Goal: Task Accomplishment & Management: Manage account settings

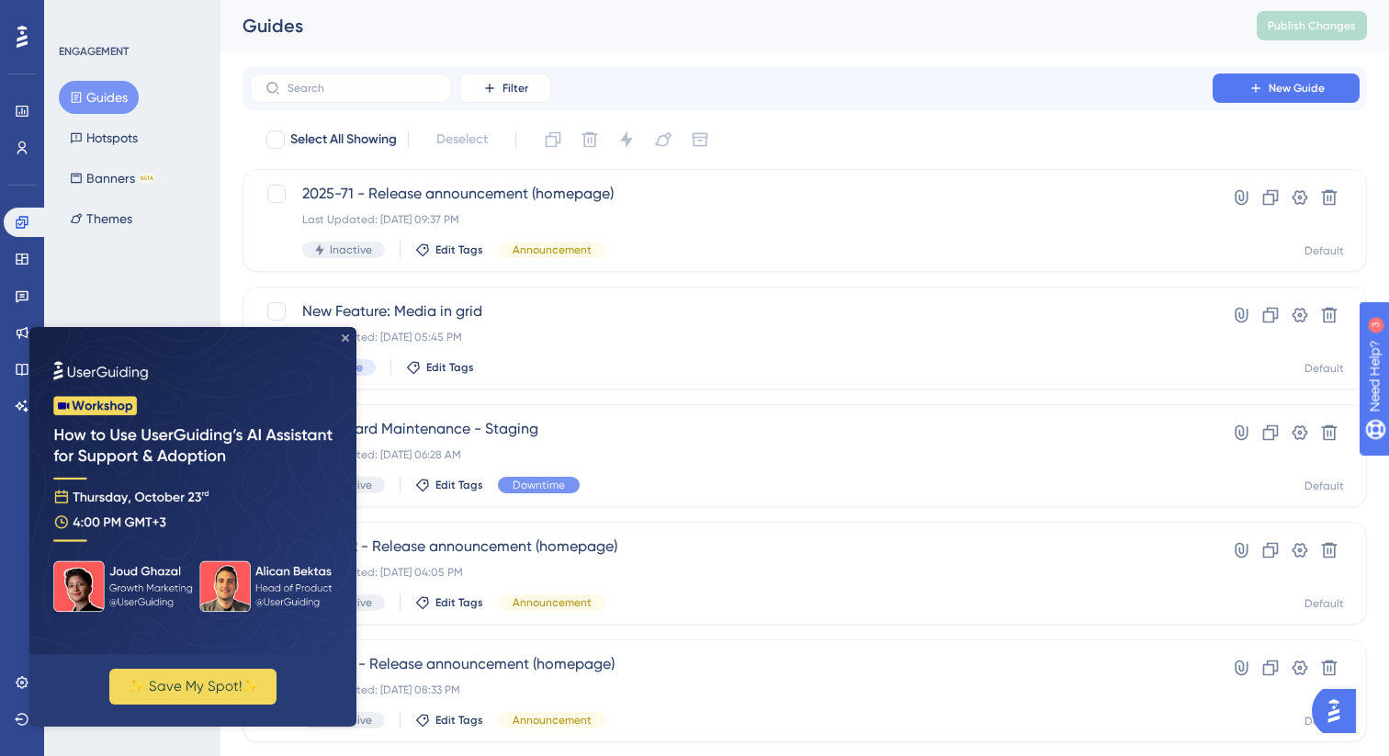
click at [343, 336] on icon "Close Preview" at bounding box center [345, 337] width 7 height 7
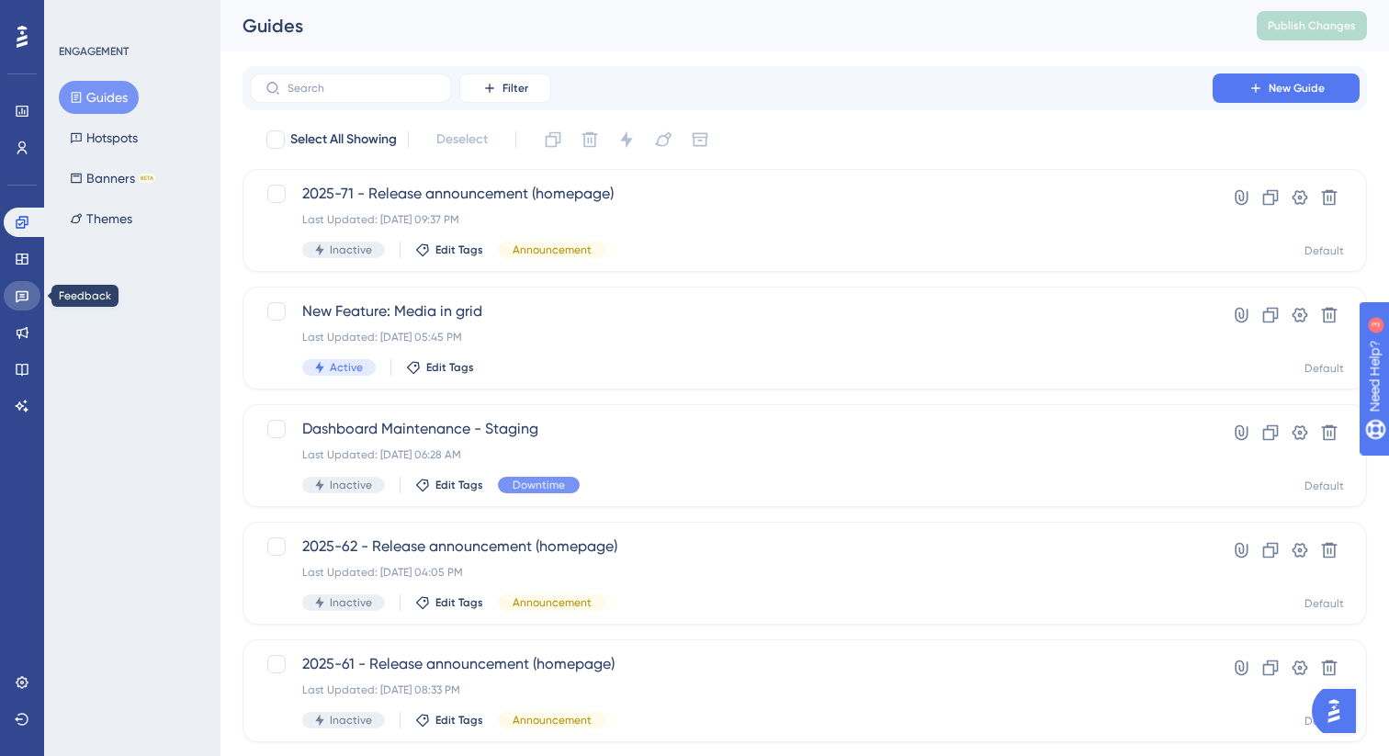
click at [18, 291] on icon at bounding box center [22, 297] width 13 height 12
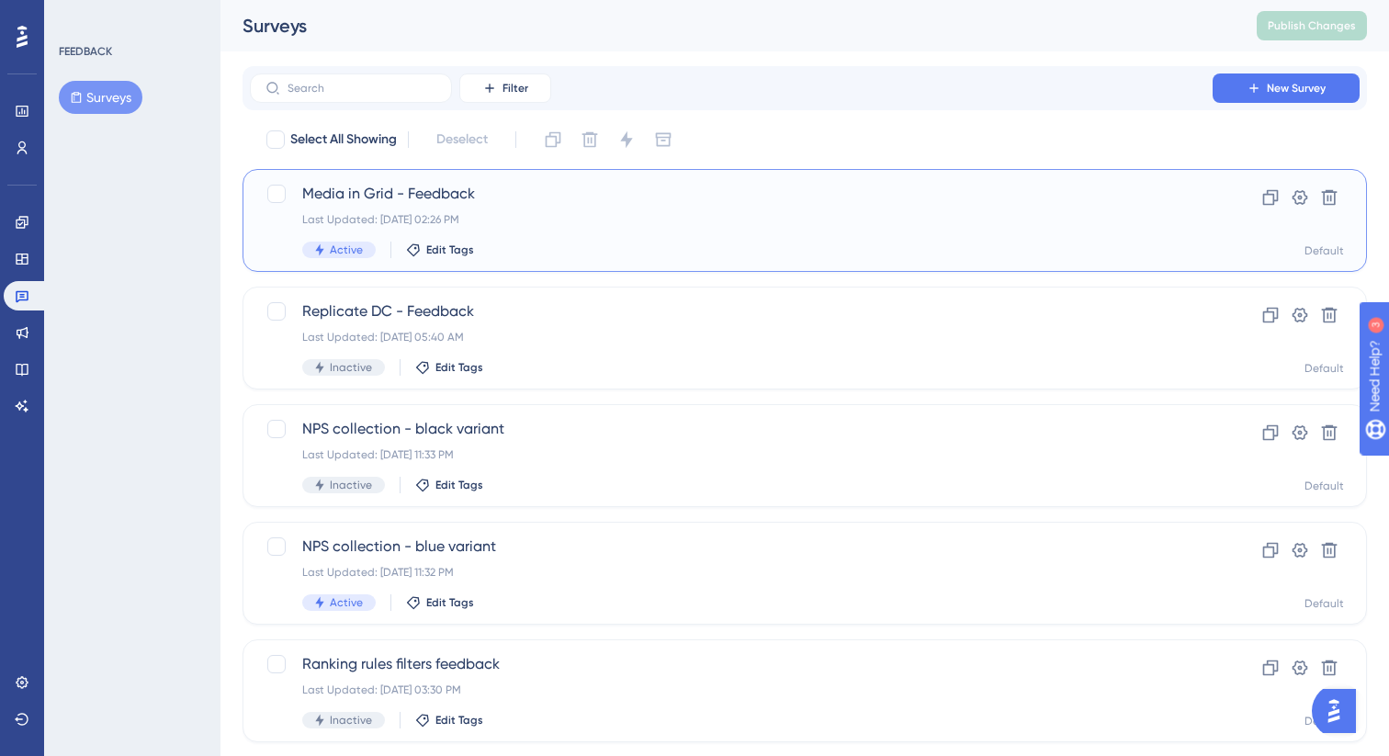
click at [549, 201] on span "Media in Grid - Feedback" at bounding box center [731, 194] width 858 height 22
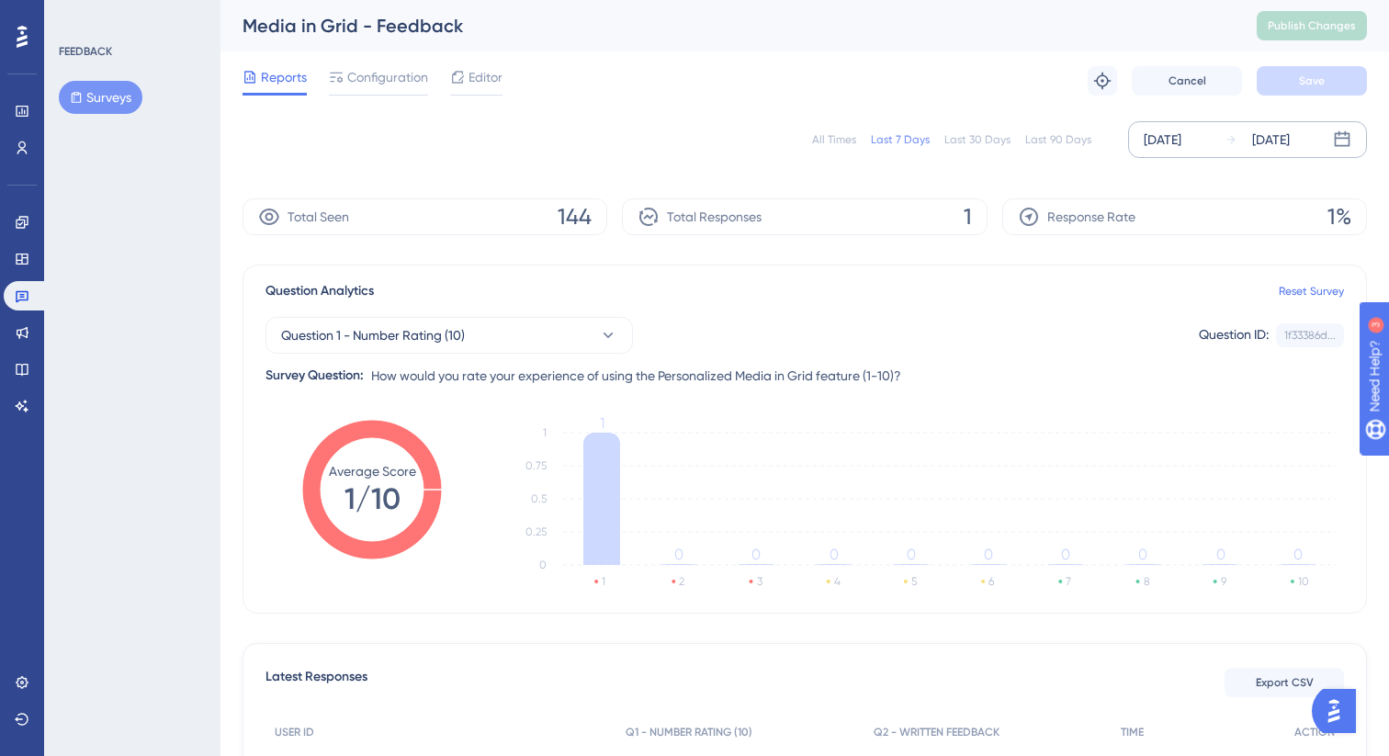
click at [1181, 141] on div "[DATE]" at bounding box center [1162, 140] width 38 height 22
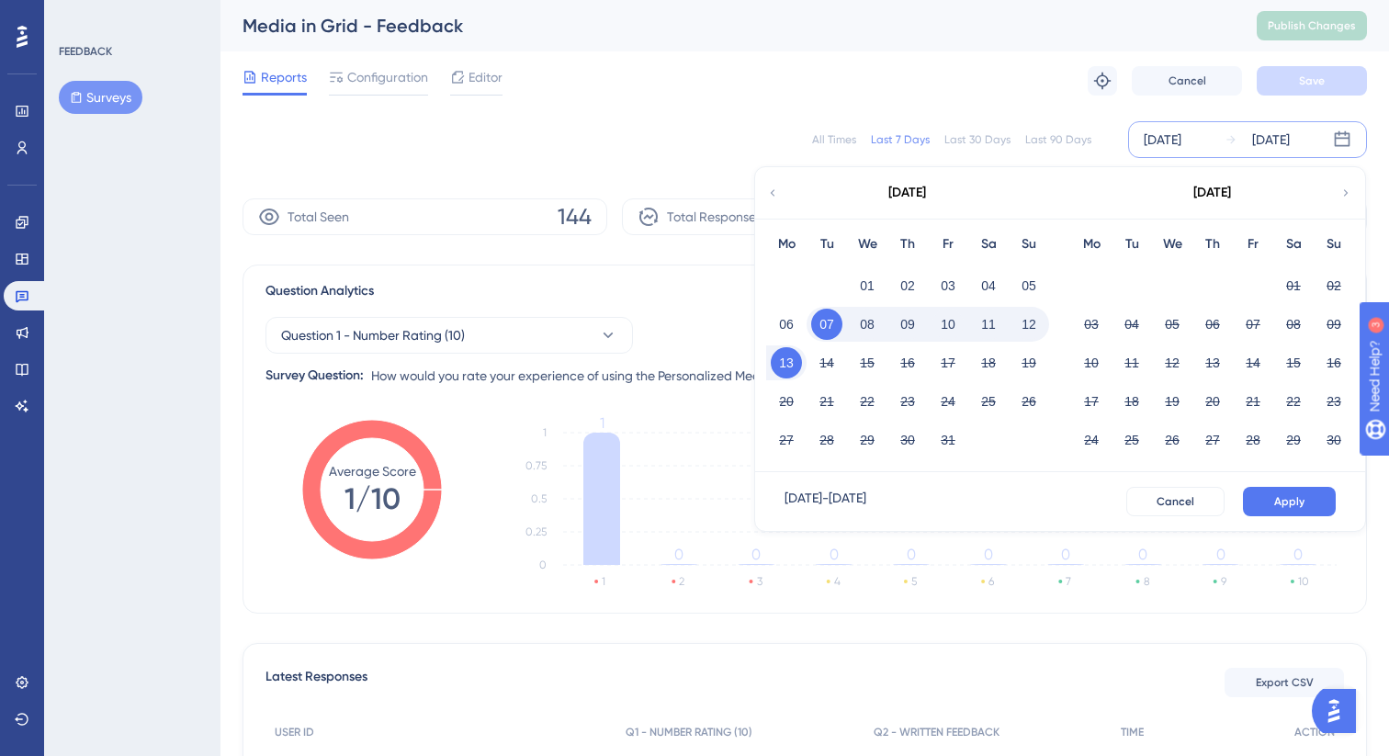
click at [965, 141] on div "Last 30 Days" at bounding box center [977, 139] width 66 height 15
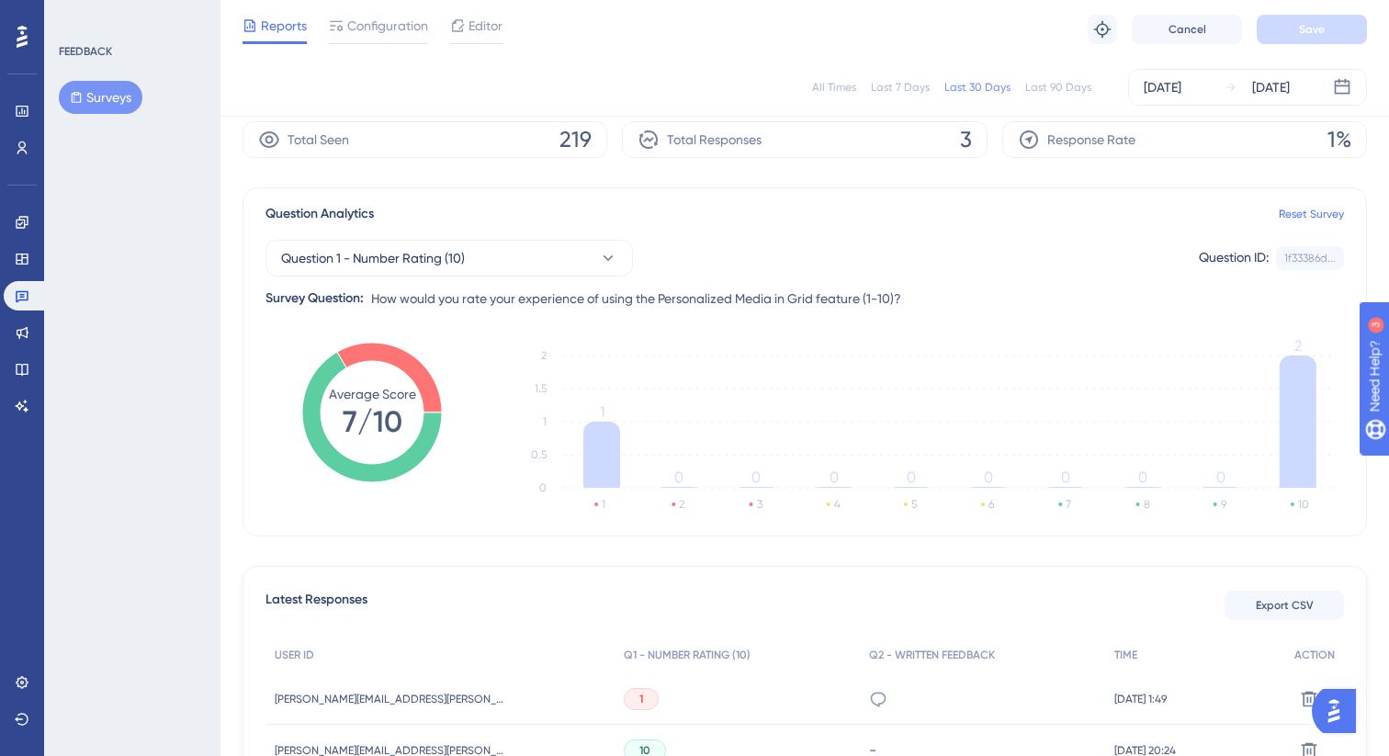
scroll to position [49, 0]
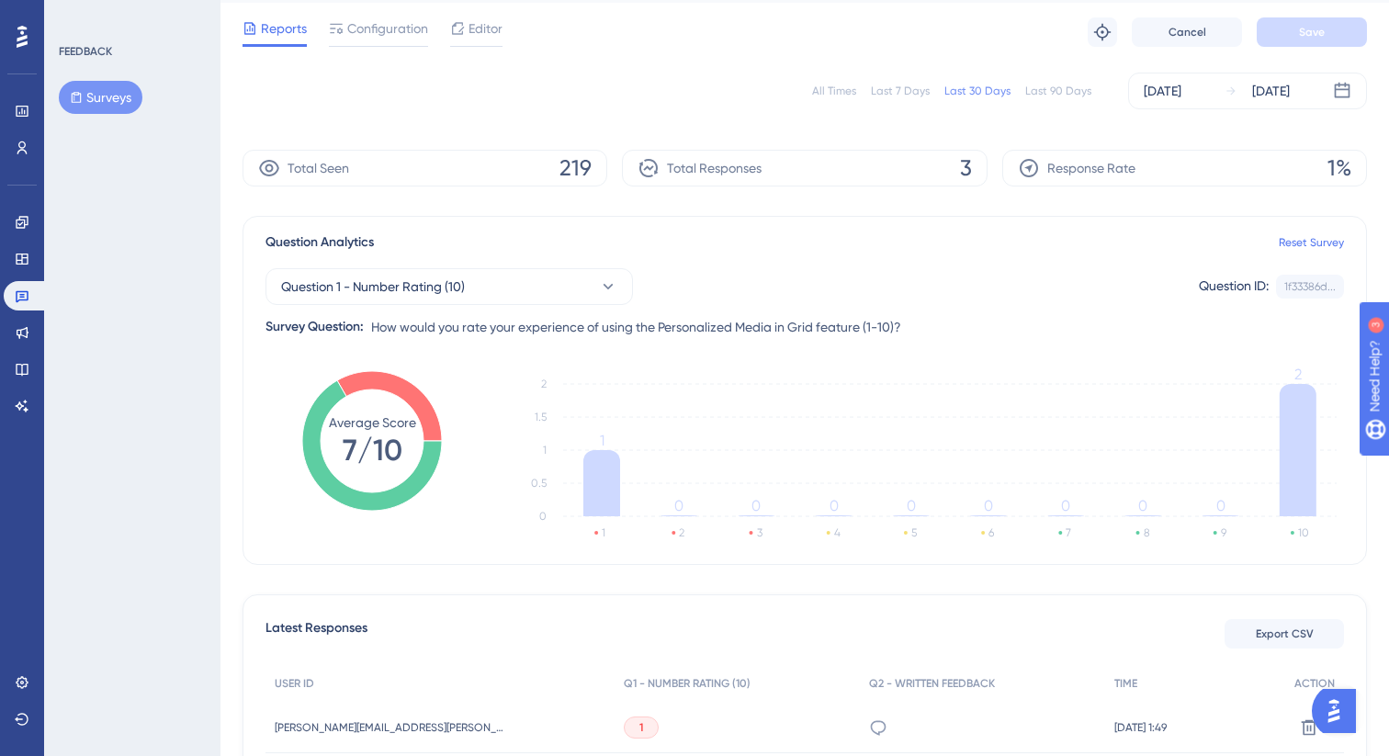
click at [1056, 88] on div "Last 90 Days" at bounding box center [1058, 91] width 66 height 15
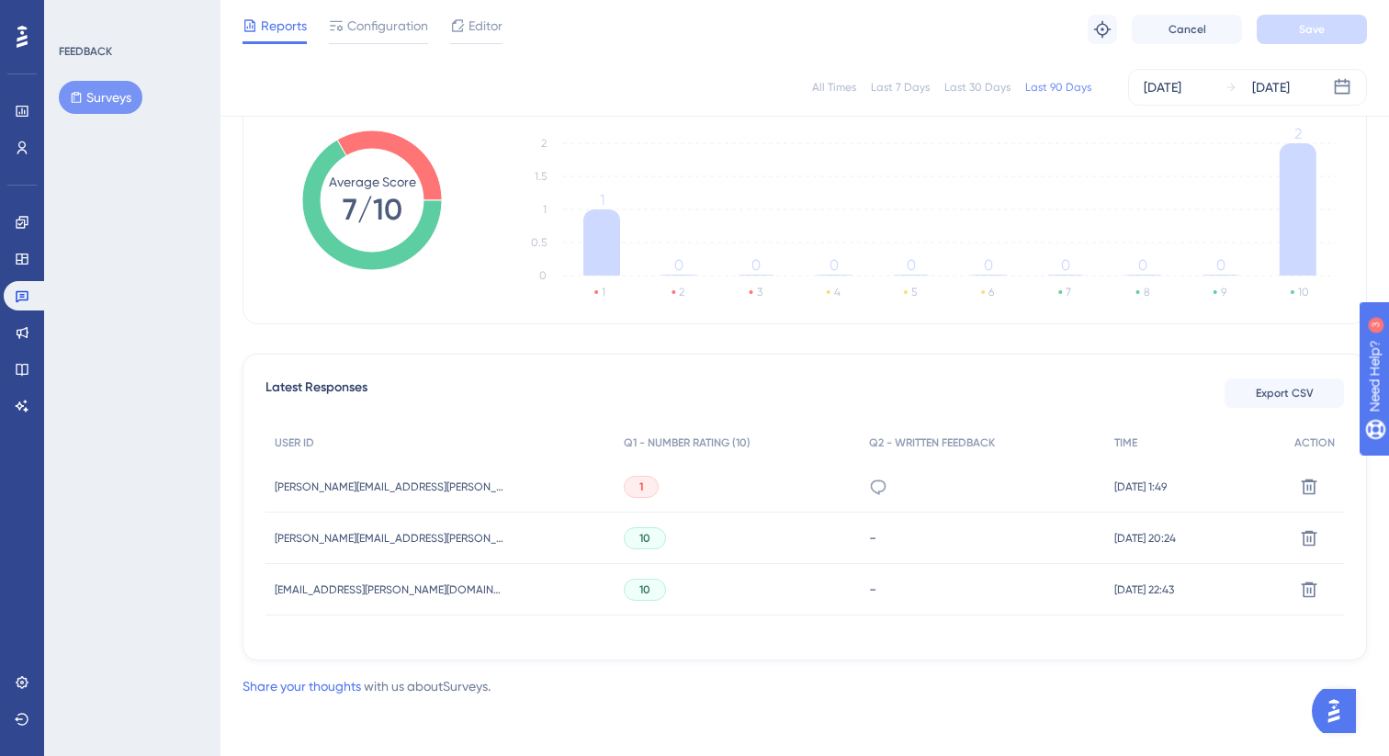
scroll to position [0, 0]
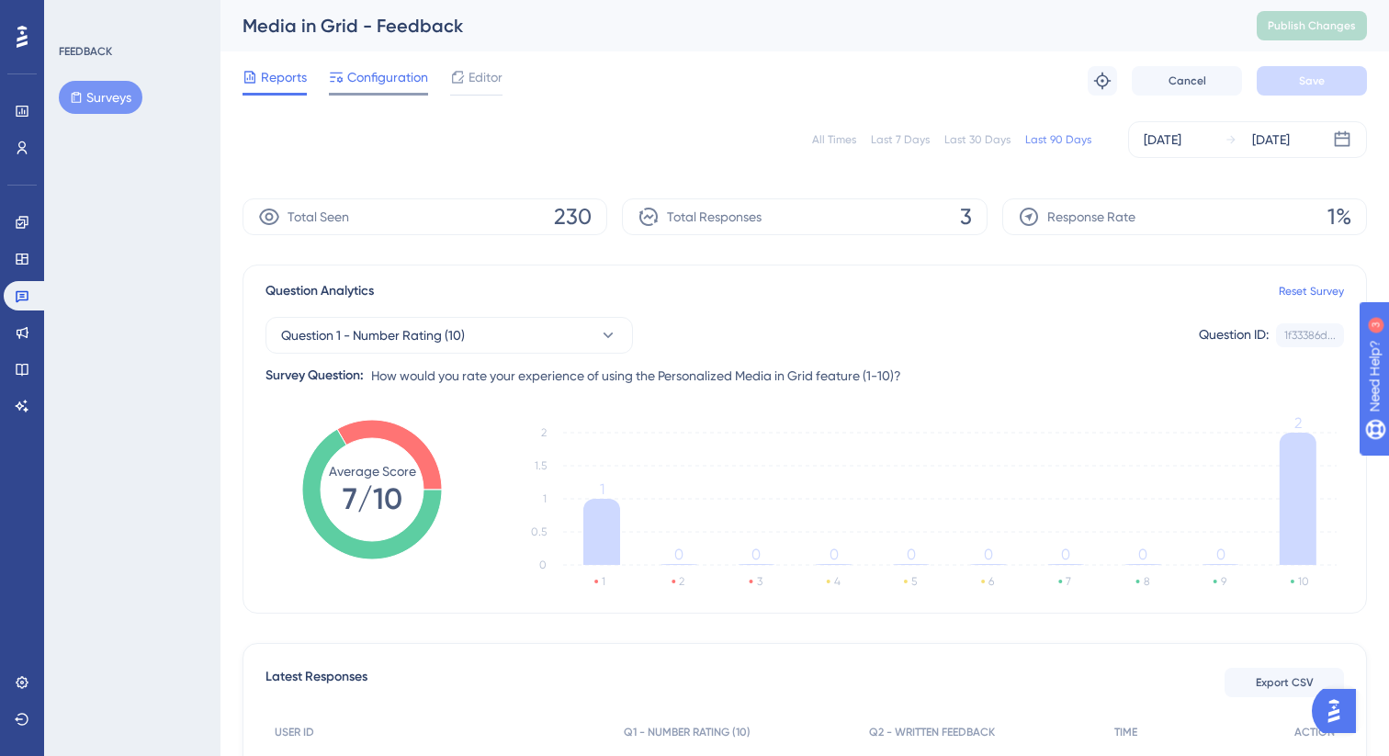
click at [346, 88] on div "Configuration" at bounding box center [378, 80] width 99 height 29
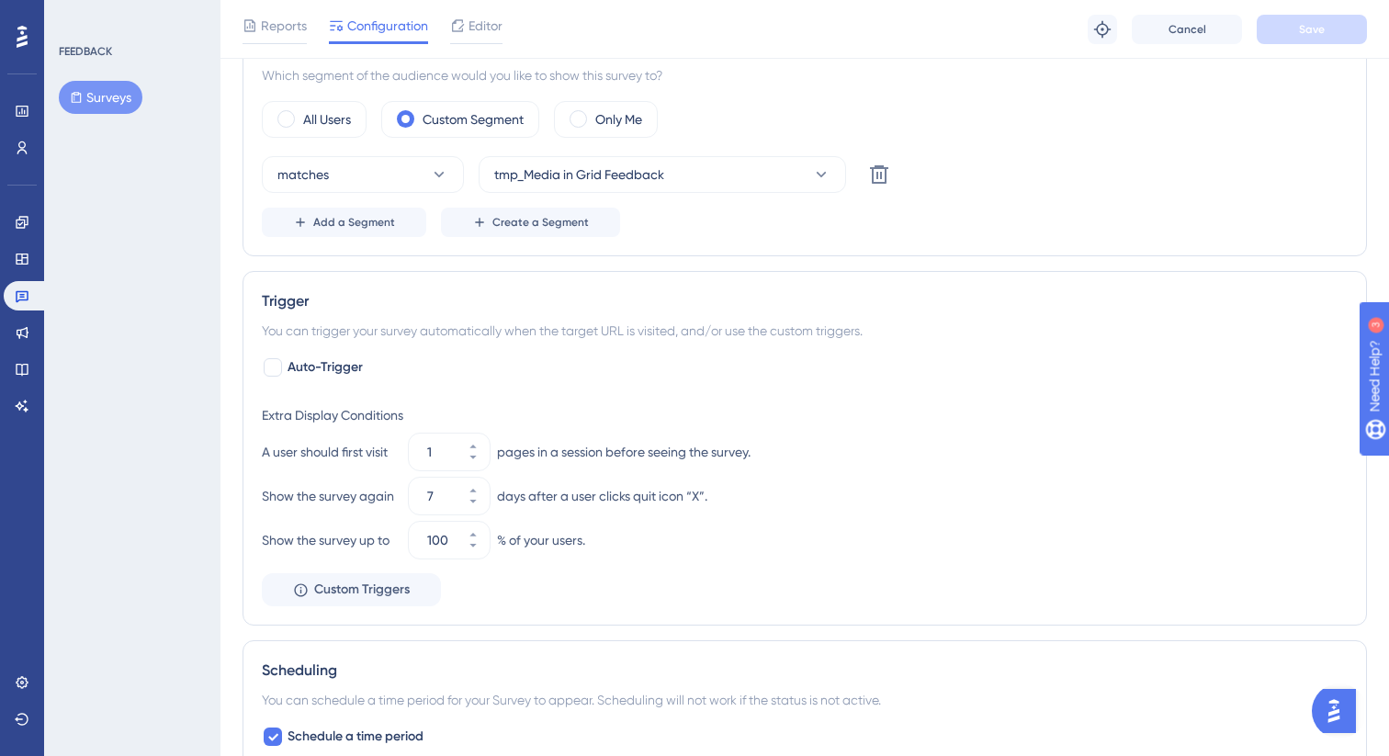
scroll to position [791, 0]
click at [478, 488] on icon at bounding box center [472, 488] width 11 height 11
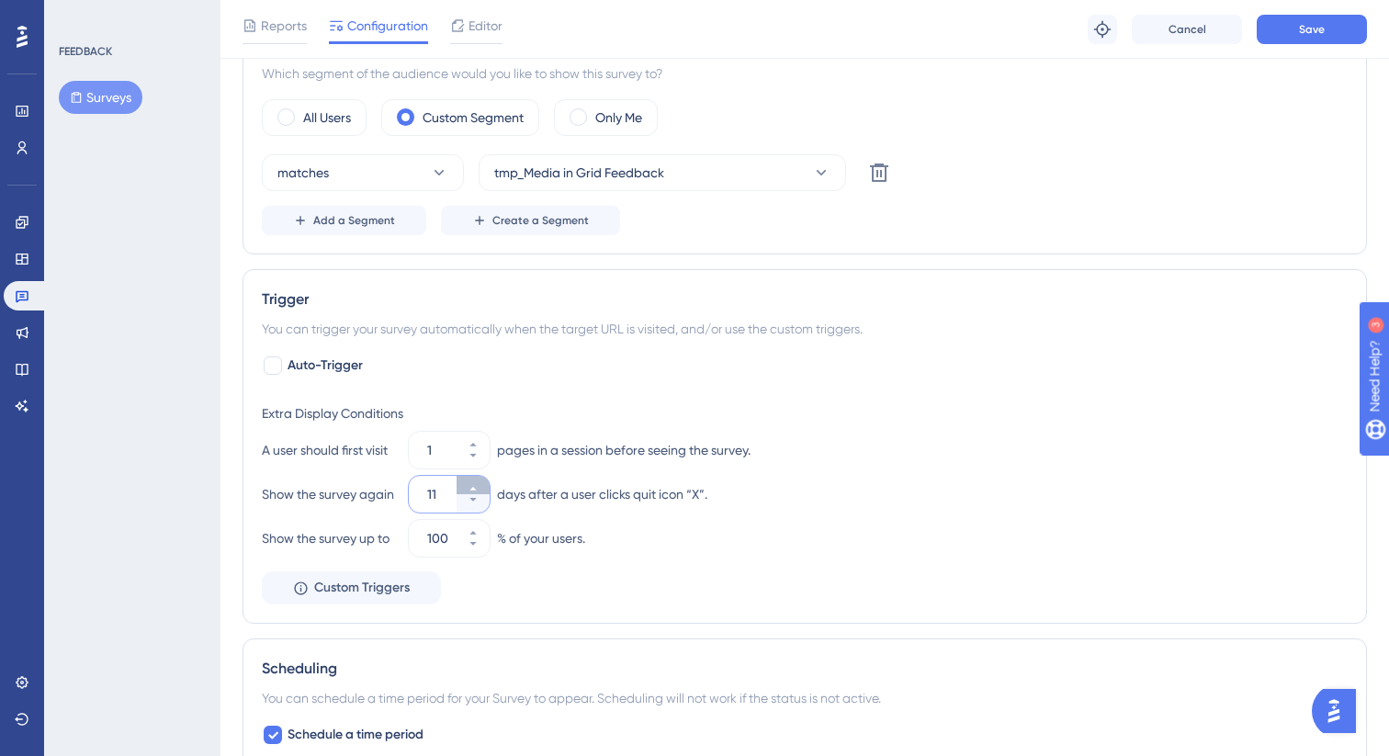
click at [478, 488] on icon at bounding box center [472, 488] width 11 height 11
type input "15"
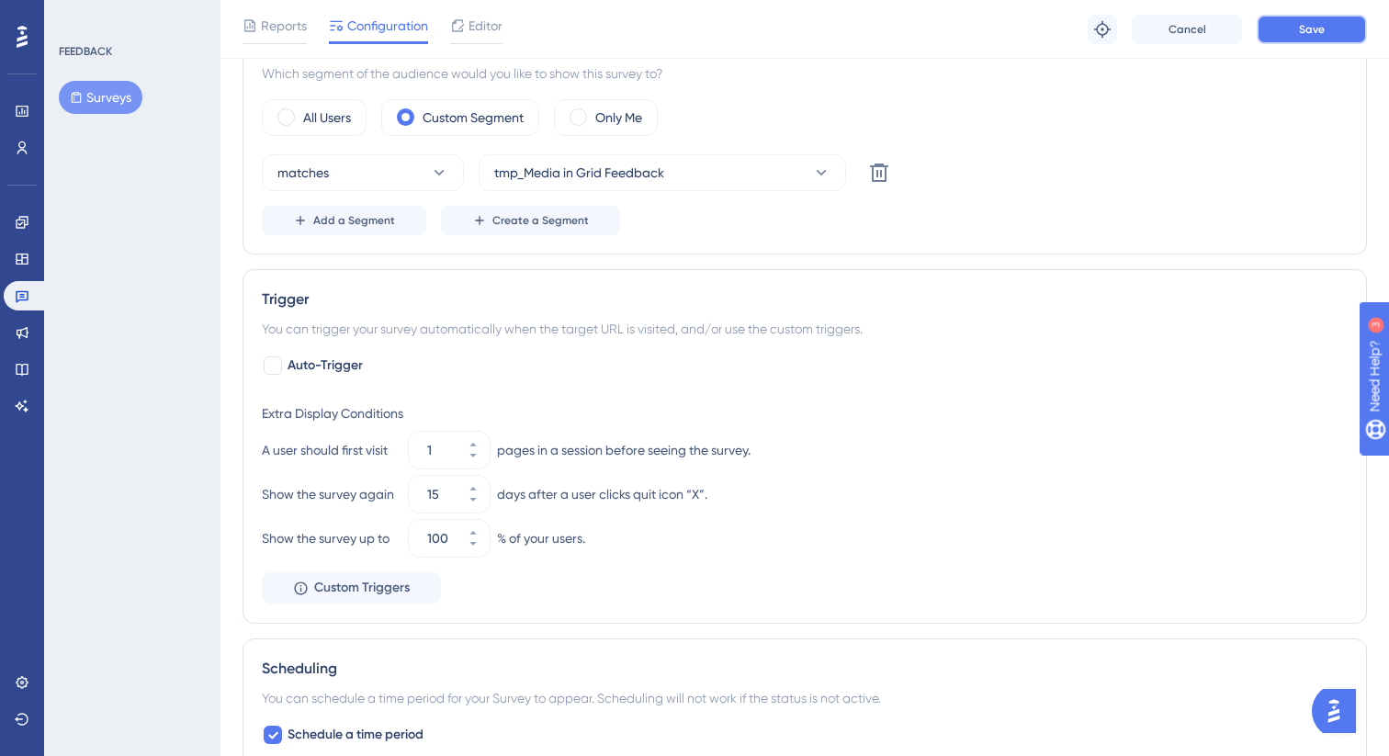
click at [1325, 29] on button "Save" at bounding box center [1311, 29] width 110 height 29
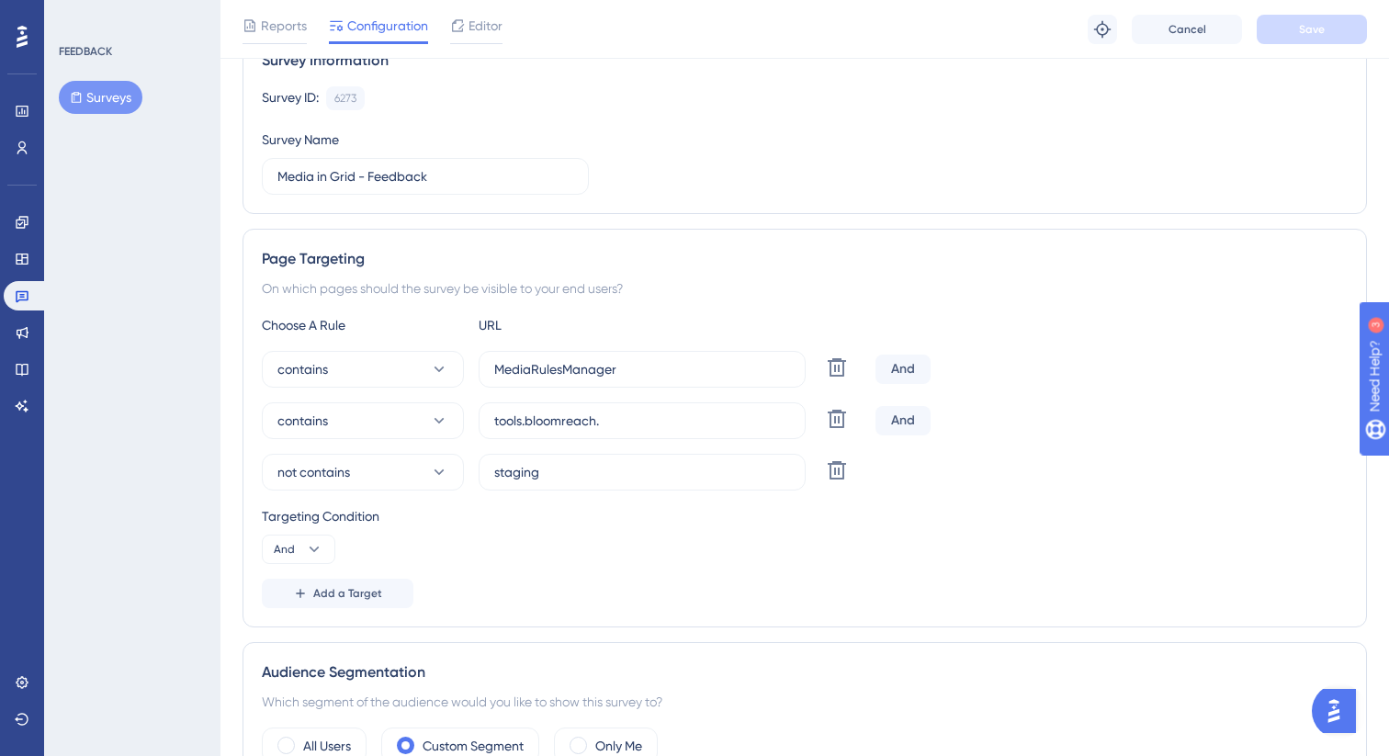
scroll to position [0, 0]
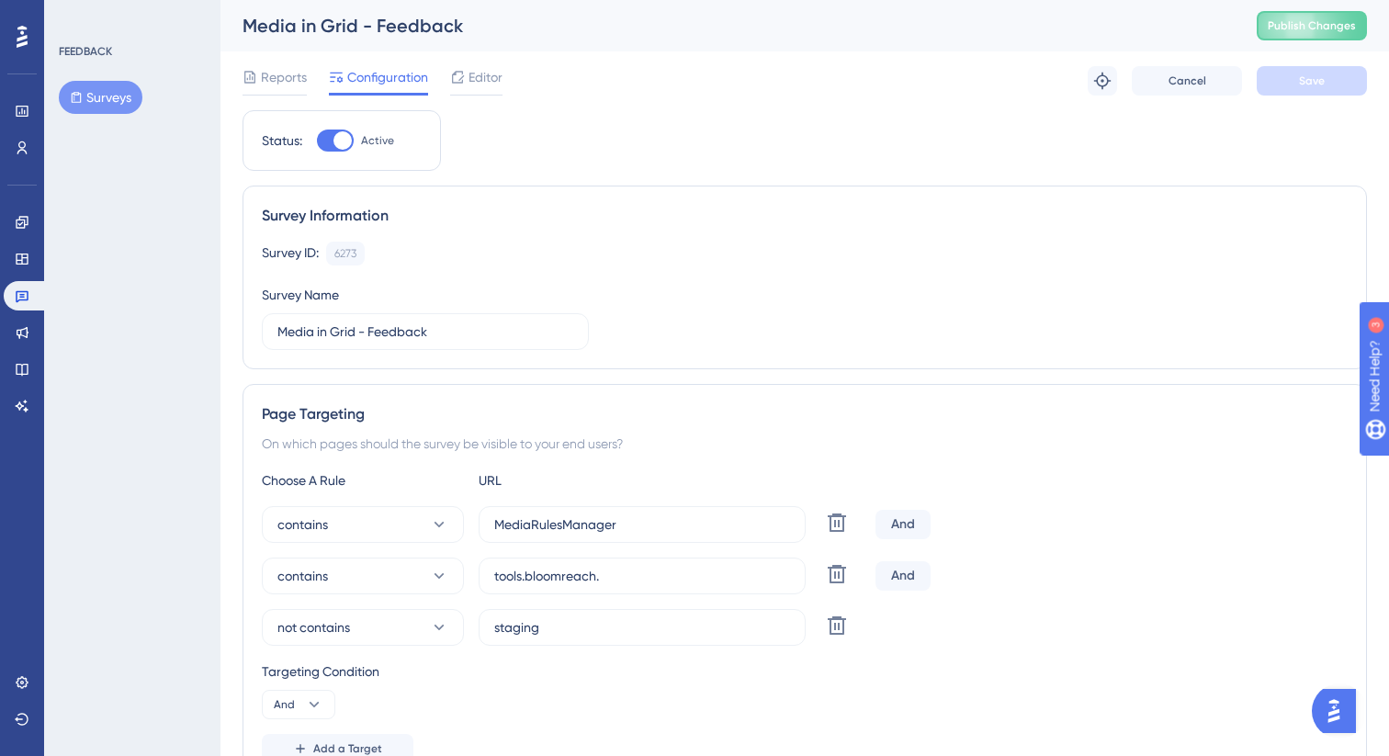
click at [4, 163] on div "Engagement Widgets Feedback Product Updates Knowledge Base AI Assistant" at bounding box center [22, 292] width 37 height 258
click at [24, 141] on icon at bounding box center [22, 148] width 15 height 15
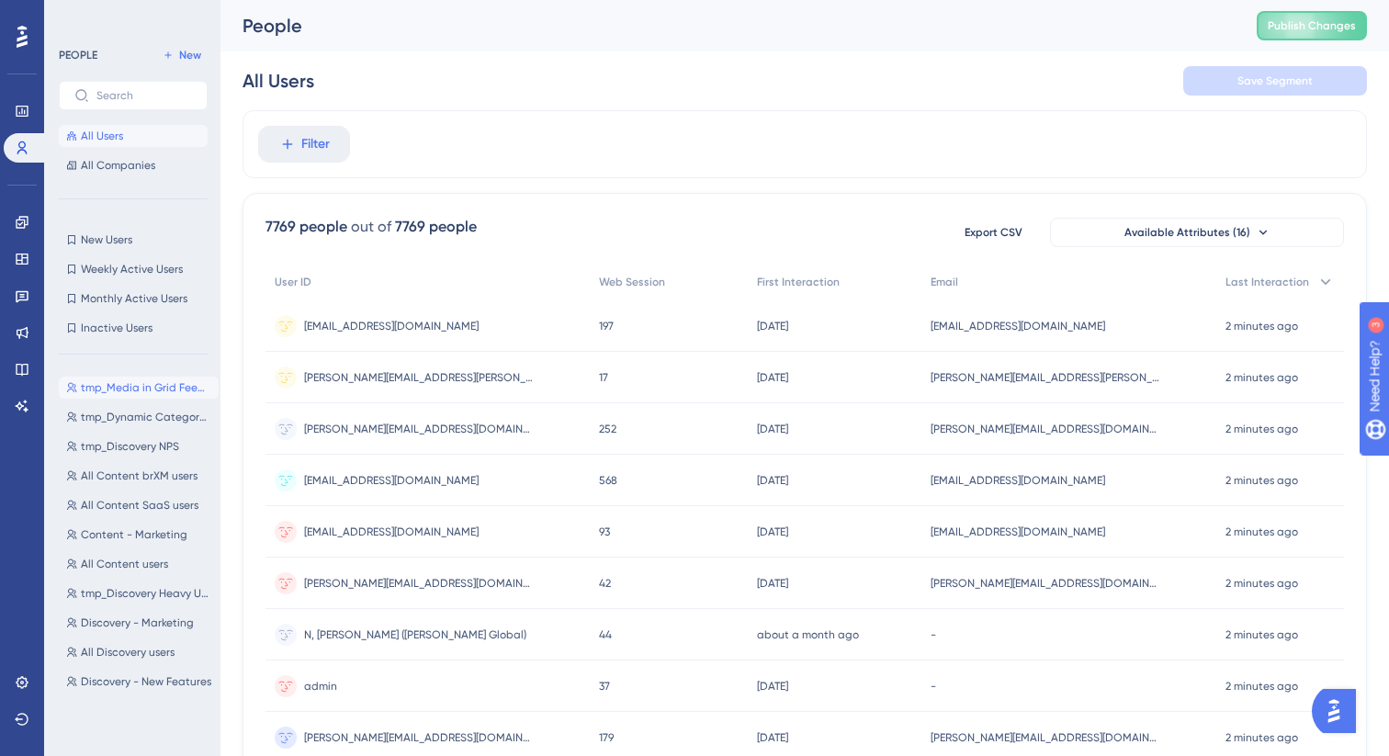
click at [160, 395] on button "tmp_Media in Grid Feedback tmp_Media in Grid Feedback" at bounding box center [139, 388] width 160 height 22
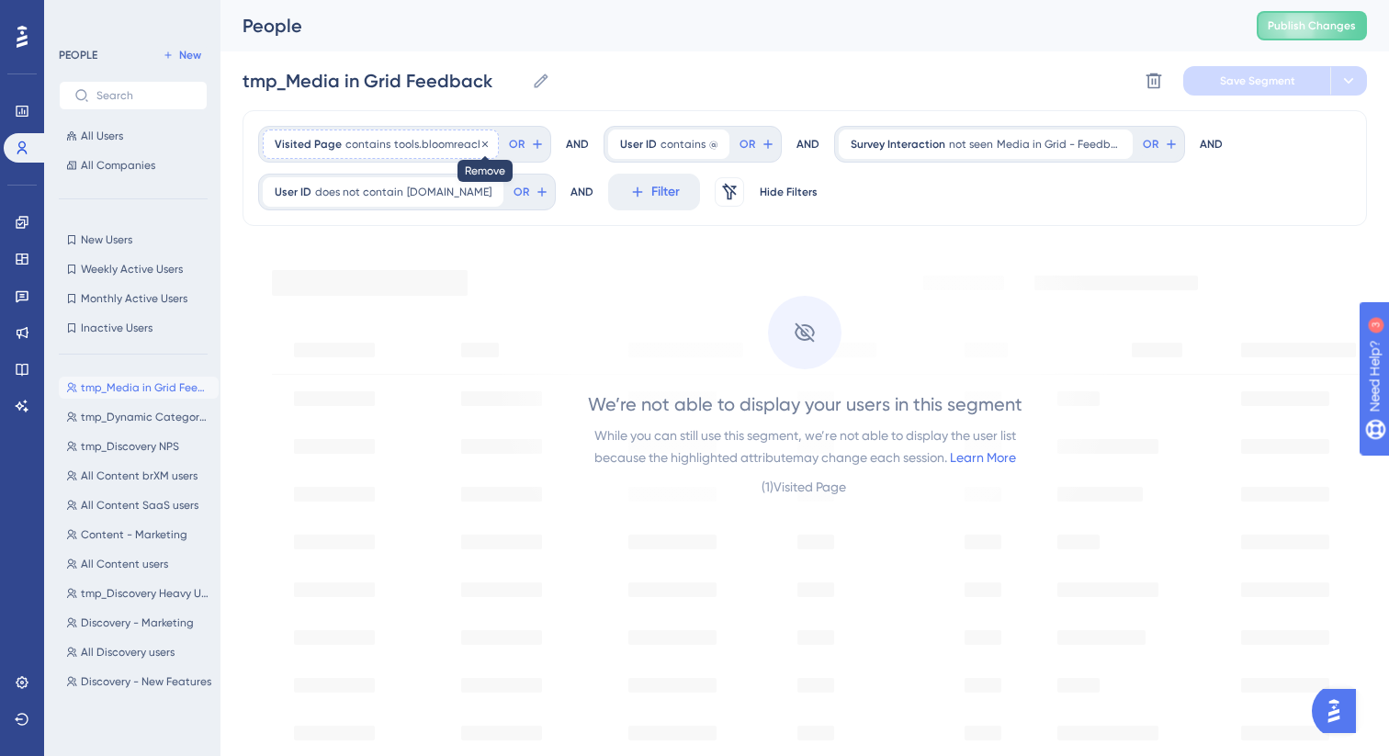
click at [482, 141] on icon at bounding box center [485, 144] width 6 height 6
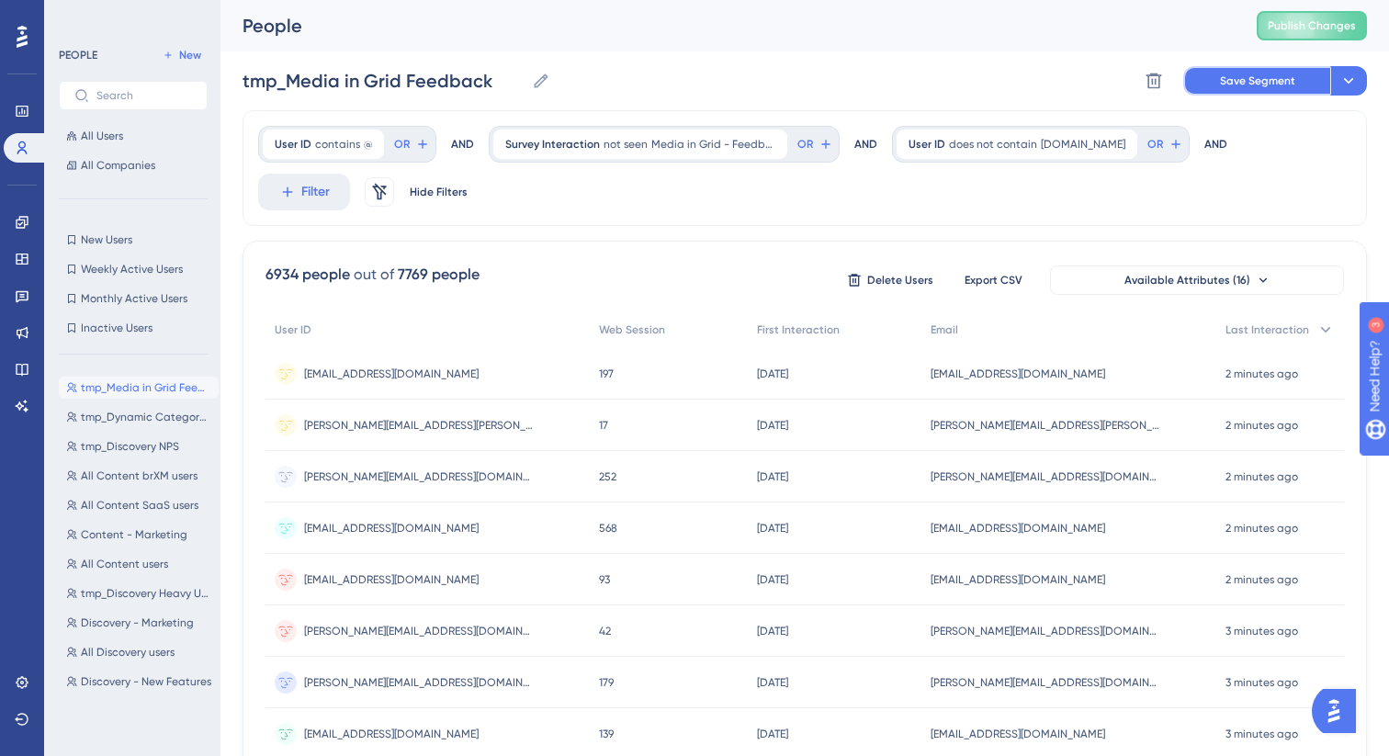
click at [1266, 83] on span "Save Segment" at bounding box center [1257, 80] width 75 height 15
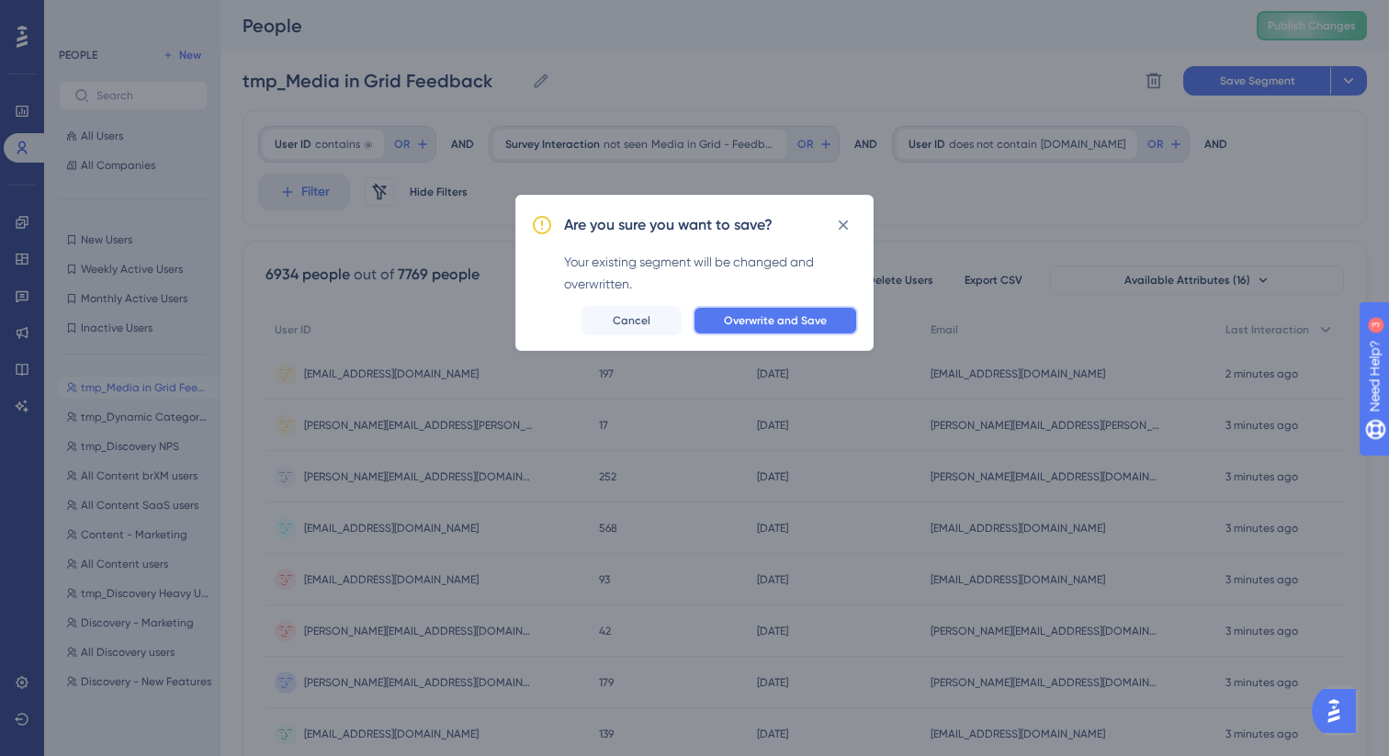
click at [809, 327] on button "Overwrite and Save" at bounding box center [774, 320] width 165 height 29
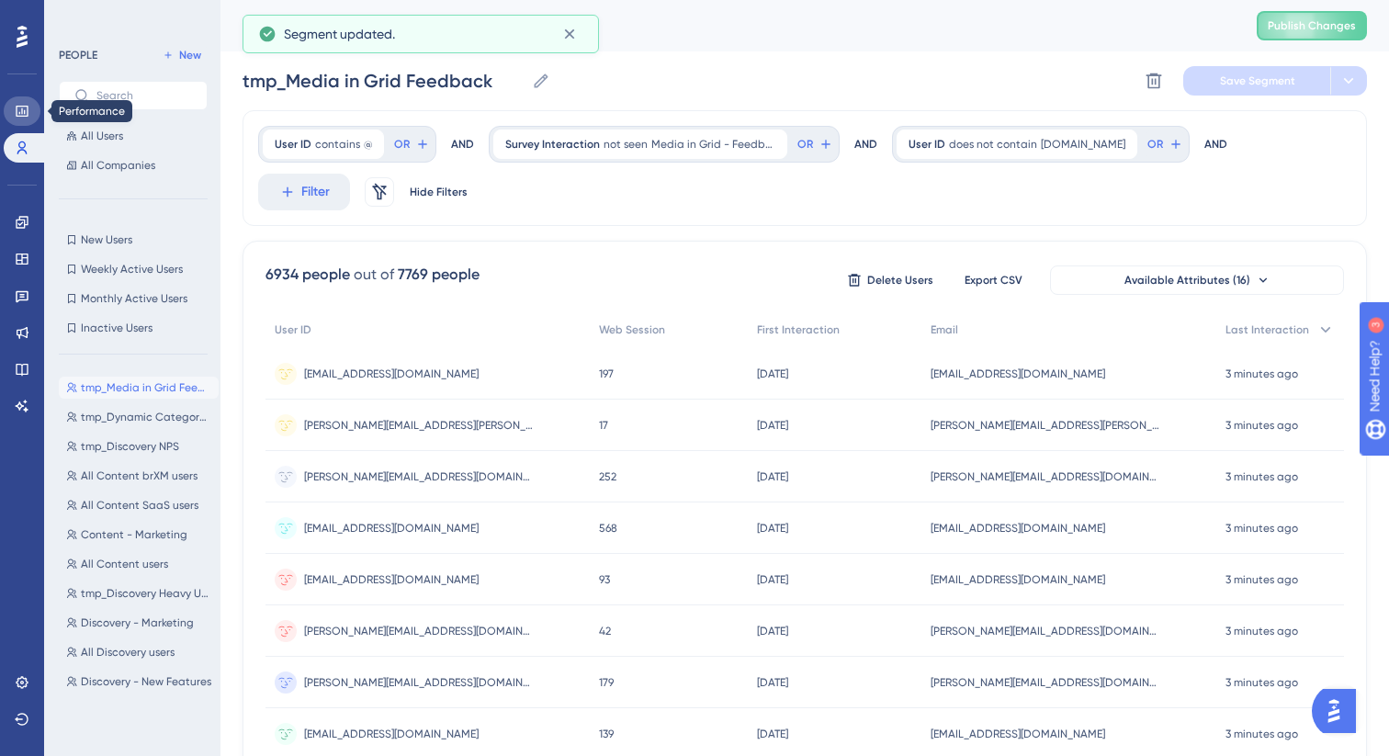
click at [6, 111] on link at bounding box center [22, 110] width 37 height 29
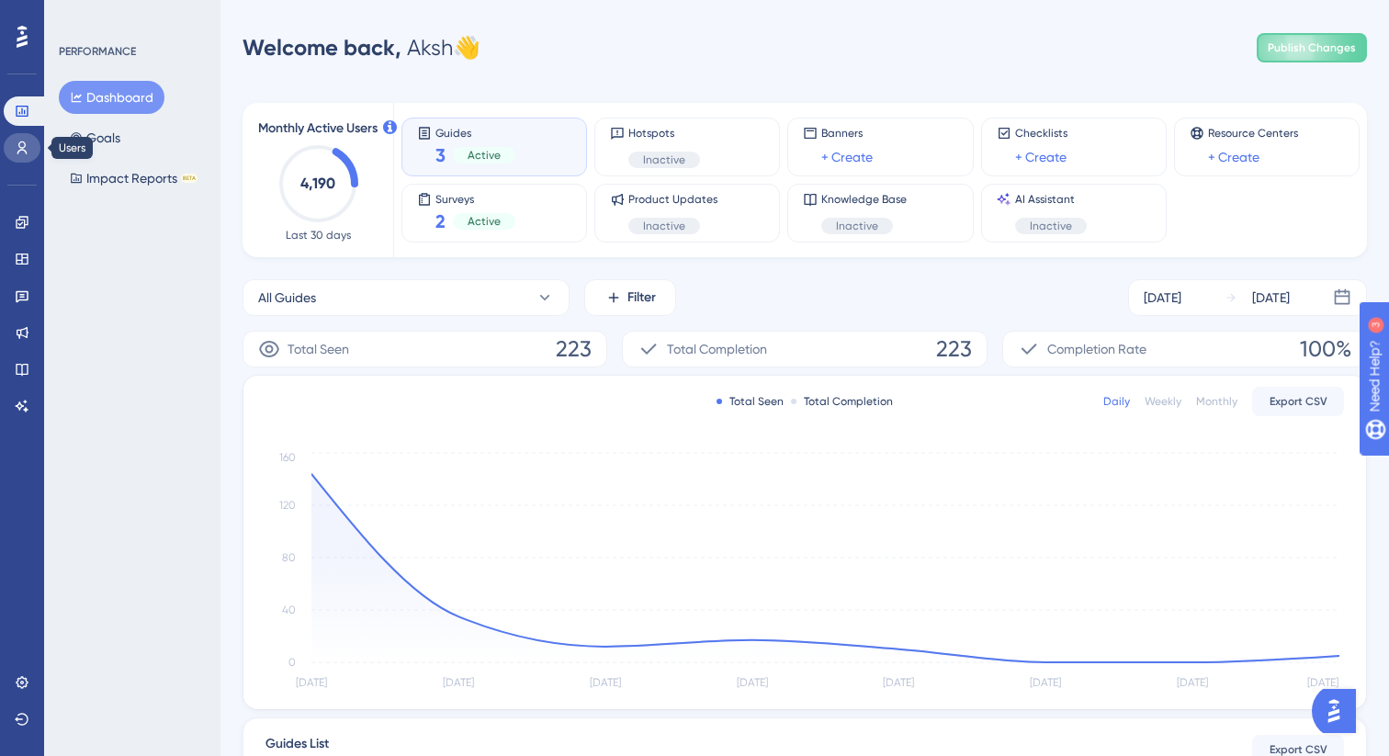
click at [19, 151] on icon at bounding box center [22, 147] width 10 height 13
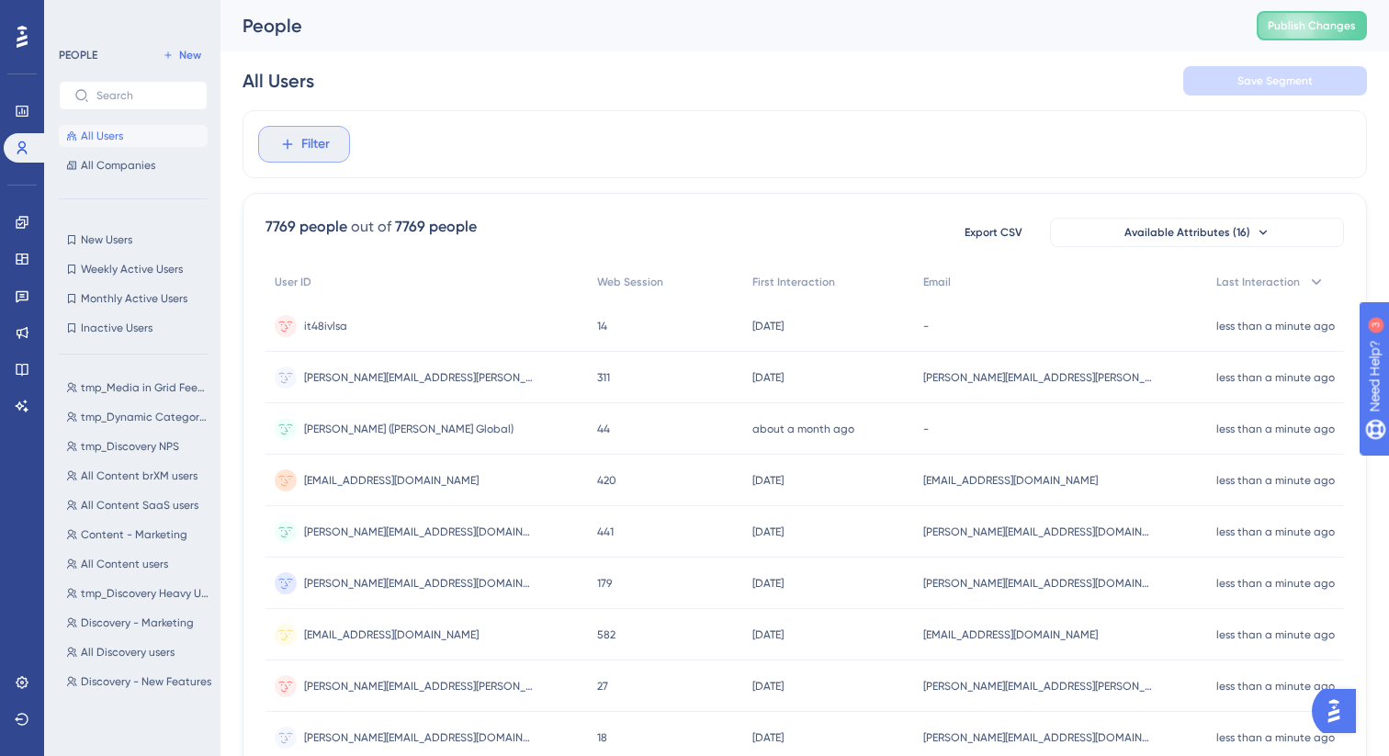
click at [309, 139] on span "Filter" at bounding box center [315, 144] width 28 height 22
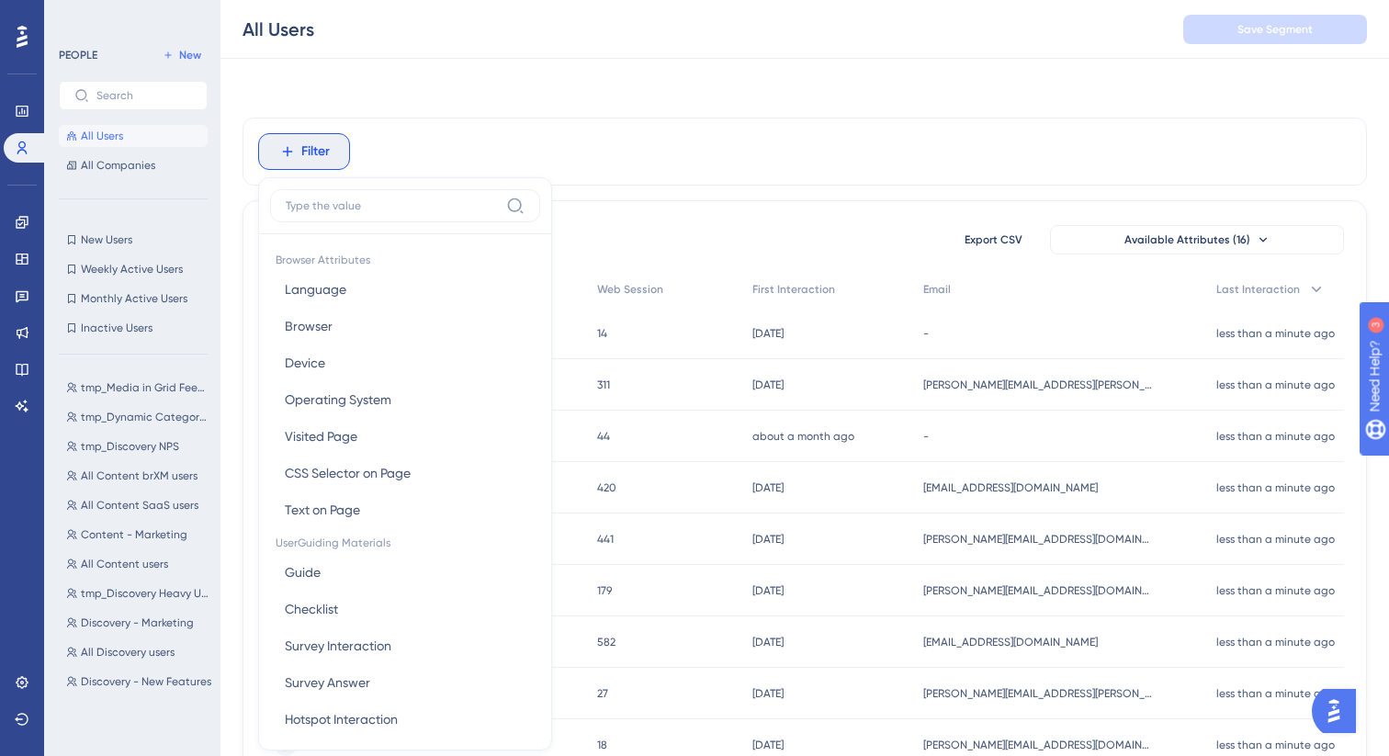
scroll to position [78, 0]
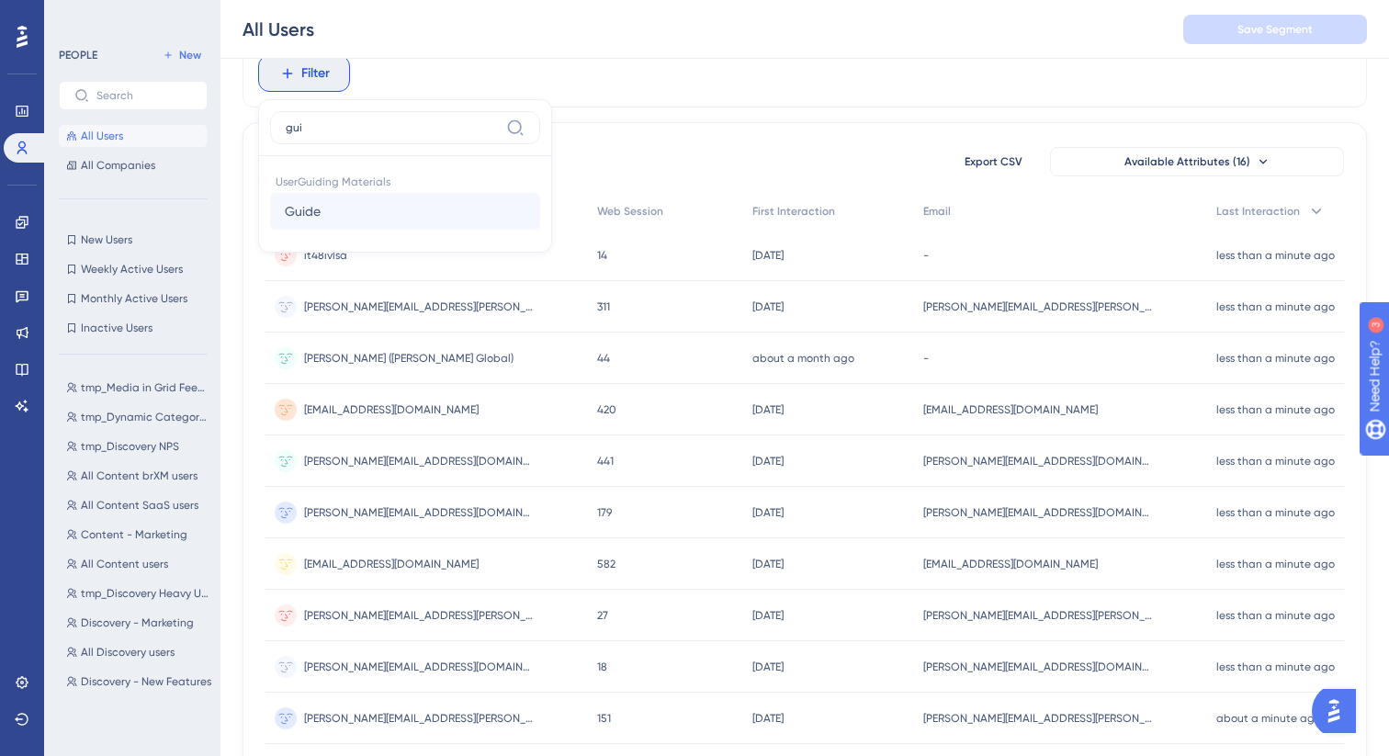
type input "gui"
click at [384, 201] on button "Guide Guide" at bounding box center [405, 211] width 270 height 37
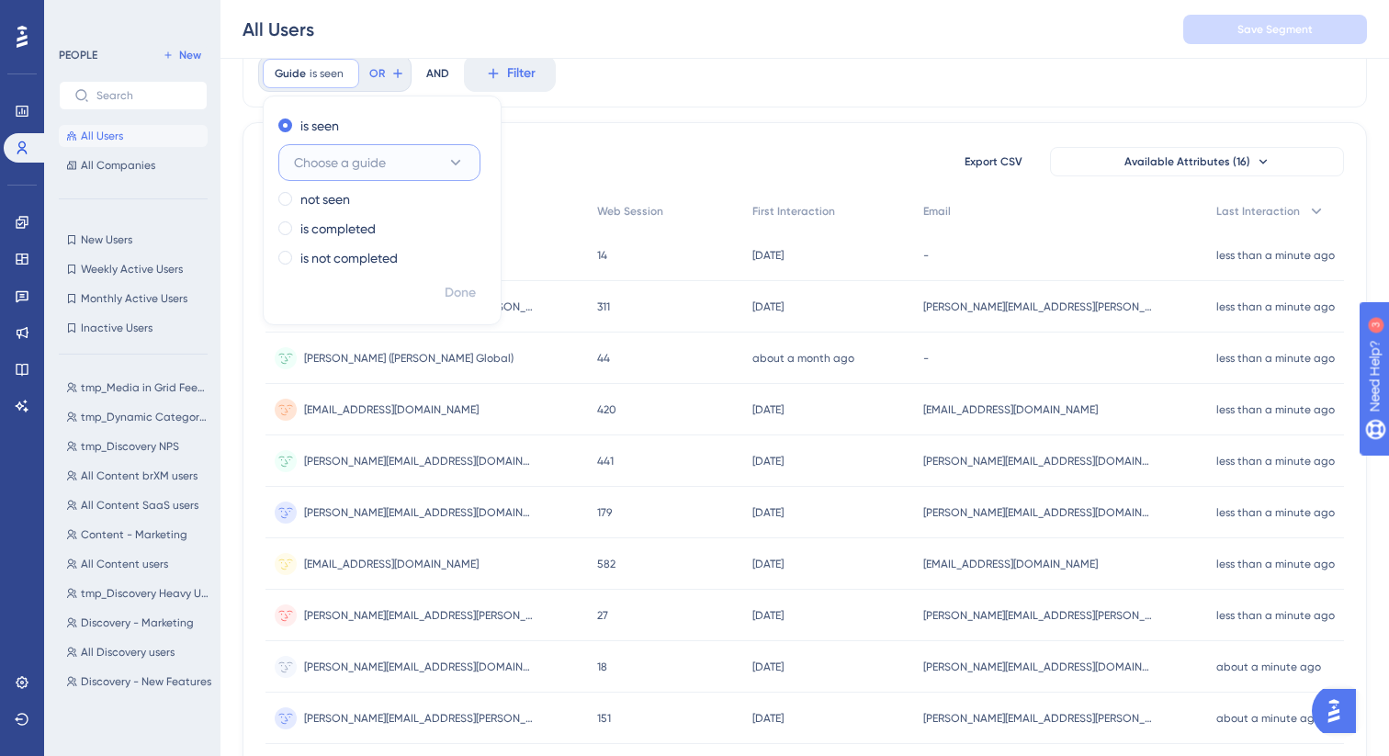
click at [366, 166] on span "Choose a guide" at bounding box center [340, 163] width 92 height 22
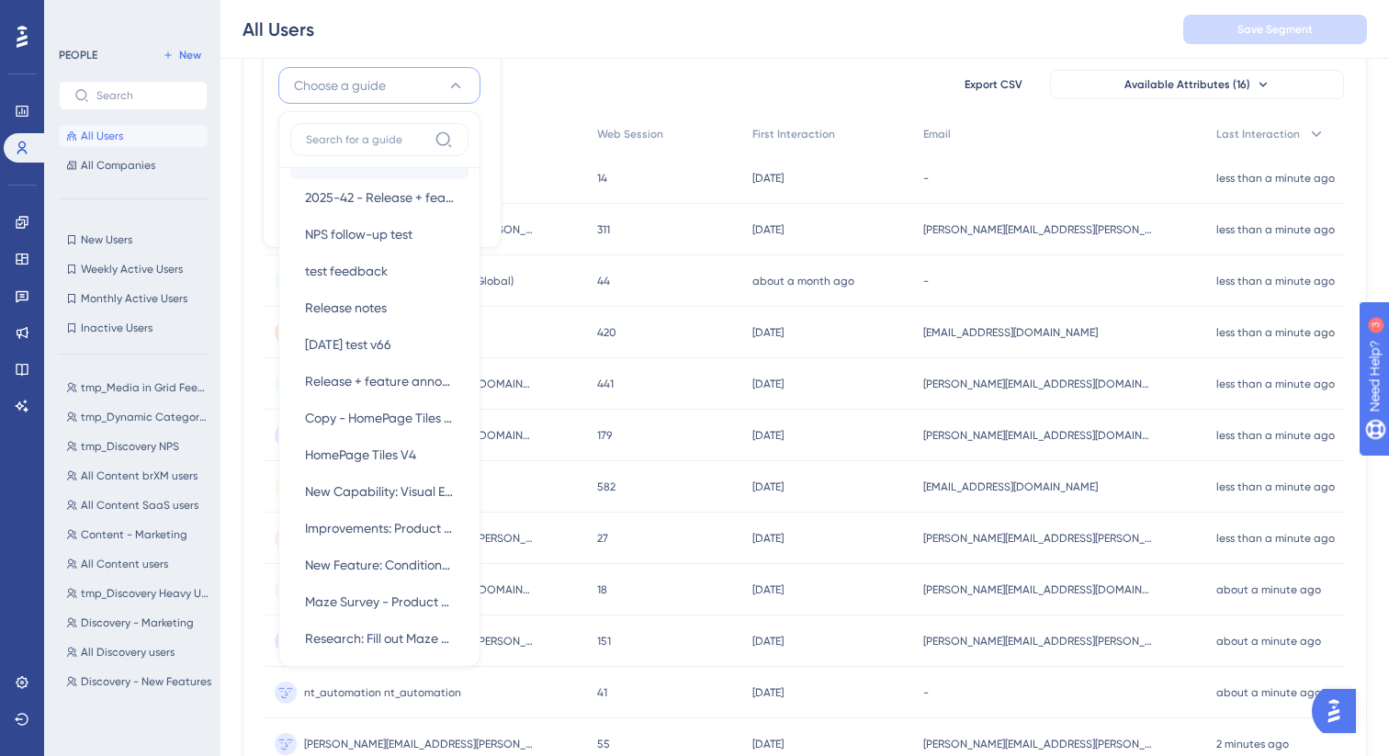
scroll to position [0, 0]
click at [358, 86] on span "Choose a guide" at bounding box center [340, 85] width 92 height 22
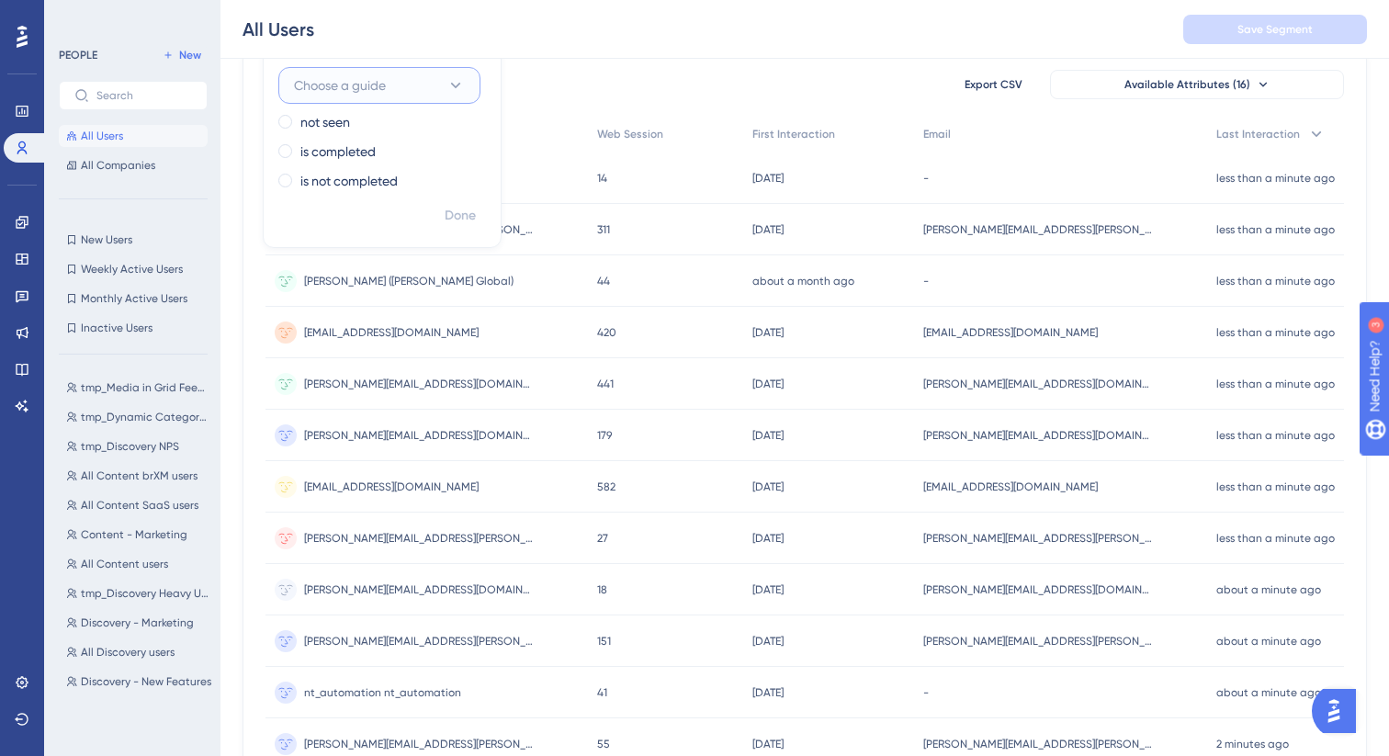
click at [358, 86] on span "Choose a guide" at bounding box center [340, 85] width 92 height 22
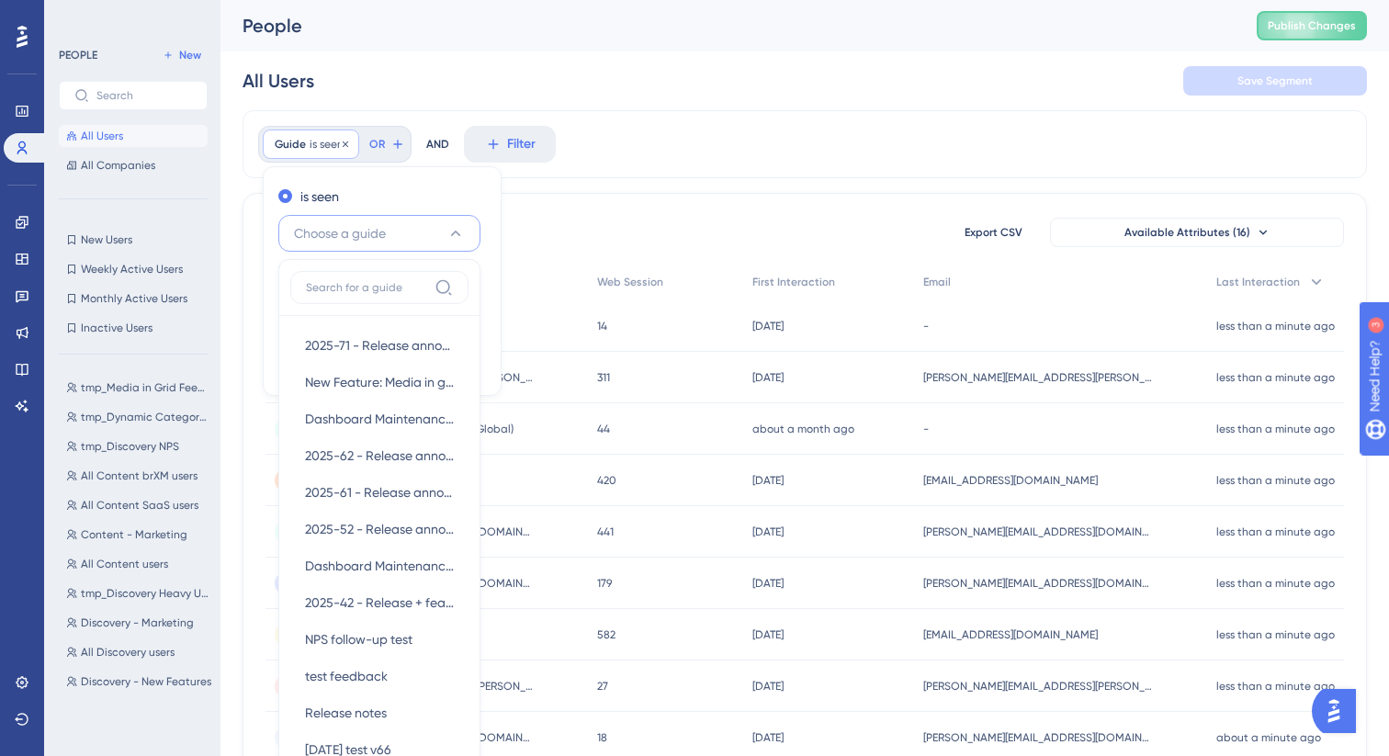
click at [316, 133] on div "Guide is seen Remove" at bounding box center [311, 143] width 96 height 29
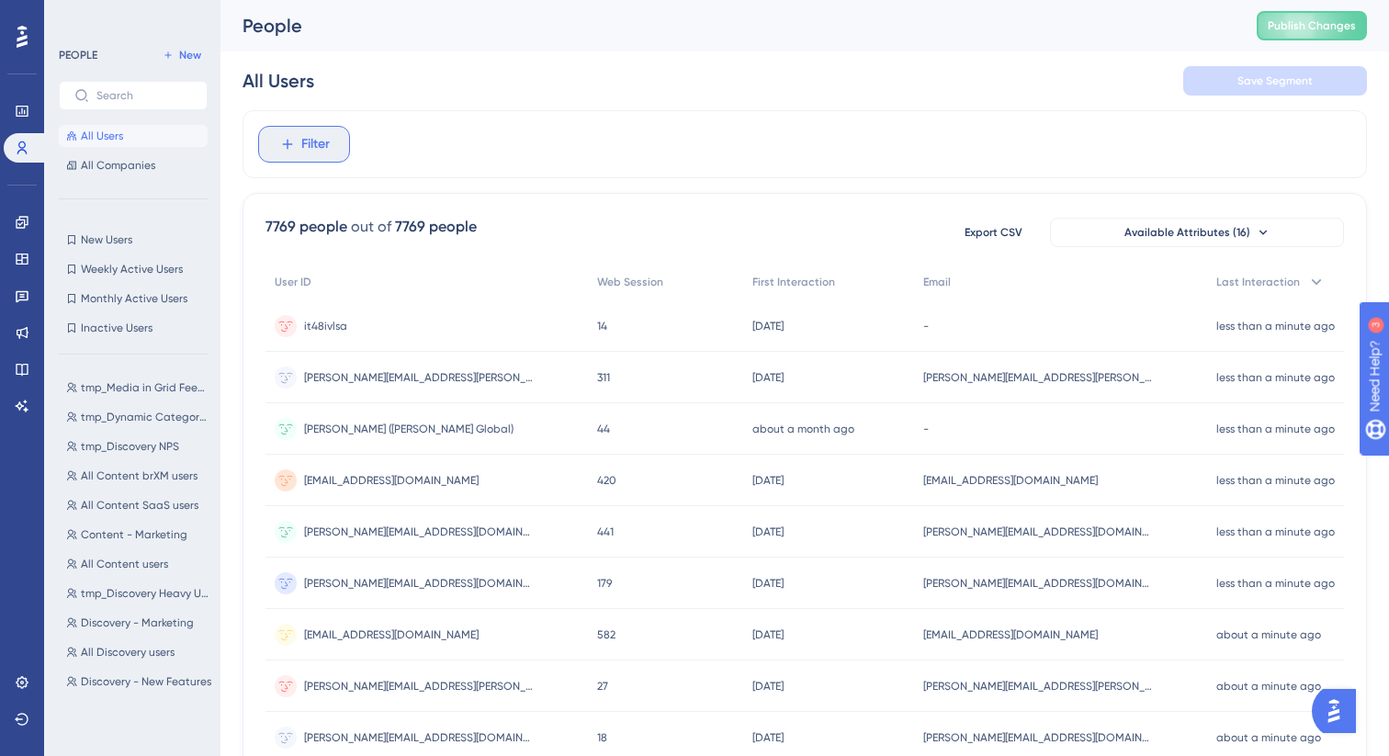
click at [325, 146] on span "Filter" at bounding box center [315, 144] width 28 height 22
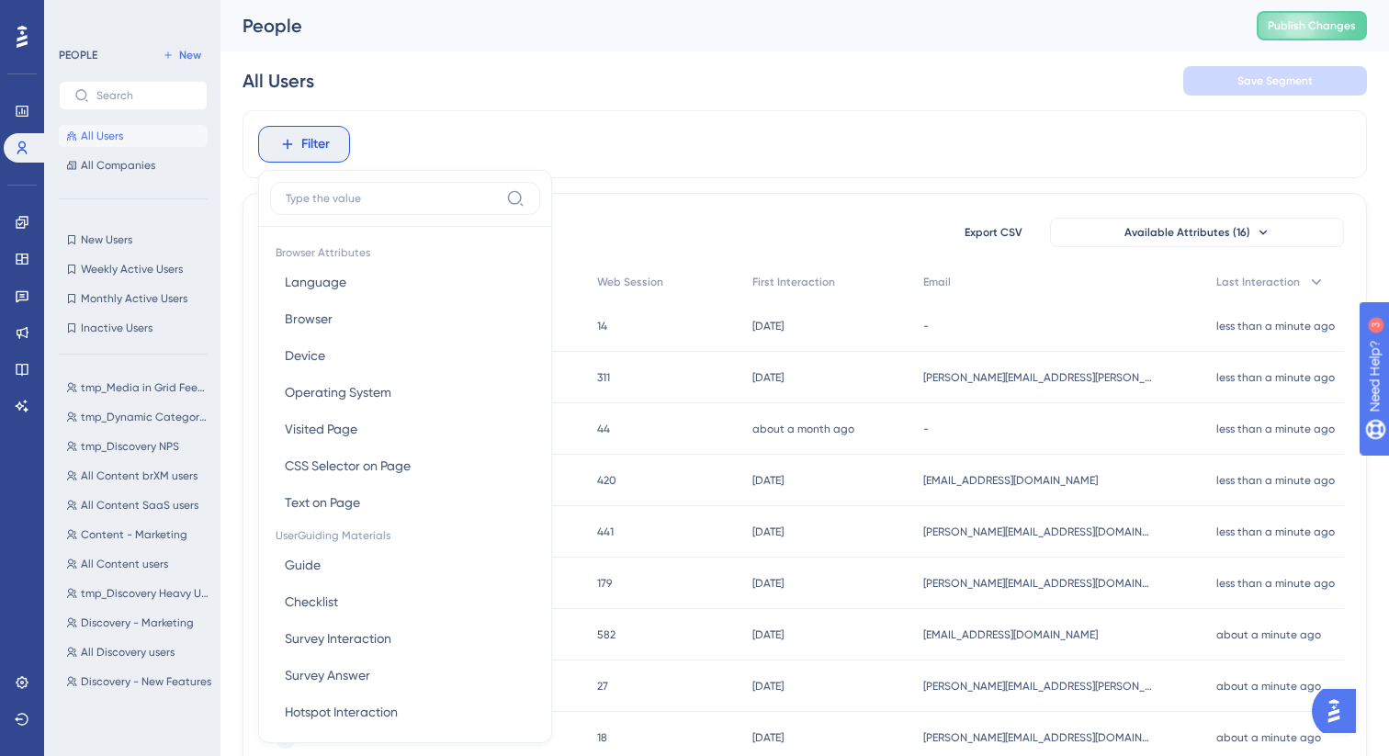
scroll to position [78, 0]
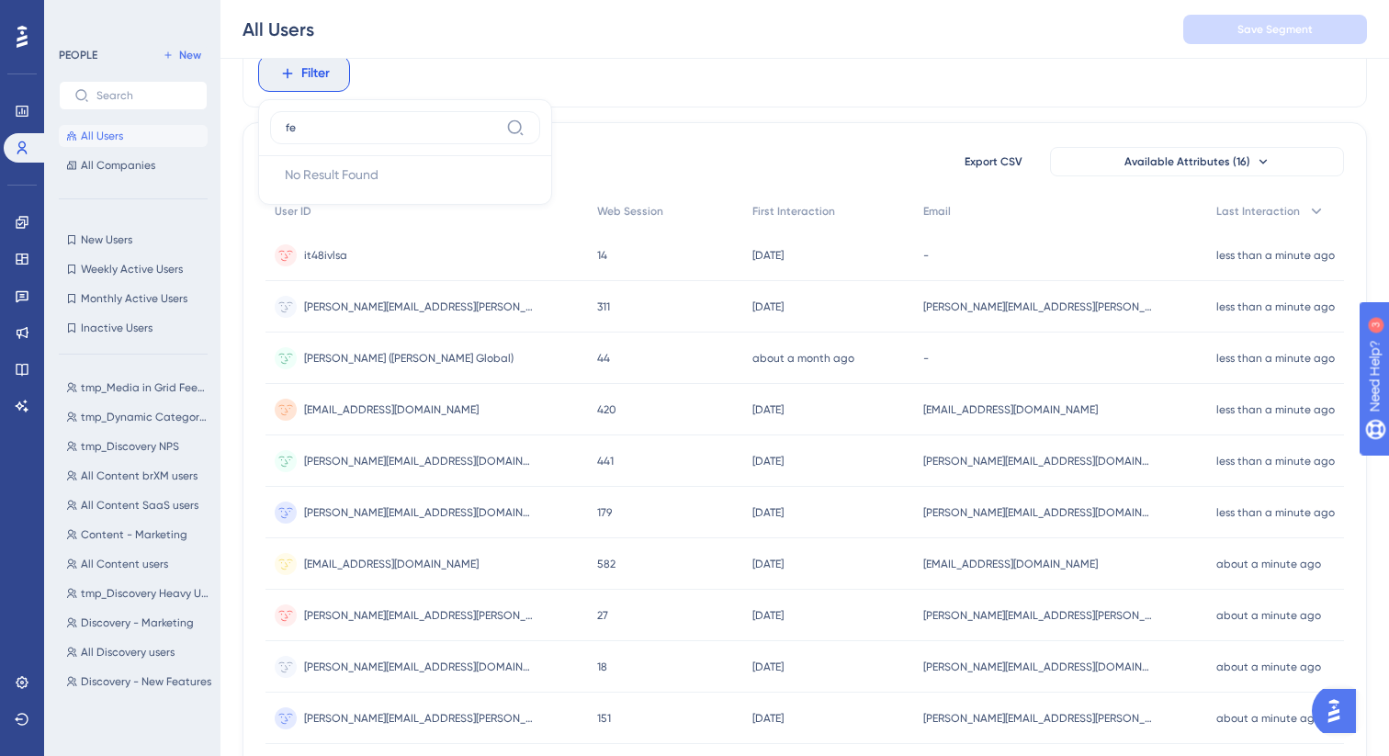
type input "f"
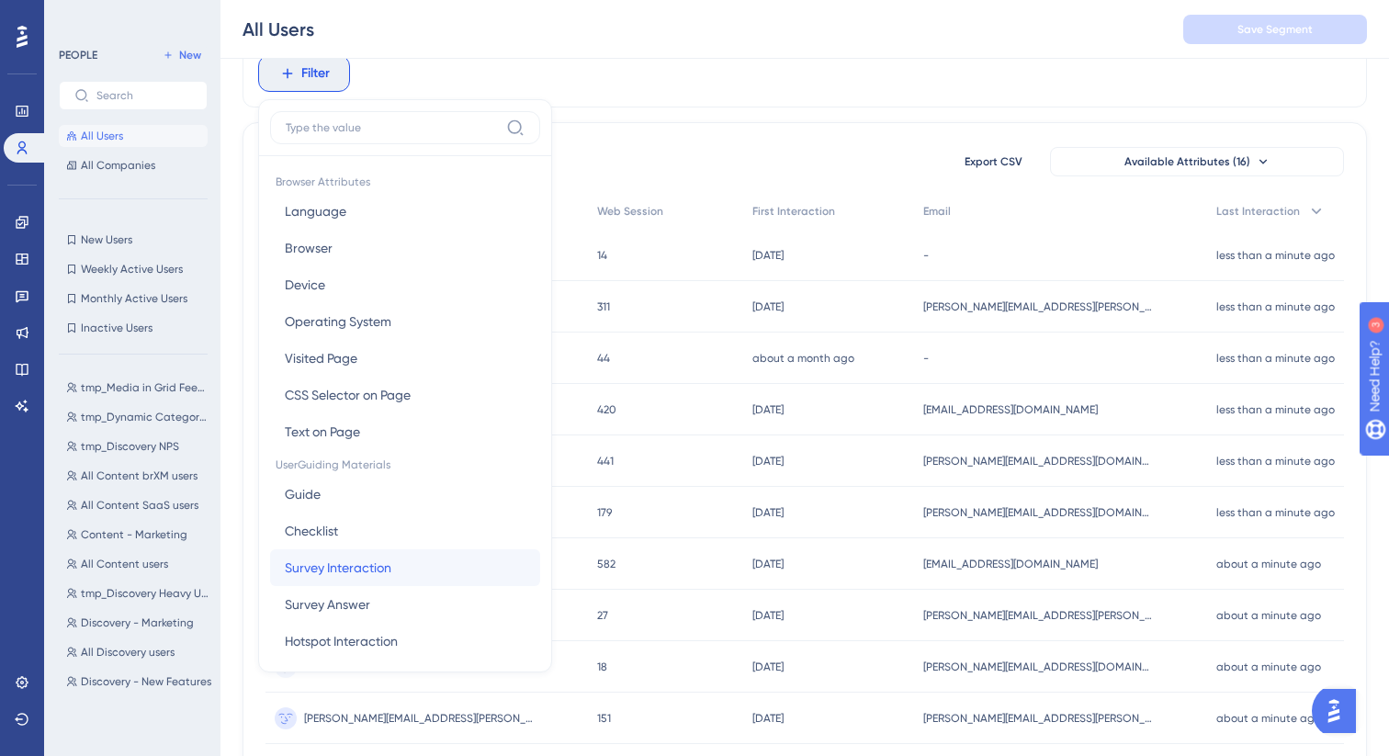
click at [442, 568] on button "Survey Interaction Survey Interaction" at bounding box center [405, 567] width 270 height 37
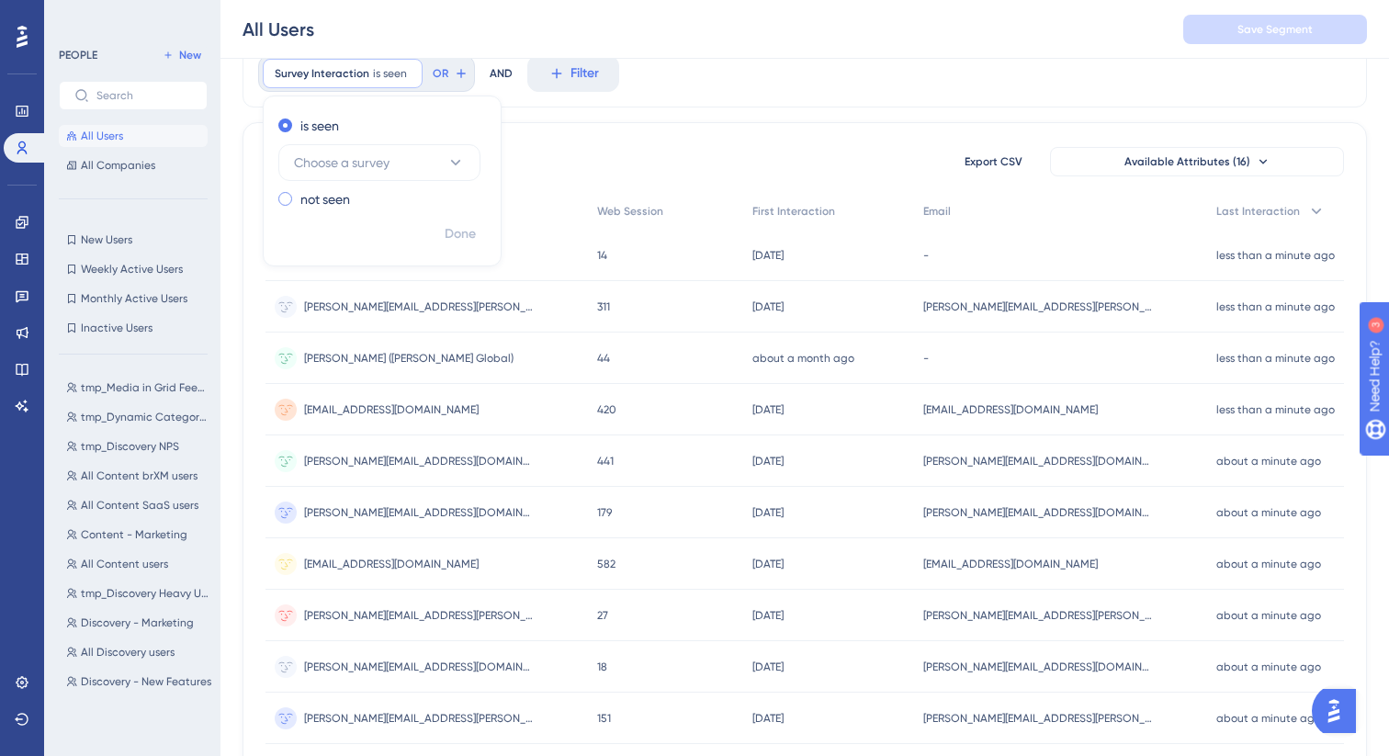
click at [360, 197] on div "not seen" at bounding box center [378, 199] width 200 height 22
click at [338, 122] on label "is seen" at bounding box center [319, 126] width 39 height 22
click at [364, 158] on span "Choose a survey" at bounding box center [342, 163] width 96 height 22
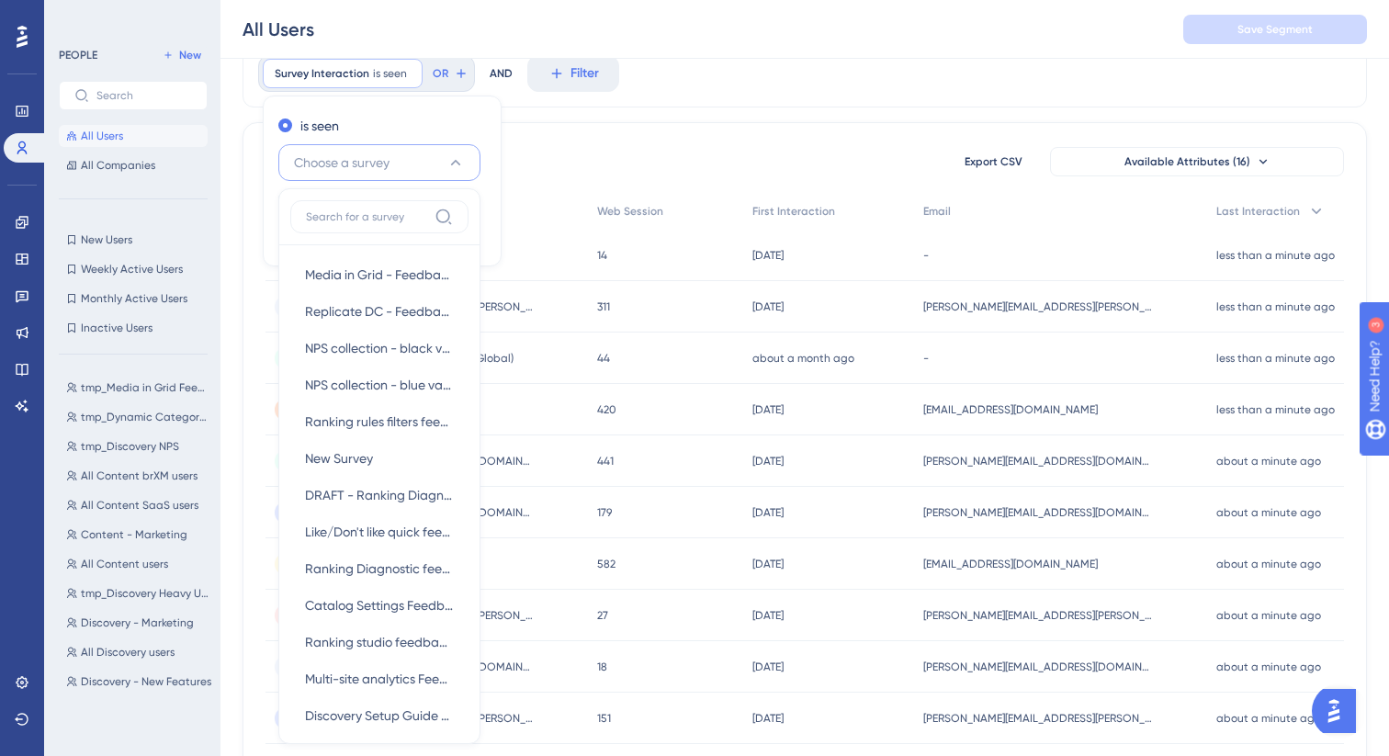
scroll to position [166, 0]
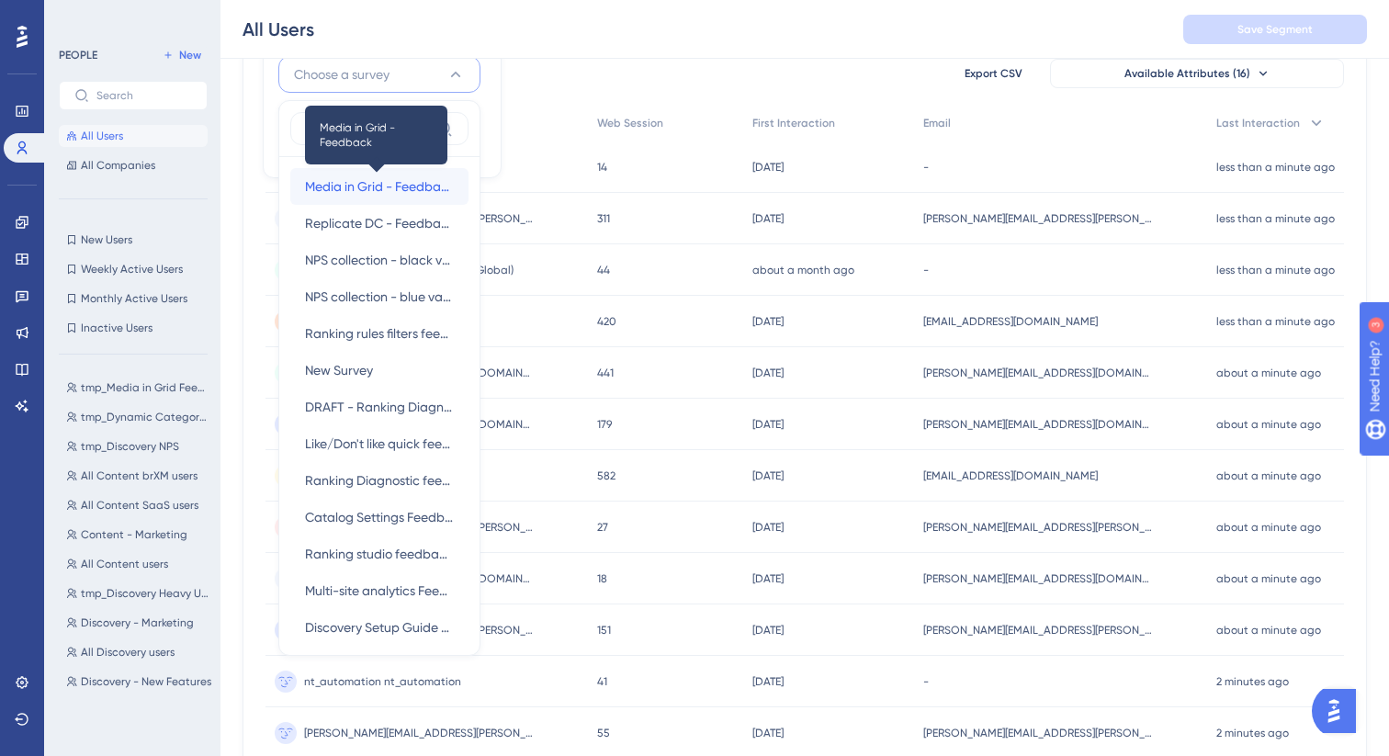
click at [362, 185] on span "Media in Grid - Feedback" at bounding box center [379, 186] width 149 height 22
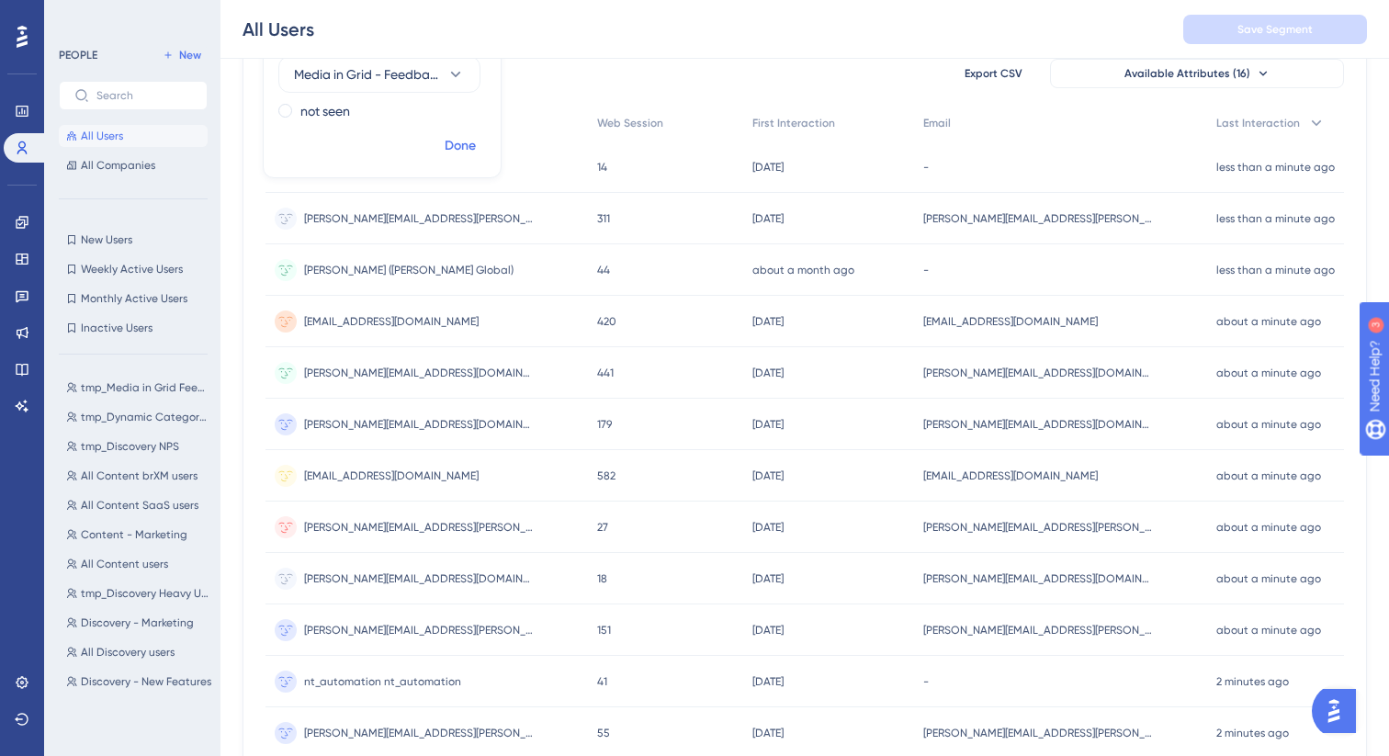
click at [458, 152] on span "Done" at bounding box center [459, 146] width 31 height 22
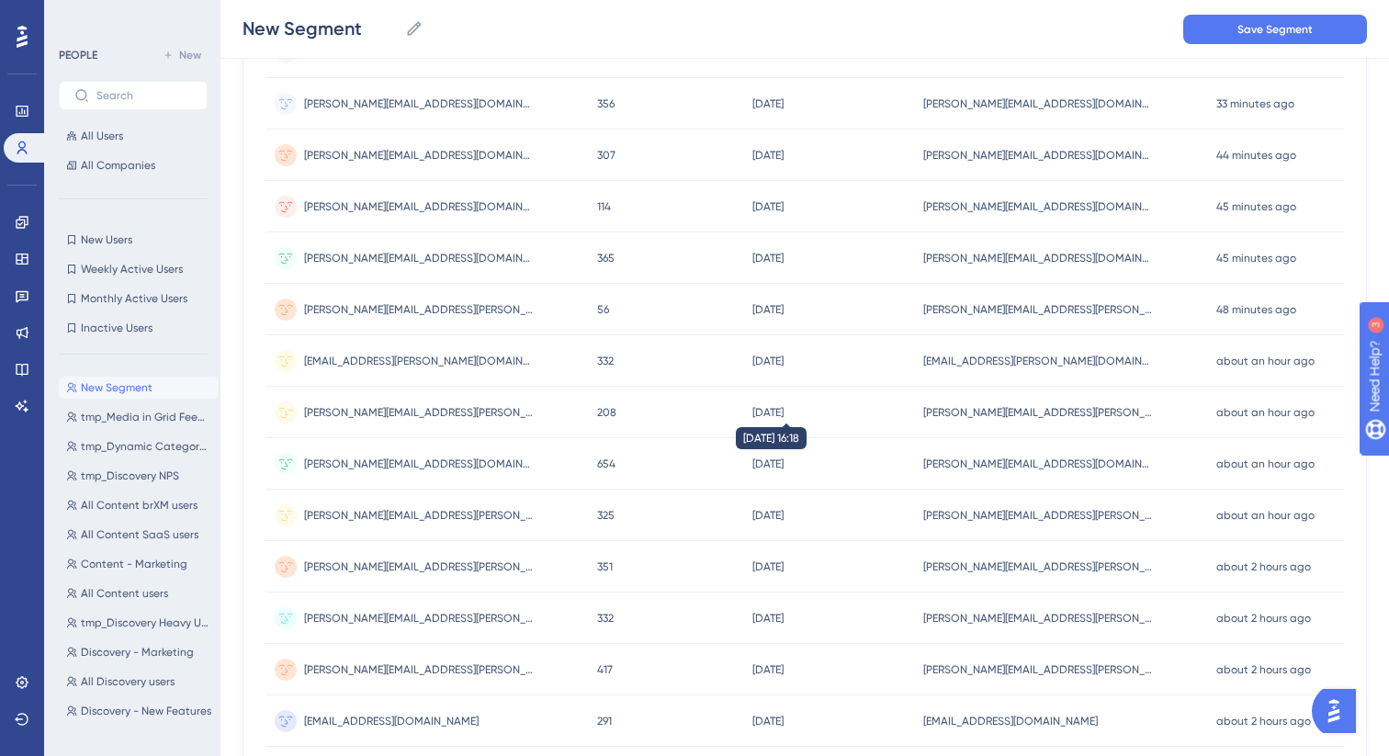
scroll to position [721, 0]
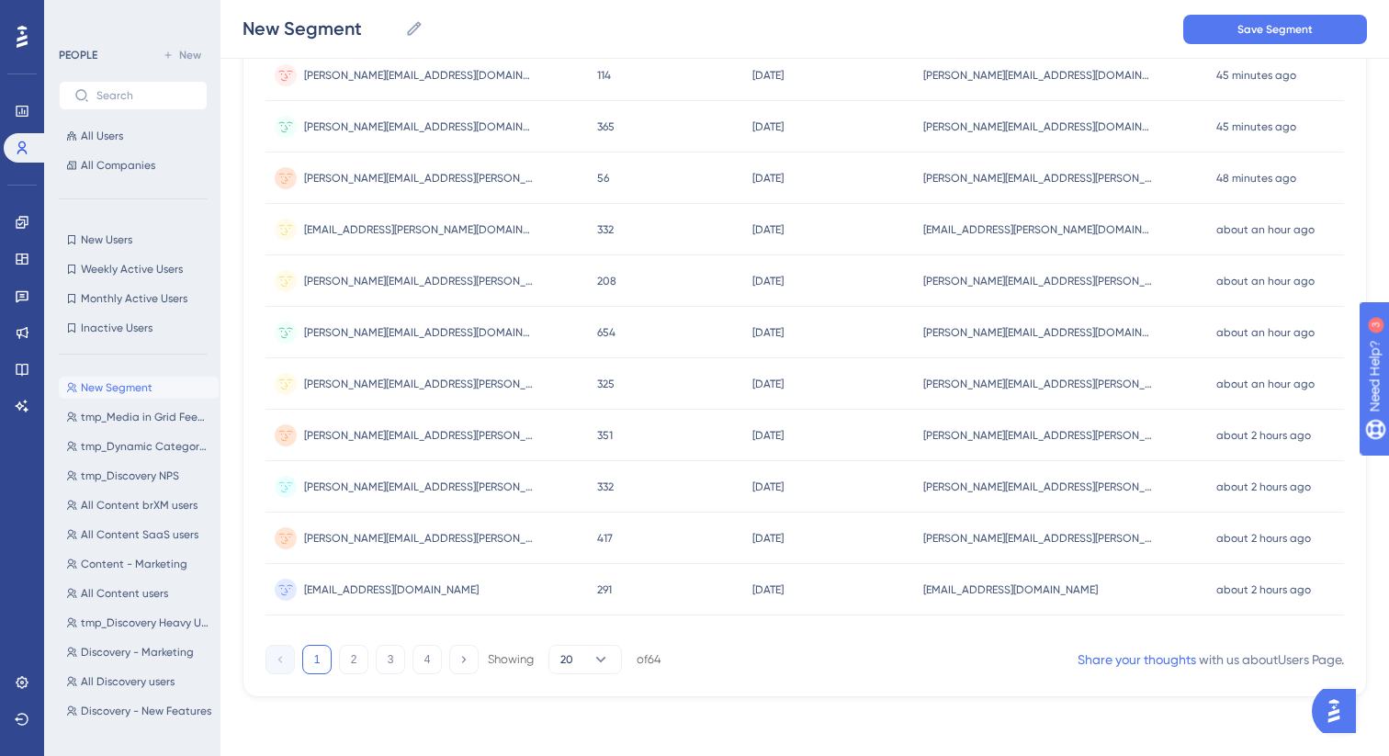
click at [374, 664] on div "1 2 3 4 Showing 20 of 64" at bounding box center [463, 659] width 396 height 29
click at [365, 663] on button "2" at bounding box center [353, 659] width 29 height 29
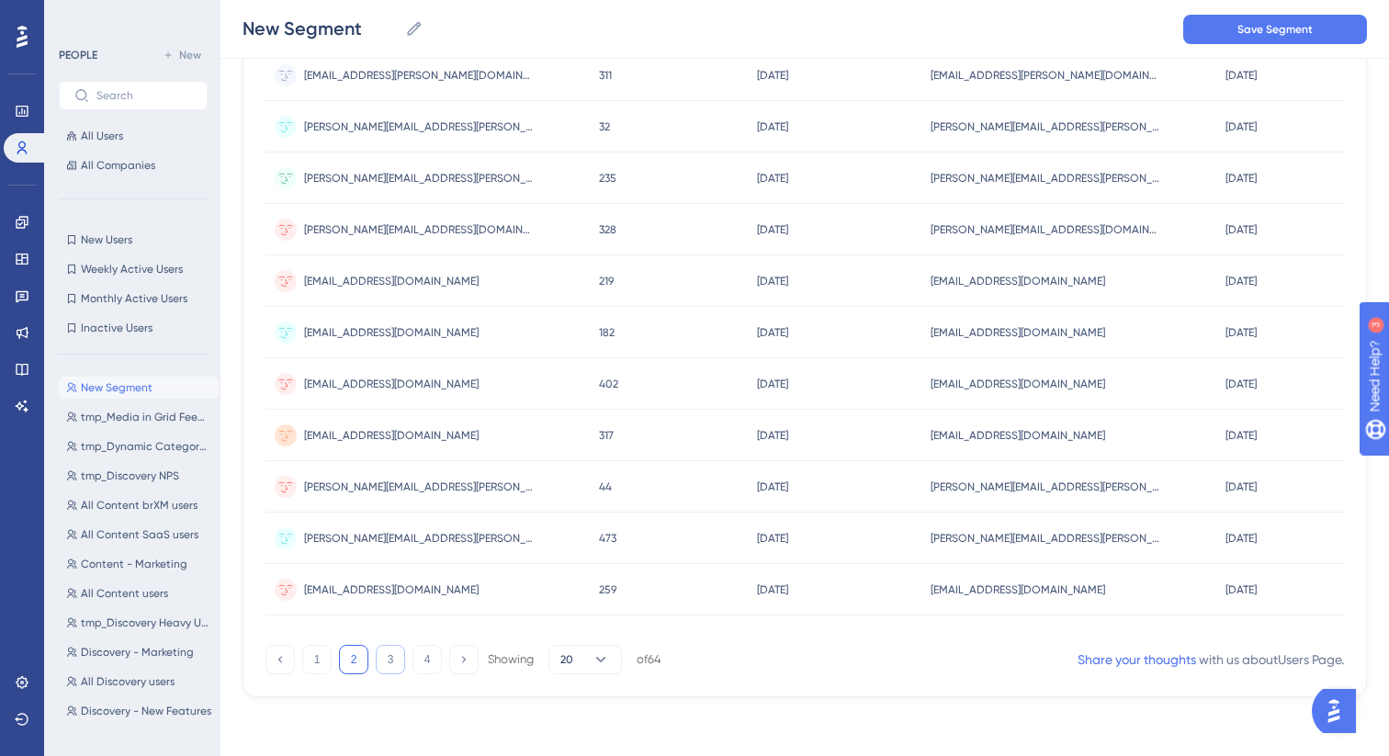
click at [398, 673] on button "3" at bounding box center [390, 659] width 29 height 29
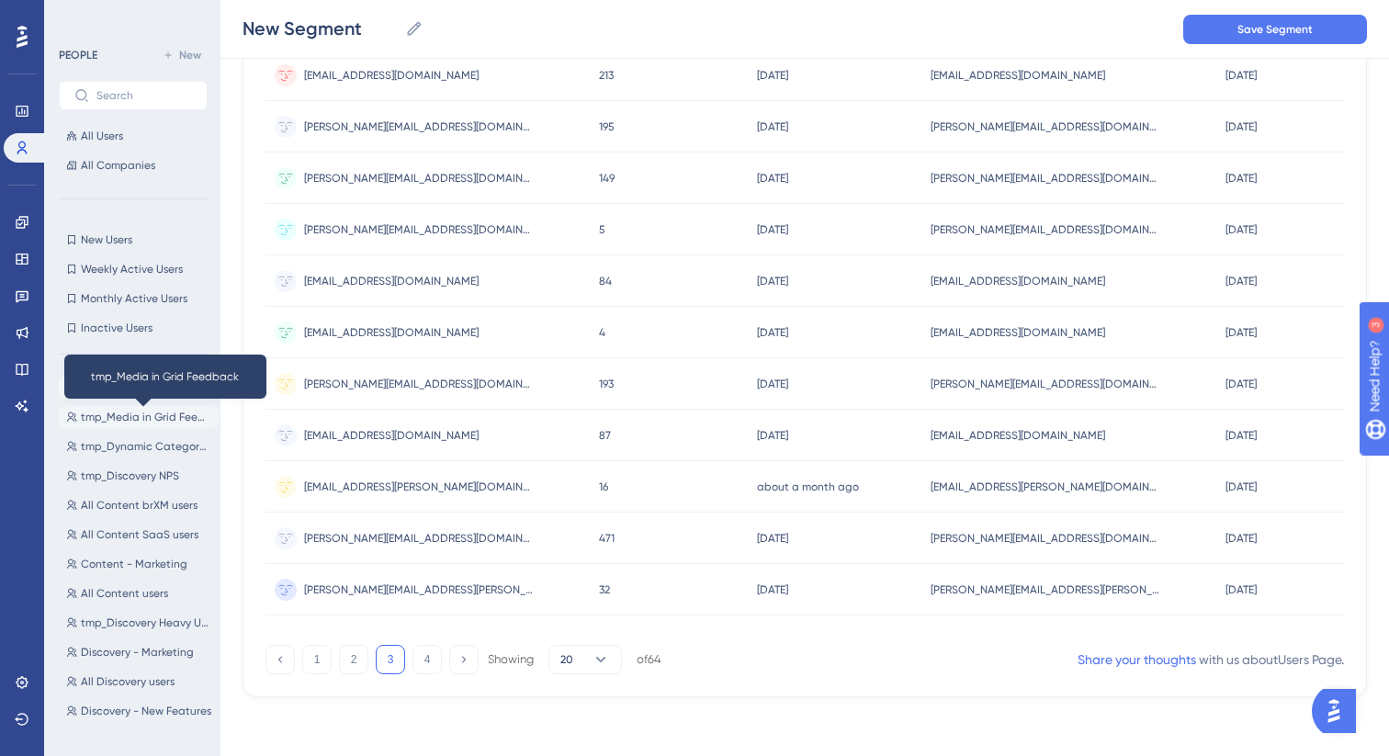
click at [125, 410] on span "tmp_Media in Grid Feedback" at bounding box center [146, 417] width 130 height 15
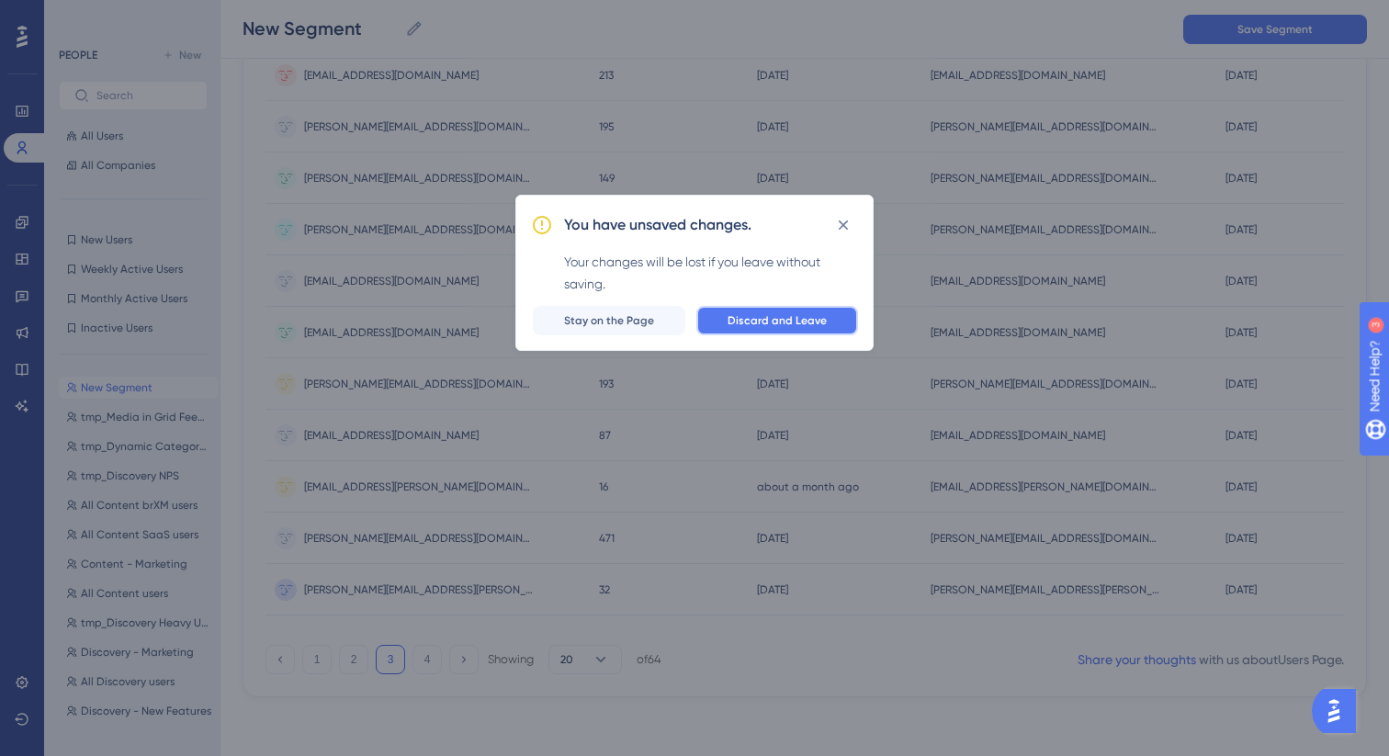
click at [800, 331] on button "Discard and Leave" at bounding box center [777, 320] width 162 height 29
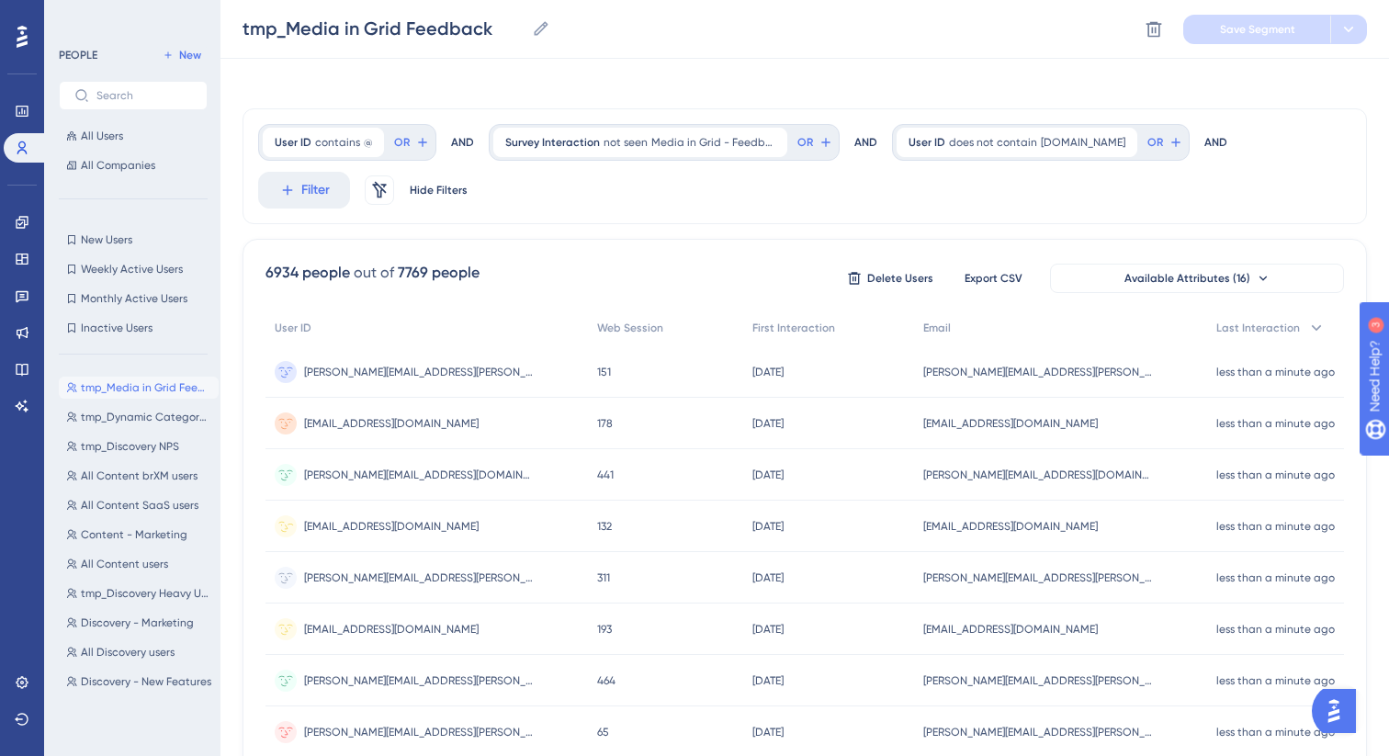
scroll to position [0, 0]
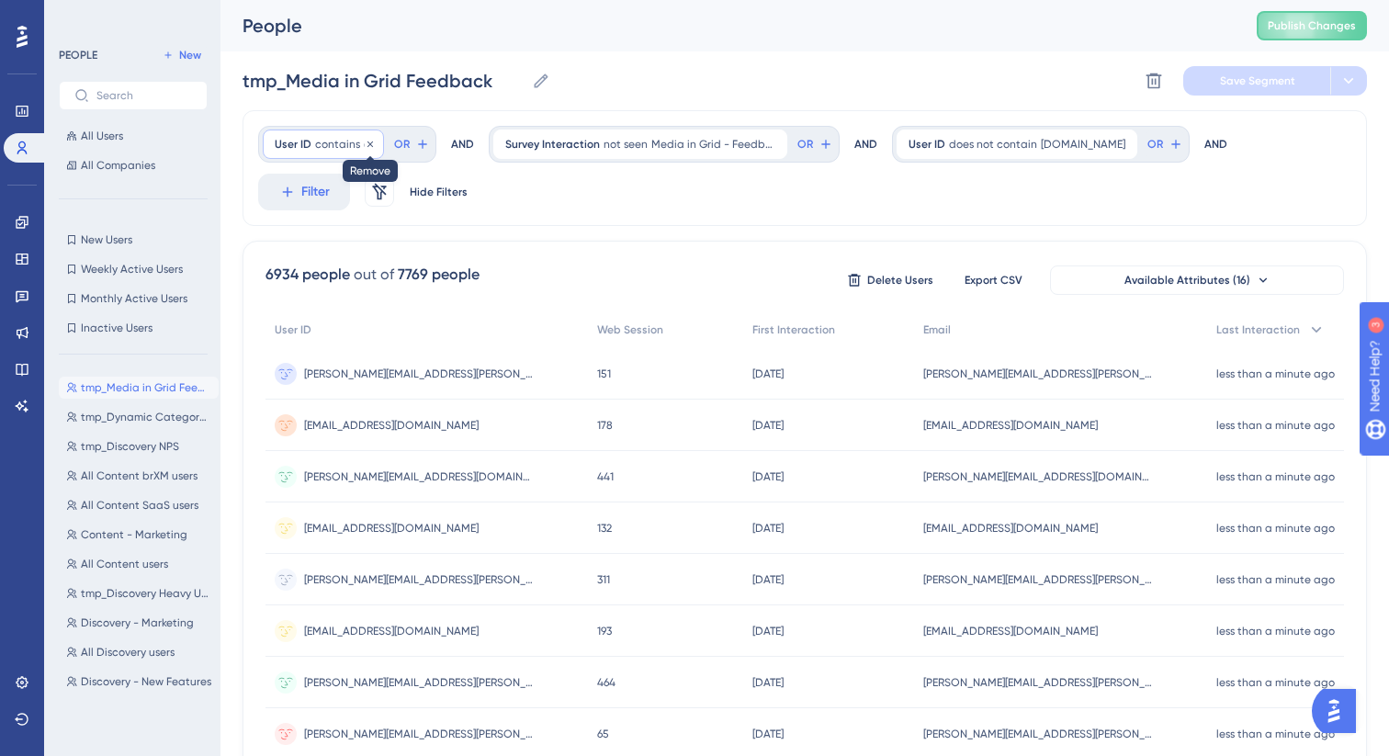
click at [369, 142] on icon at bounding box center [370, 144] width 11 height 11
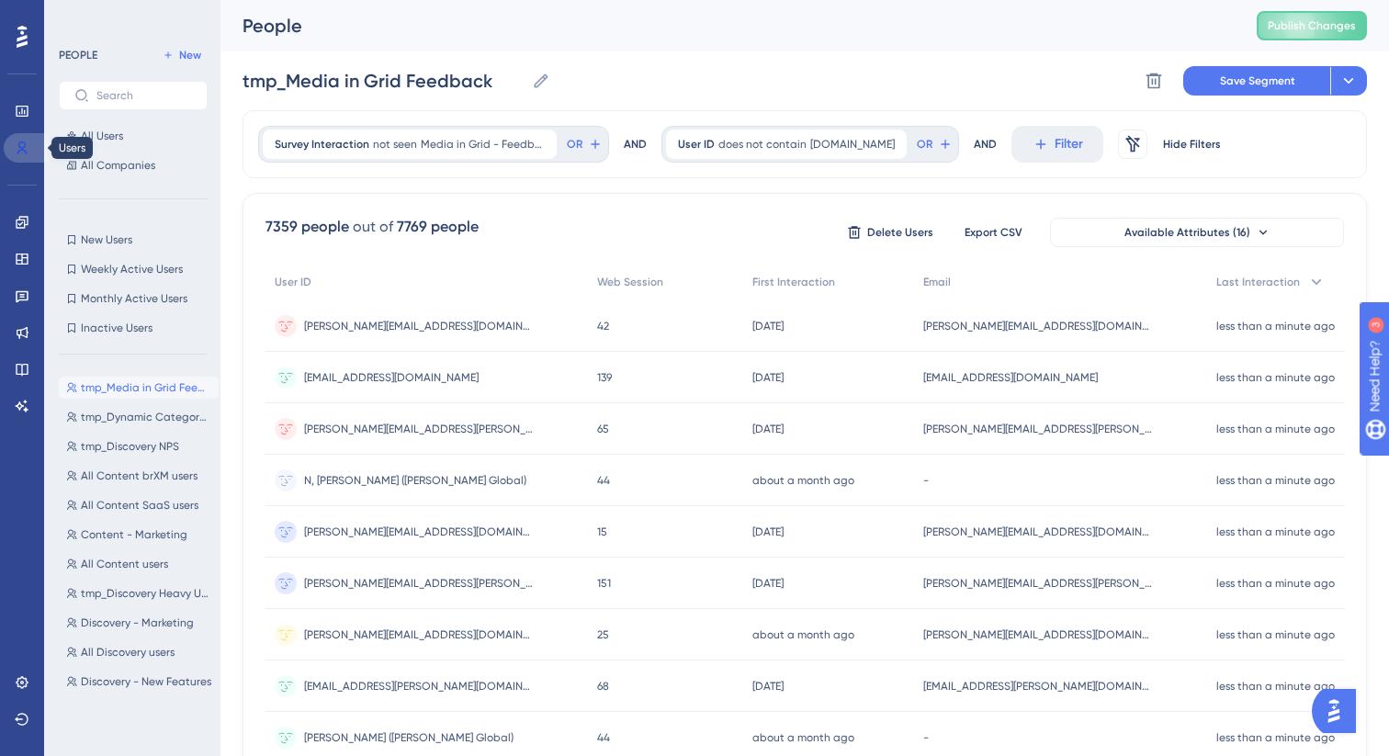
click at [19, 141] on icon at bounding box center [22, 148] width 15 height 15
click at [138, 413] on span "tmp_Dynamic Category Users" at bounding box center [146, 417] width 130 height 15
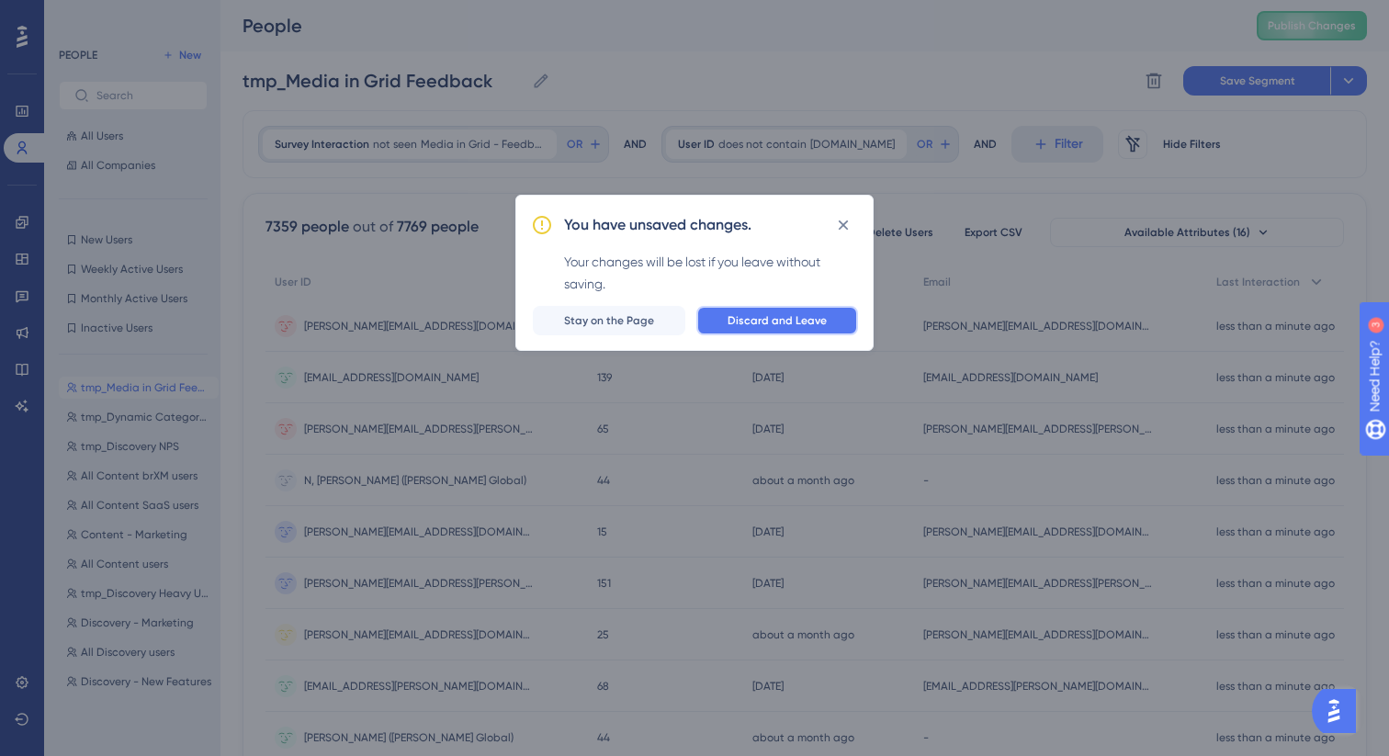
click at [804, 320] on span "Discard and Leave" at bounding box center [776, 320] width 99 height 15
type input "tmp_Dynamic Category Users"
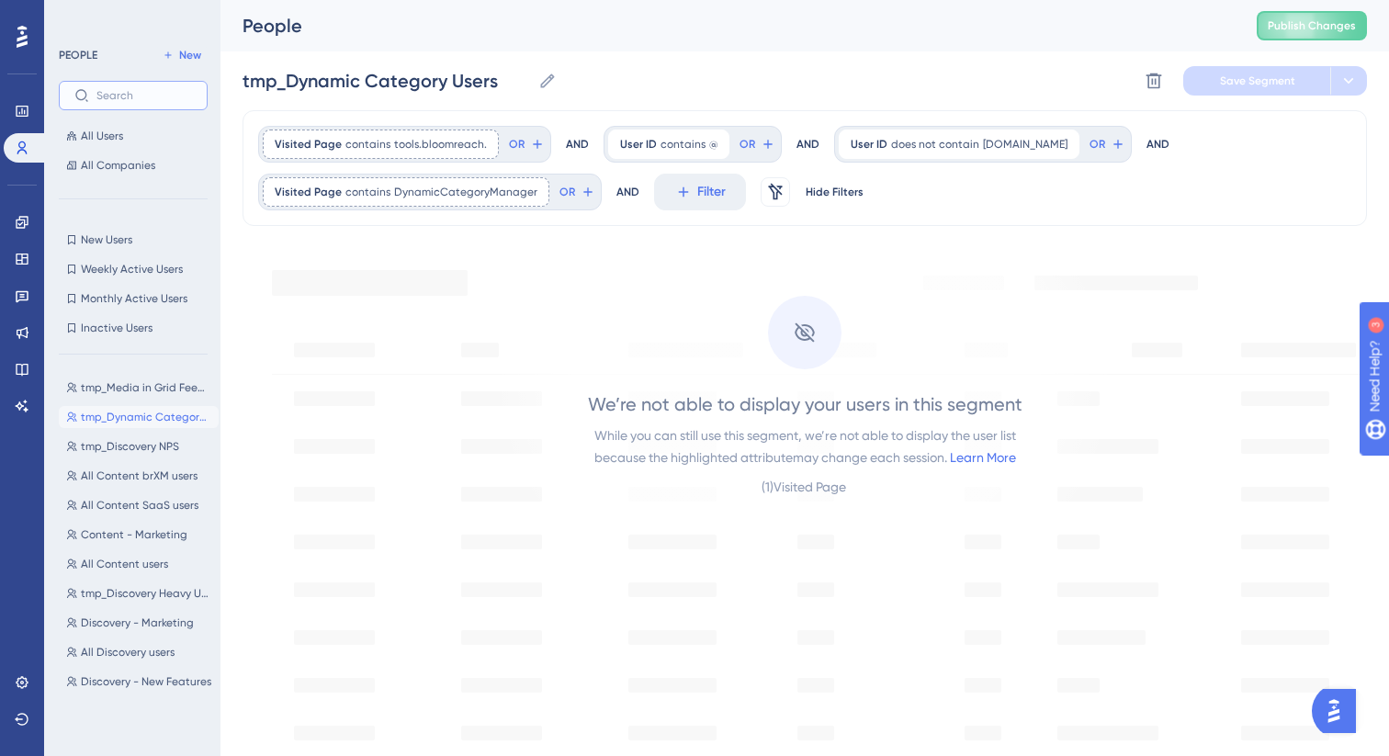
click at [123, 98] on input "text" at bounding box center [144, 95] width 96 height 13
click at [7, 153] on link at bounding box center [26, 147] width 44 height 29
click at [98, 129] on span "All Users" at bounding box center [102, 136] width 42 height 15
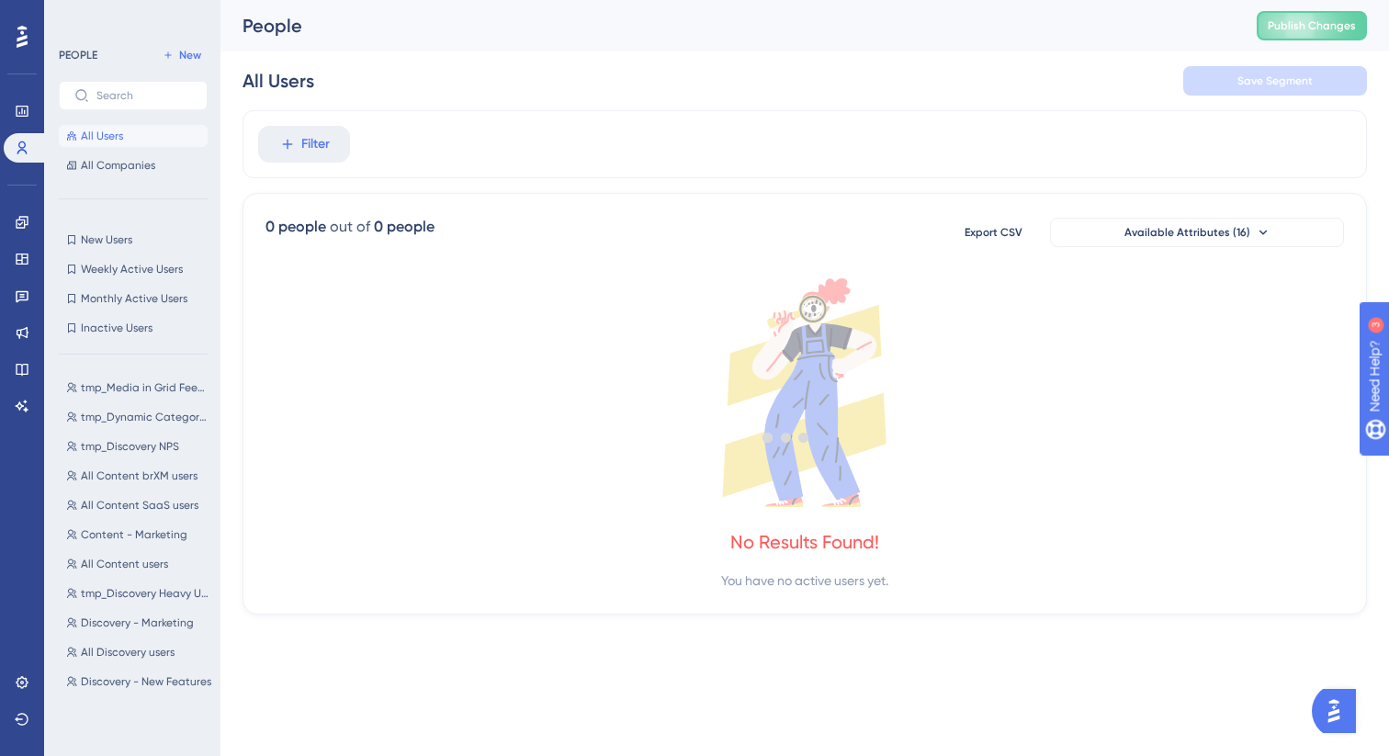
click at [309, 144] on div at bounding box center [786, 437] width 1205 height 624
click at [295, 141] on div at bounding box center [786, 437] width 1205 height 624
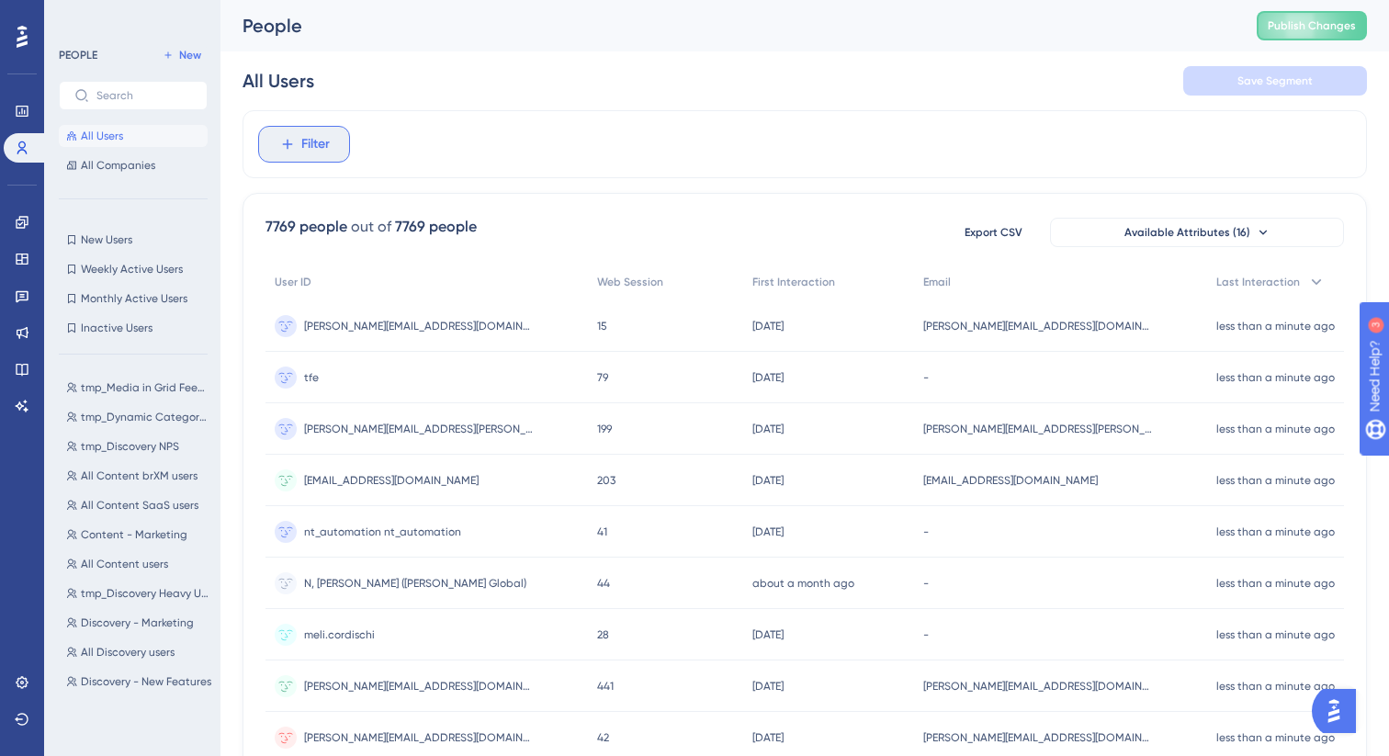
click at [296, 141] on button "Filter" at bounding box center [304, 144] width 92 height 37
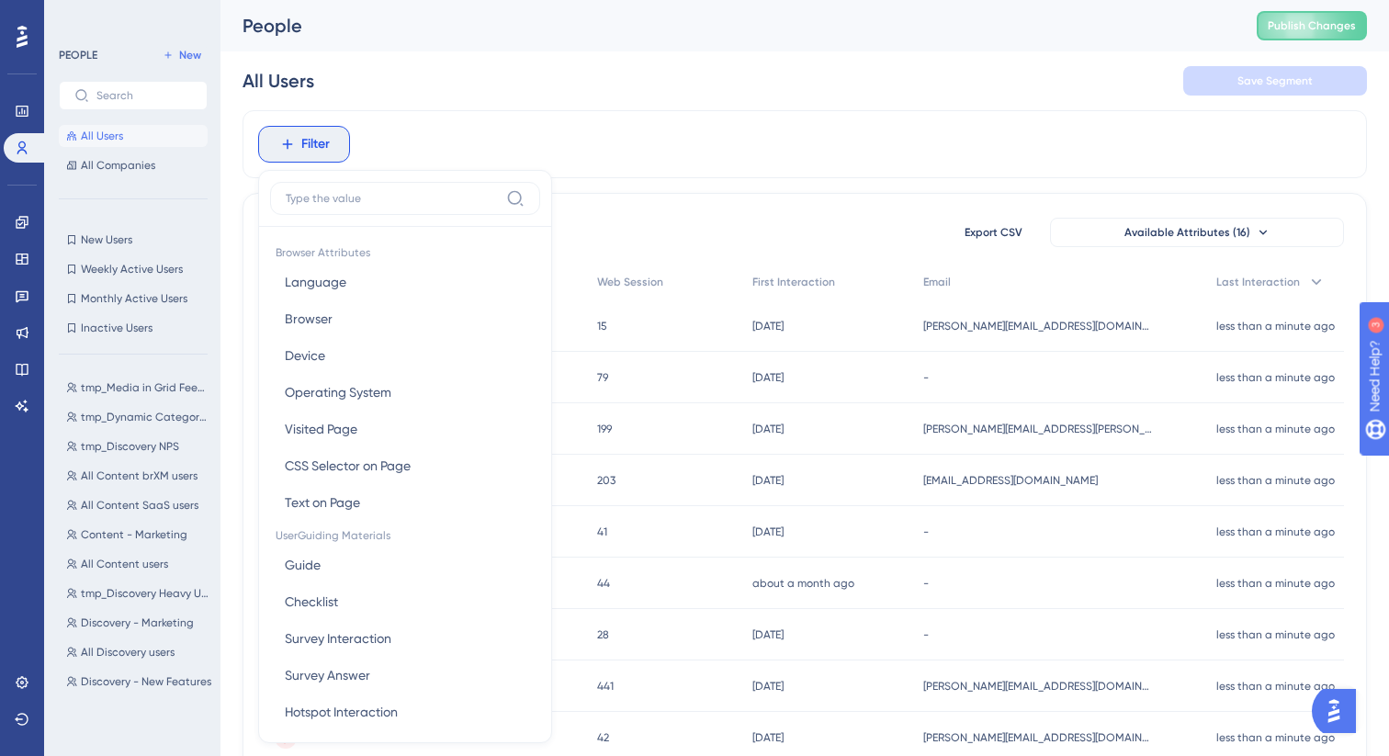
scroll to position [78, 0]
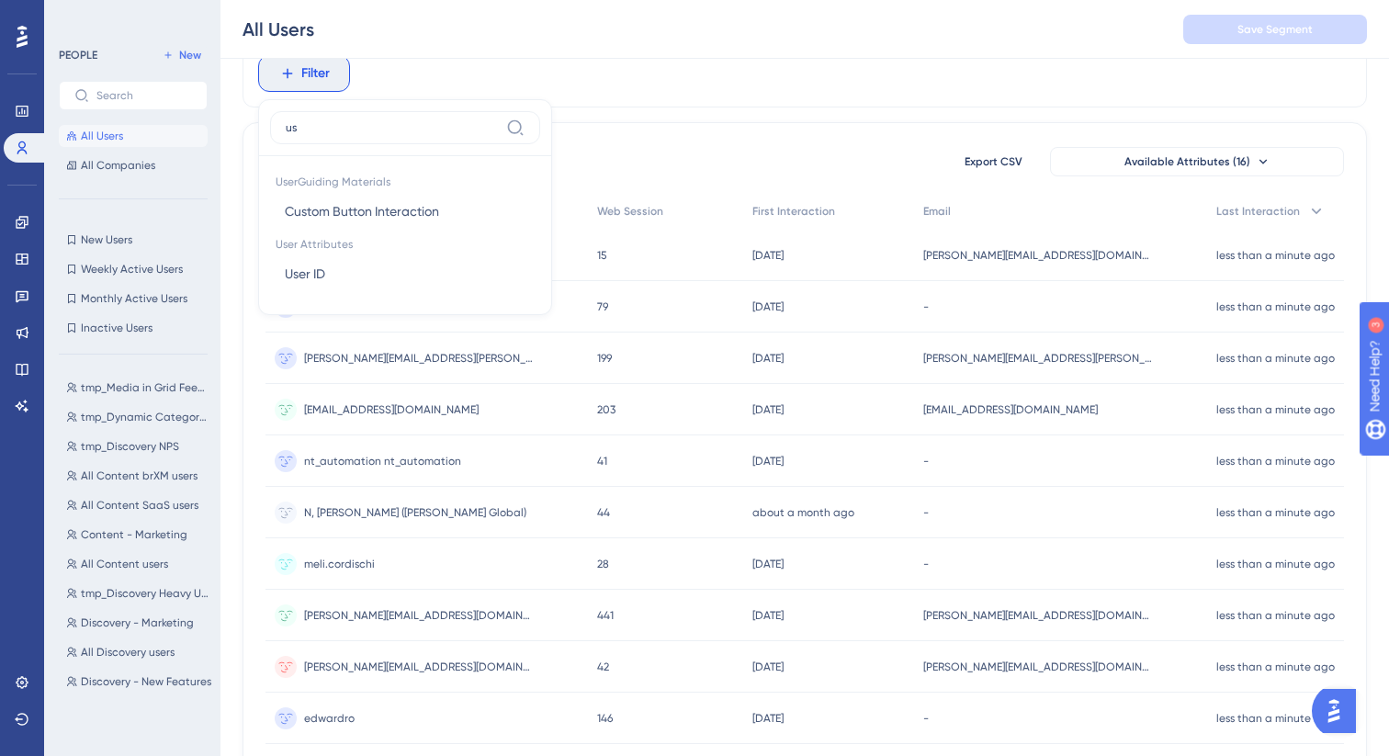
type input "us"
click at [343, 298] on div "UserGuiding Materials Custom Button Interaction Custom Button Interaction User …" at bounding box center [405, 229] width 270 height 147
click at [332, 281] on button "User ID User ID" at bounding box center [405, 273] width 270 height 37
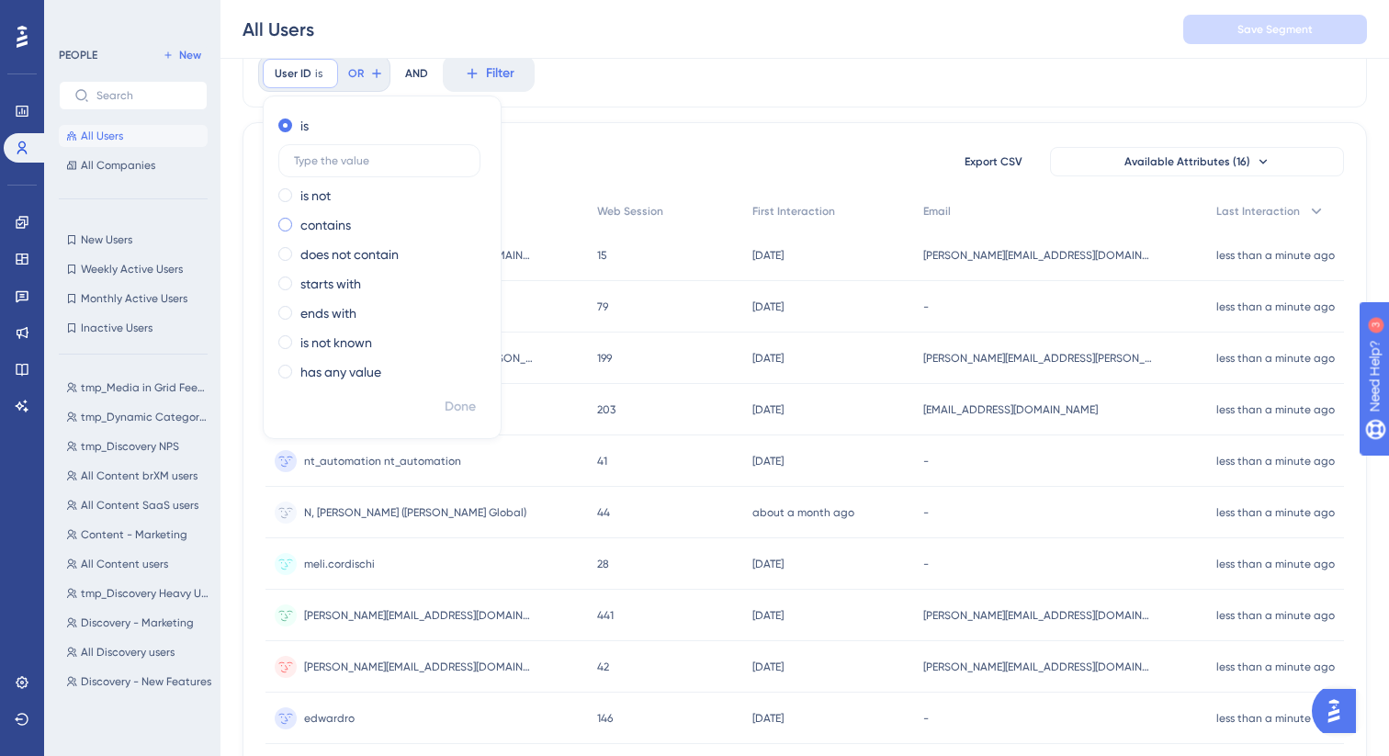
click at [318, 216] on label "contains" at bounding box center [325, 225] width 51 height 22
type input "[PERSON_NAME]"
click at [471, 398] on span "Done" at bounding box center [459, 407] width 31 height 22
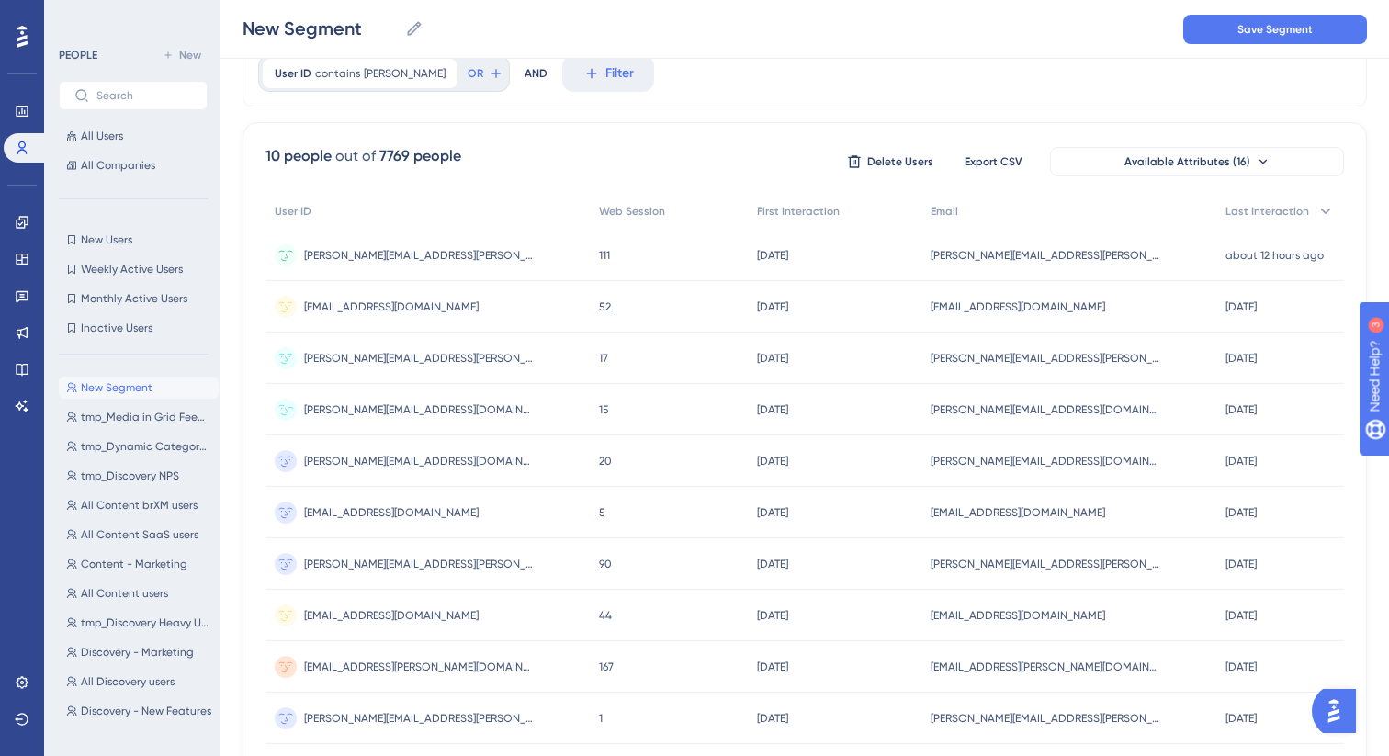
scroll to position [0, 0]
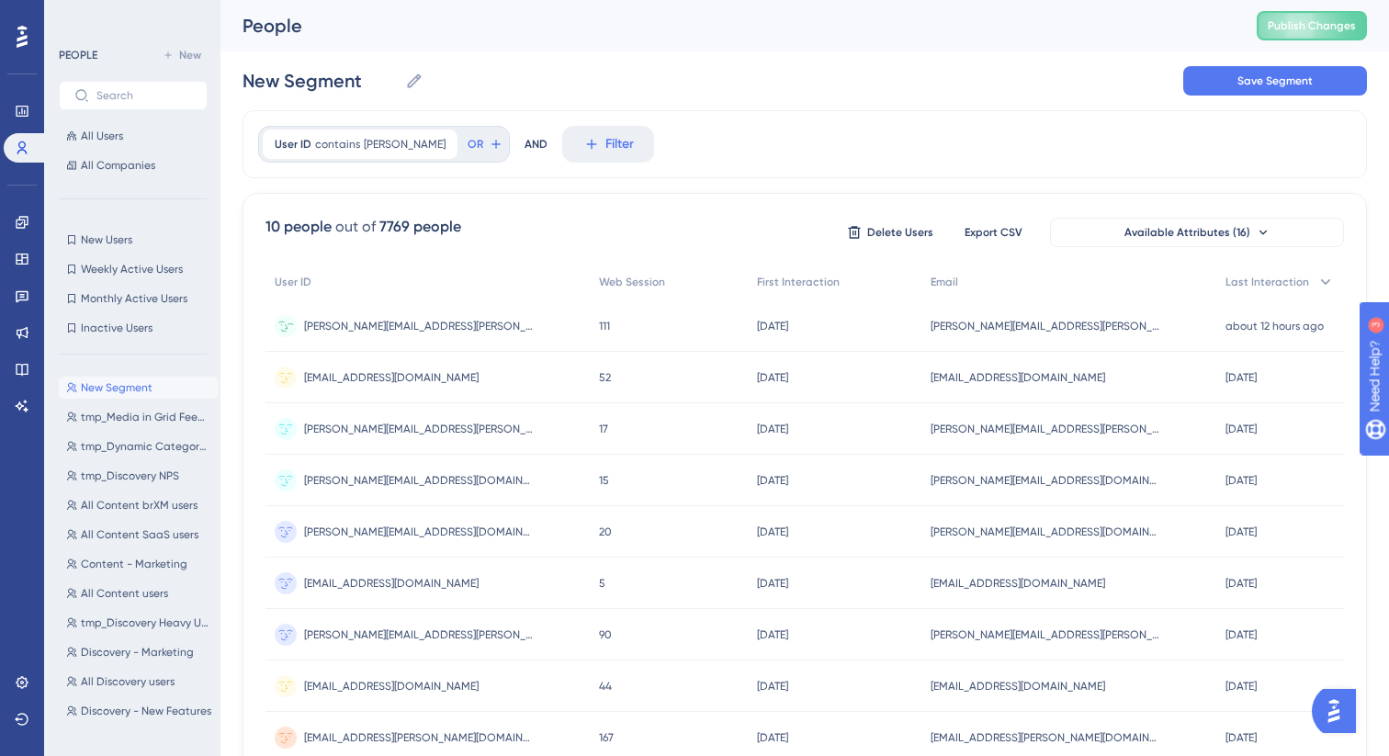
click at [456, 337] on div "[PERSON_NAME][EMAIL_ADDRESS][PERSON_NAME][DOMAIN_NAME] [PERSON_NAME][DOMAIN_NAM…" at bounding box center [427, 325] width 324 height 51
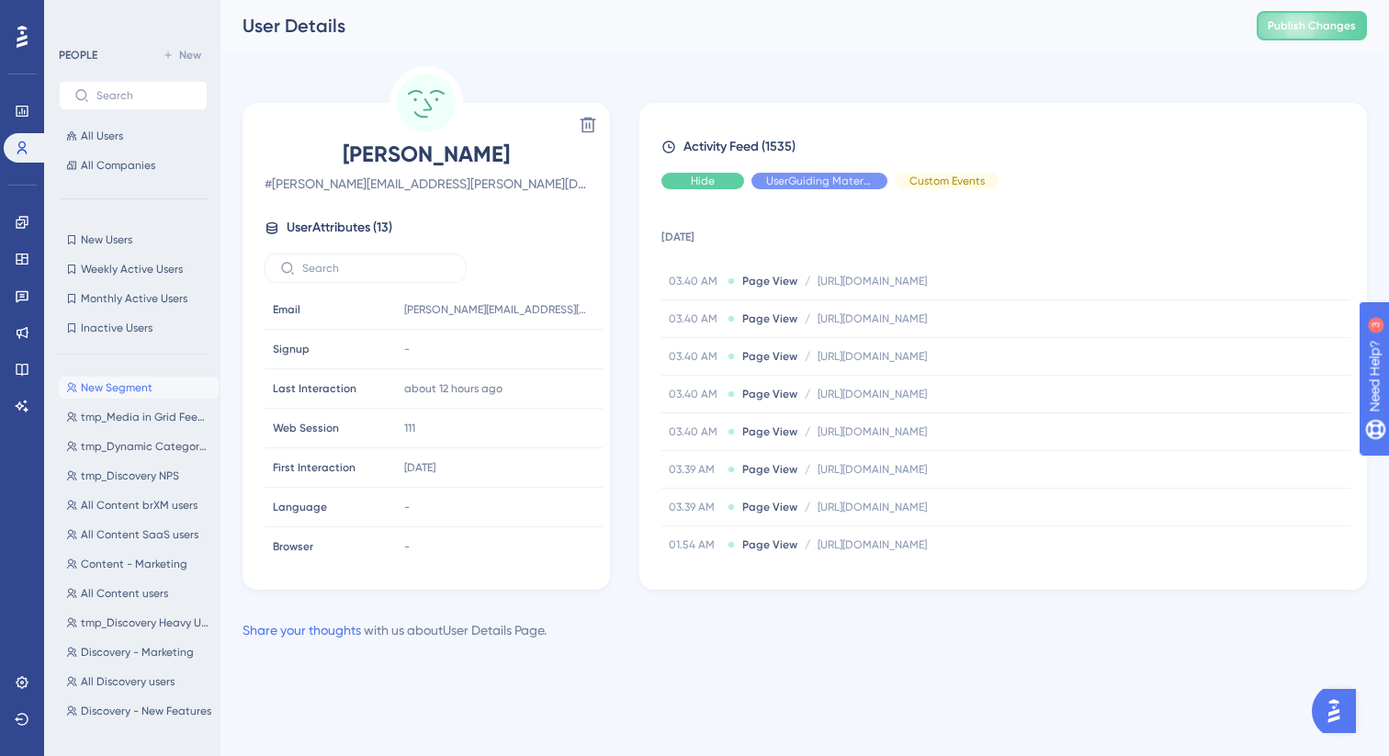
click at [701, 175] on span "Hide" at bounding box center [703, 181] width 24 height 15
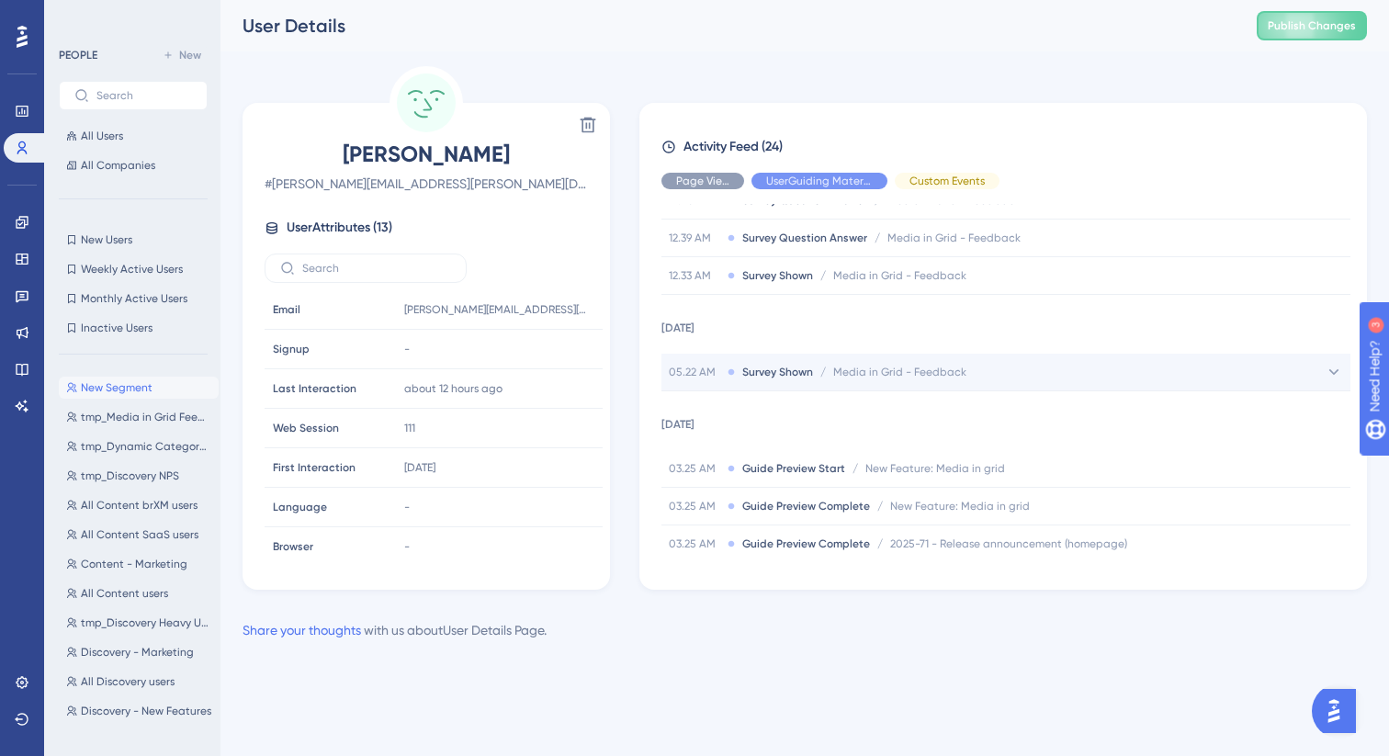
scroll to position [192, 0]
click at [1024, 368] on div "05.22 AM Survey Shown / Media in Grid - Feedback Media in Grid - Feedback" at bounding box center [1005, 373] width 689 height 37
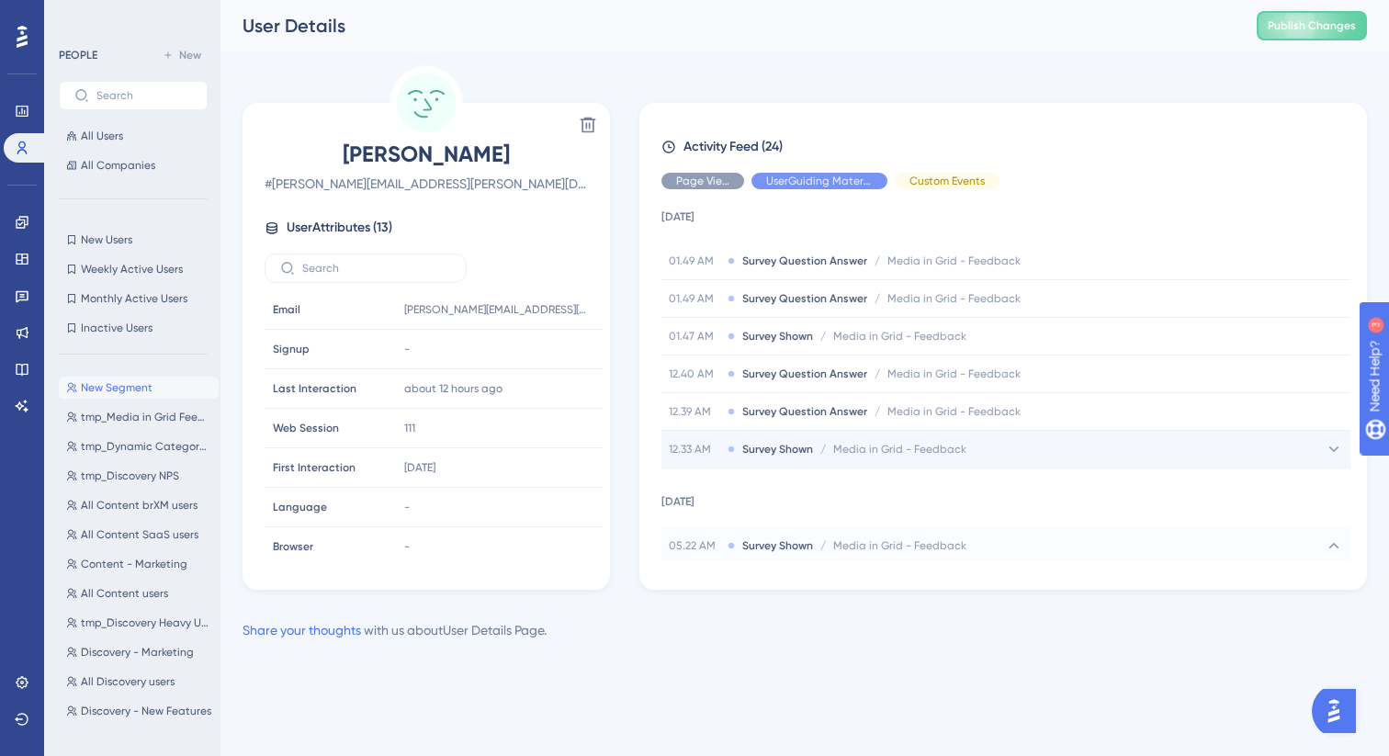
scroll to position [0, 0]
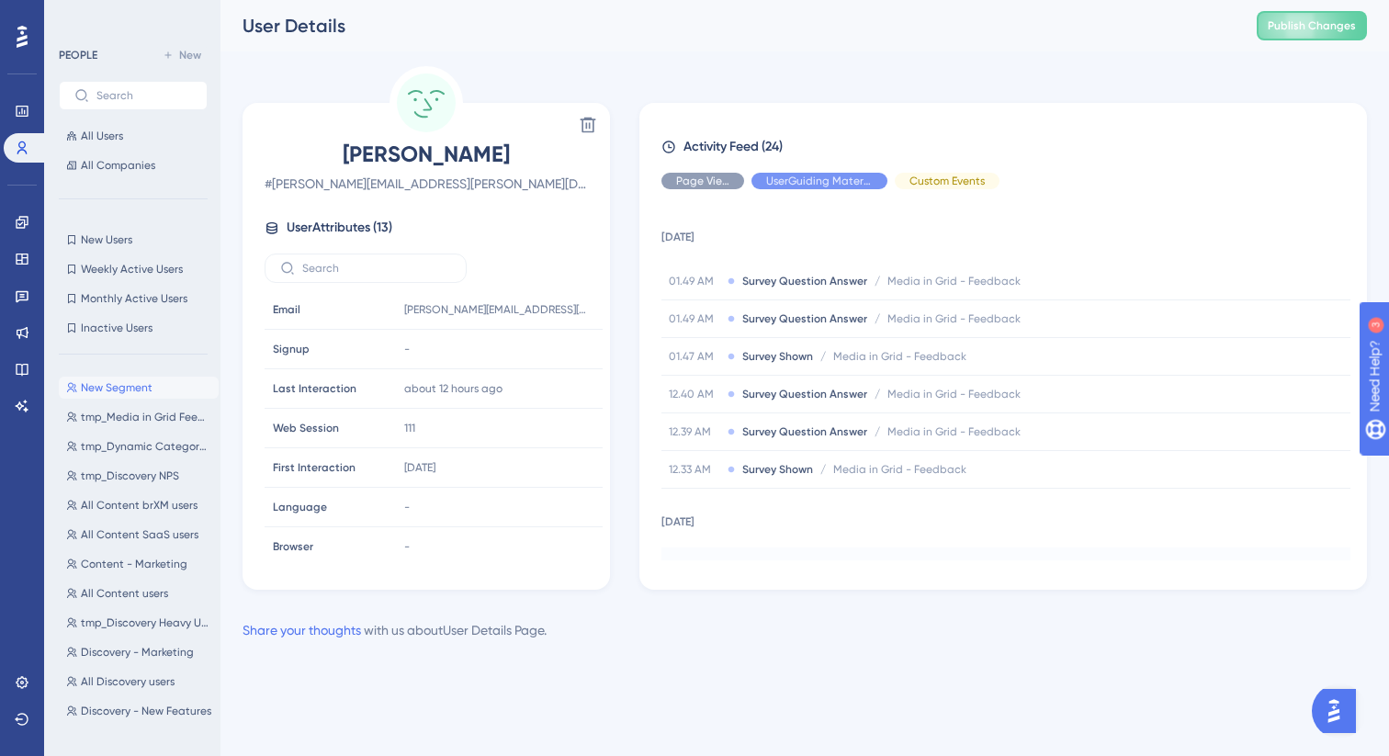
click at [863, 234] on td "[DATE]" at bounding box center [1005, 233] width 689 height 59
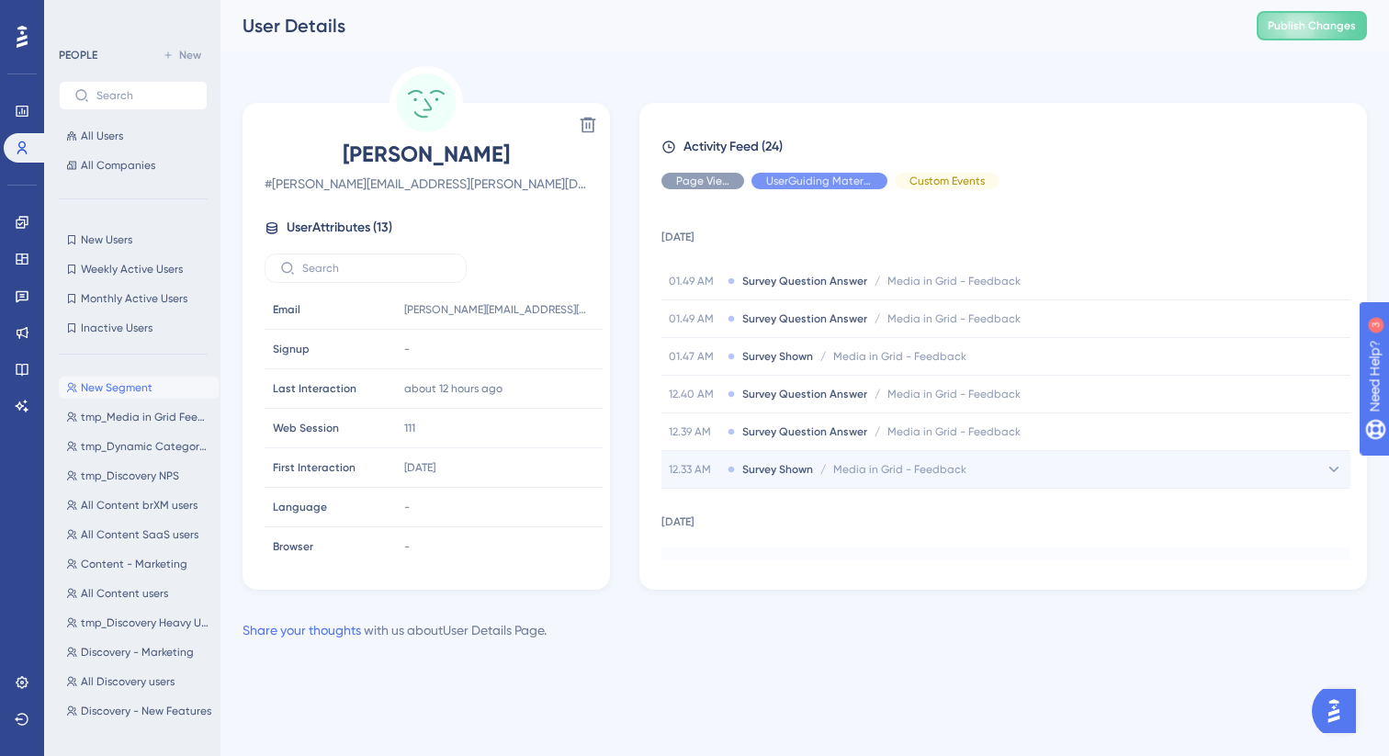
click at [877, 463] on span "Media in Grid - Feedback" at bounding box center [899, 469] width 133 height 15
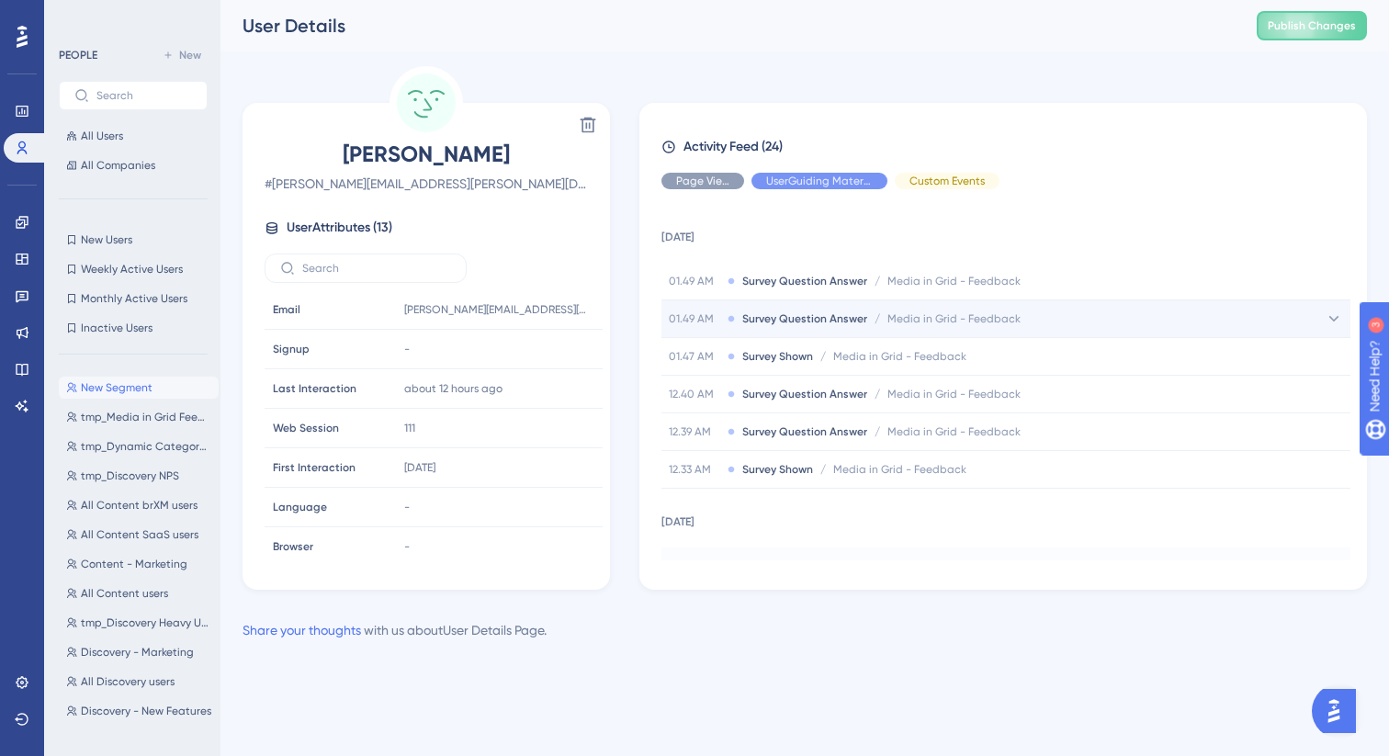
click at [992, 330] on div "01.49 AM Survey Question Answer / Media in Grid - Feedback Media in Grid - Feed…" at bounding box center [1005, 318] width 689 height 37
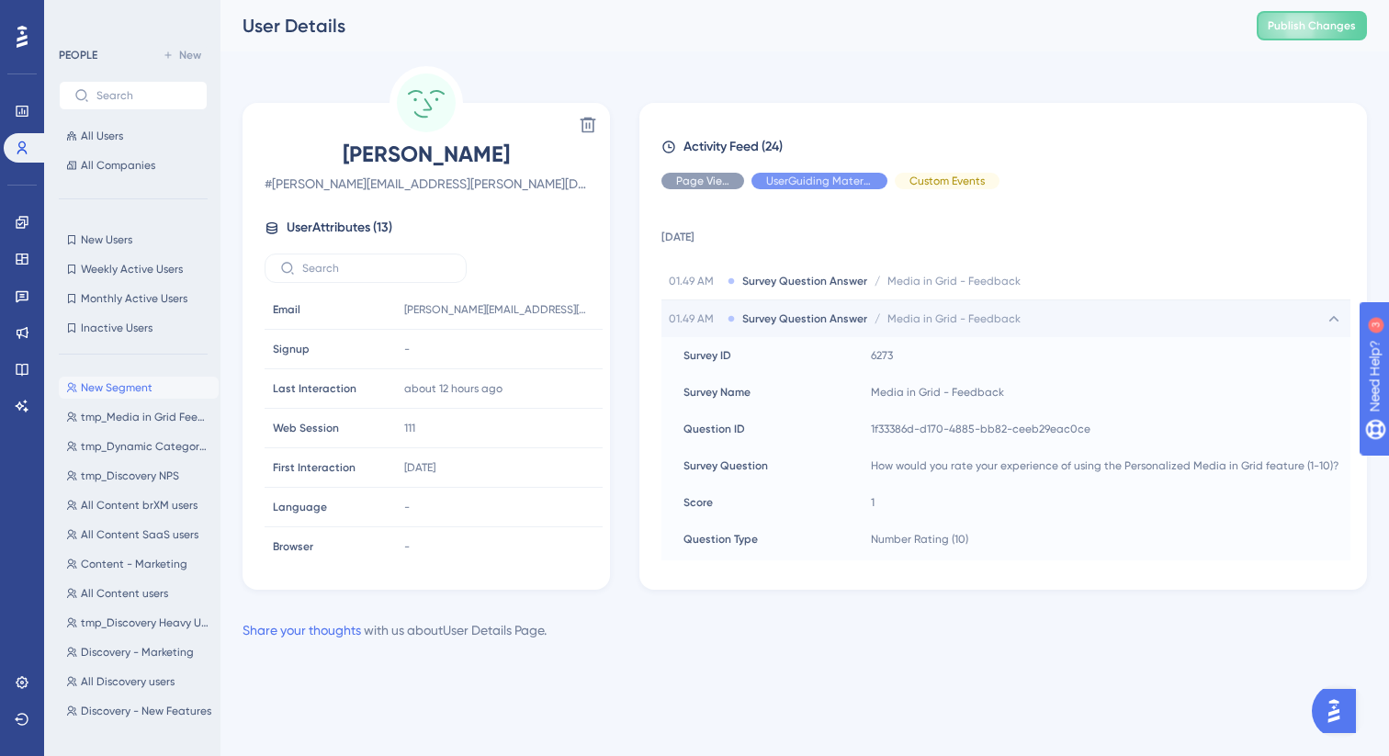
click at [992, 330] on div "01.49 AM Survey Question Answer / Media in Grid - Feedback Media in Grid - Feed…" at bounding box center [1005, 318] width 689 height 37
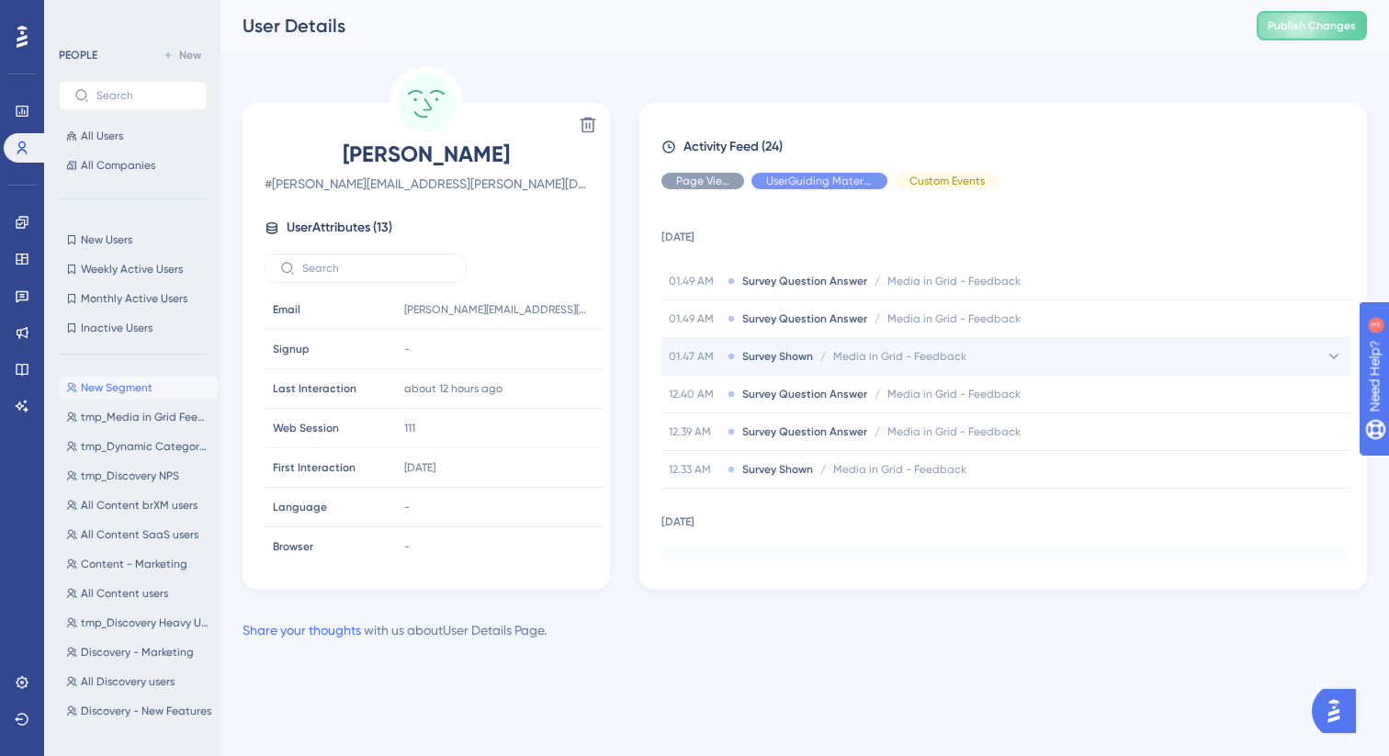
click at [991, 354] on div "01.47 AM Survey Shown / Media in Grid - Feedback Media in Grid - Feedback" at bounding box center [1005, 356] width 689 height 37
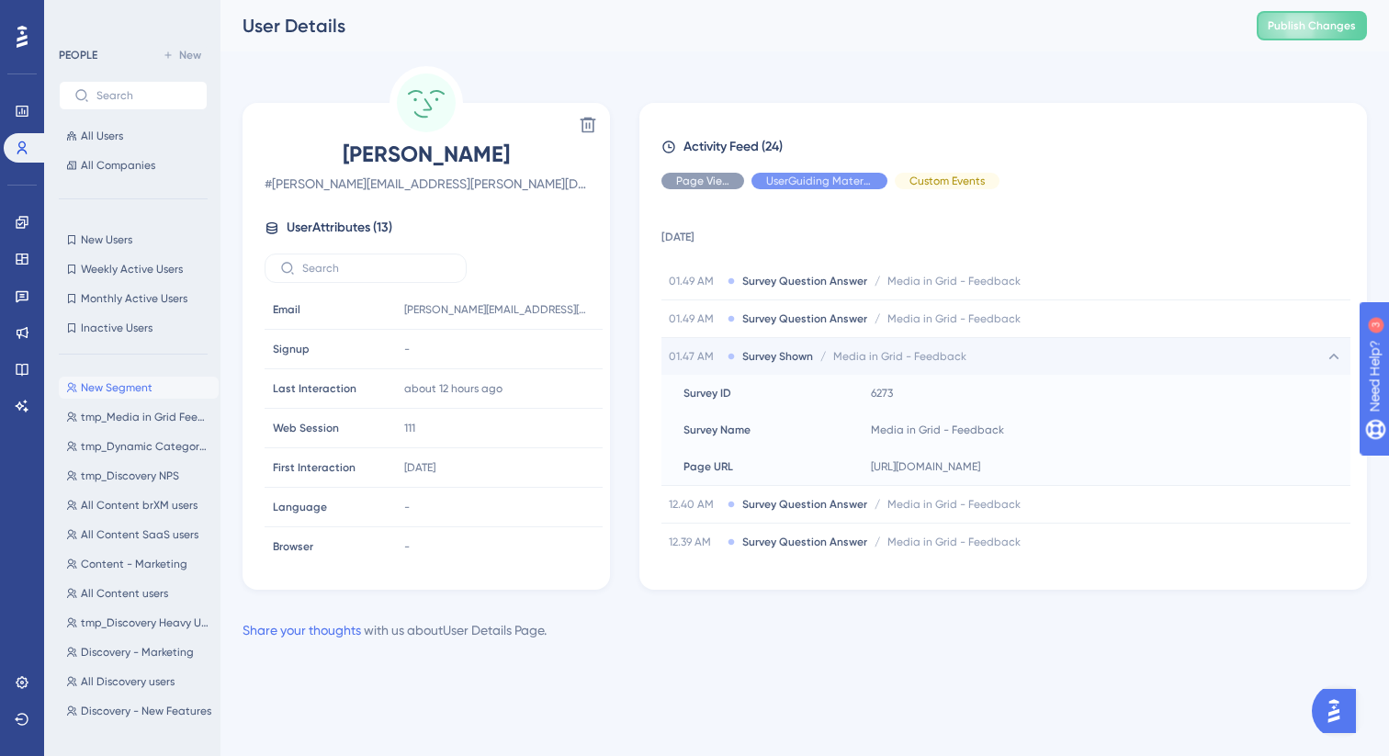
click at [991, 353] on div "01.47 AM Survey Shown / Media in Grid - Feedback Media in Grid - Feedback" at bounding box center [1005, 356] width 689 height 37
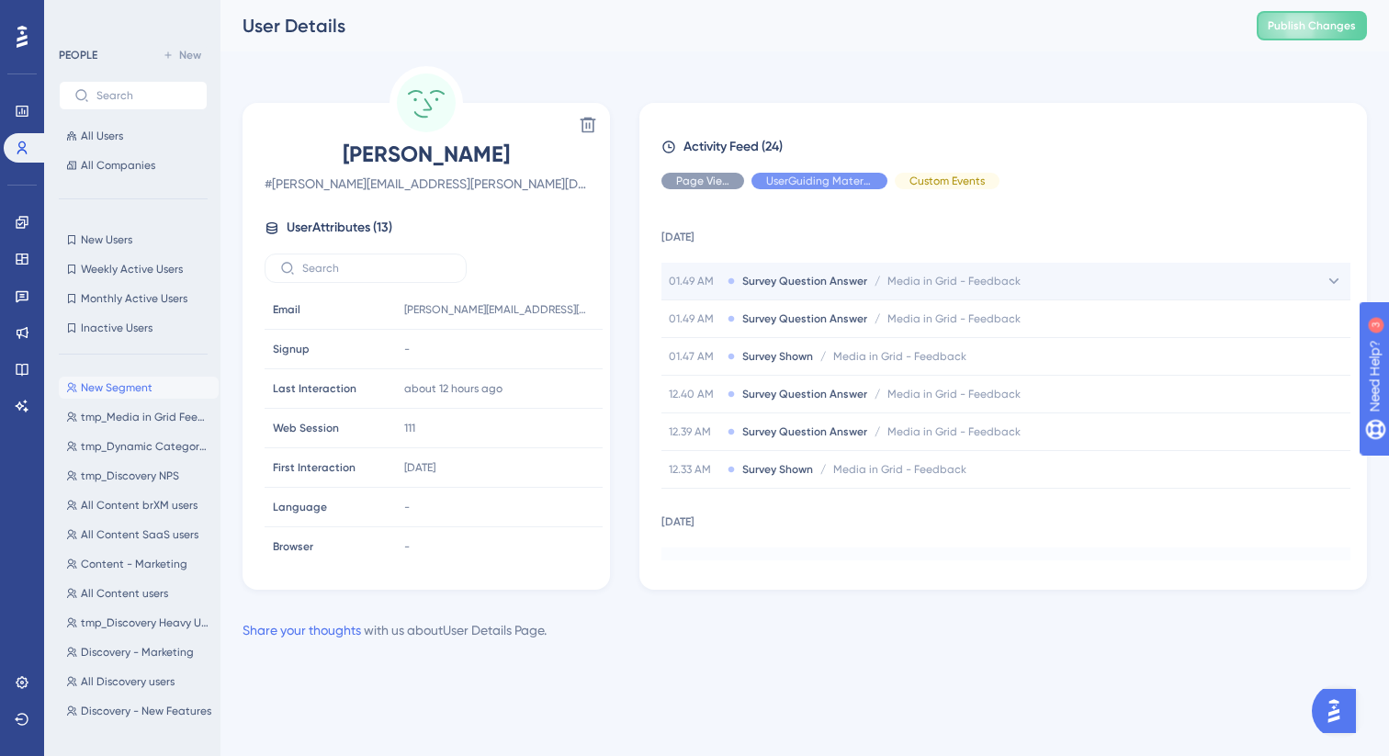
click at [963, 288] on div "01.49 AM Survey Question Answer / Media in Grid - Feedback Media in Grid - Feed…" at bounding box center [1005, 281] width 689 height 37
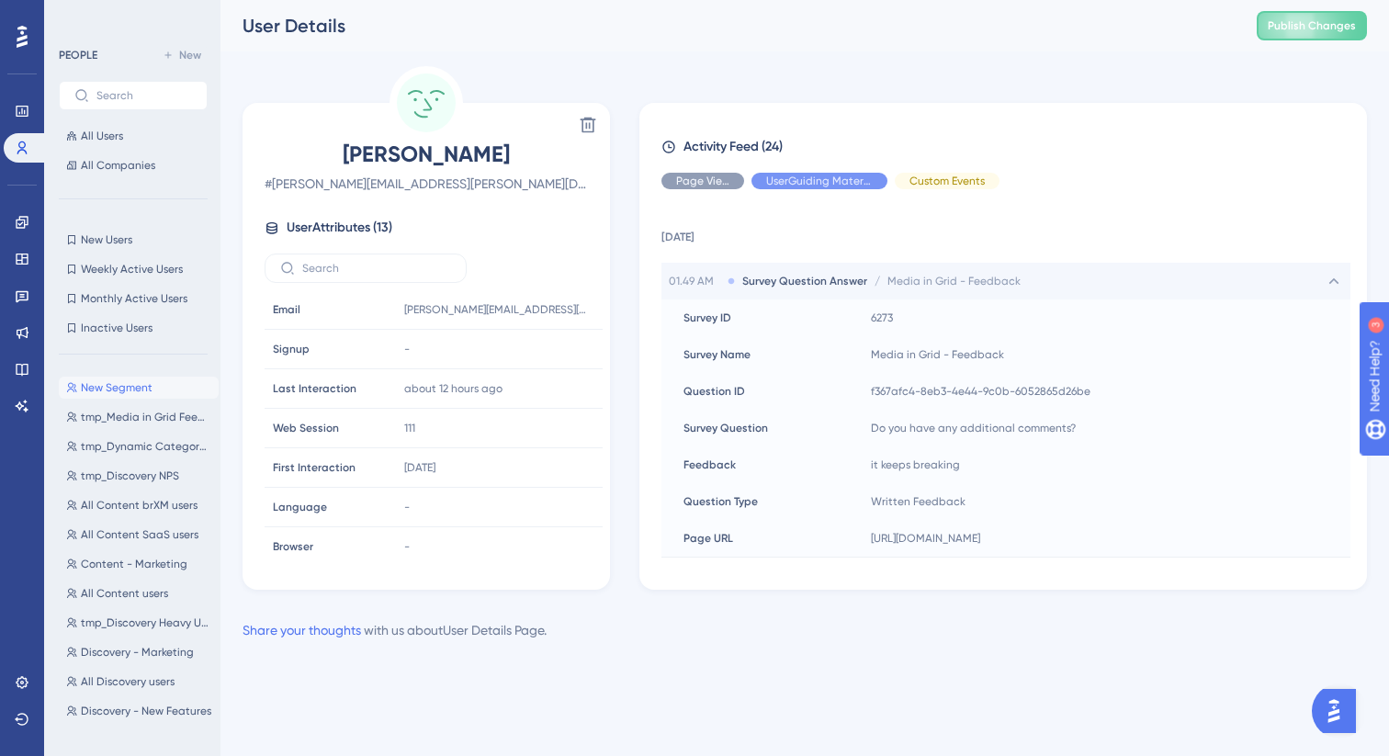
click at [963, 288] on div "01.49 AM Survey Question Answer / Media in Grid - Feedback Media in Grid - Feed…" at bounding box center [1005, 281] width 689 height 37
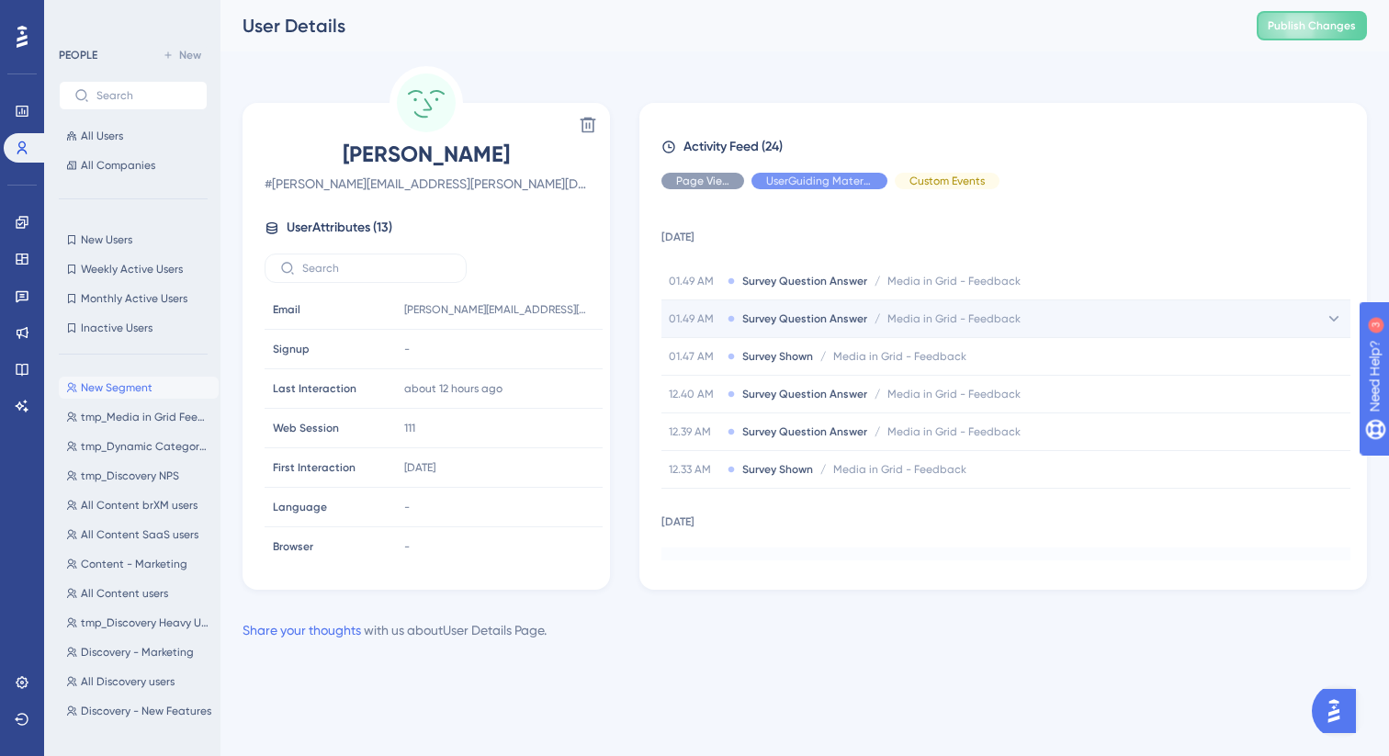
click at [963, 313] on span "Media in Grid - Feedback" at bounding box center [953, 318] width 133 height 15
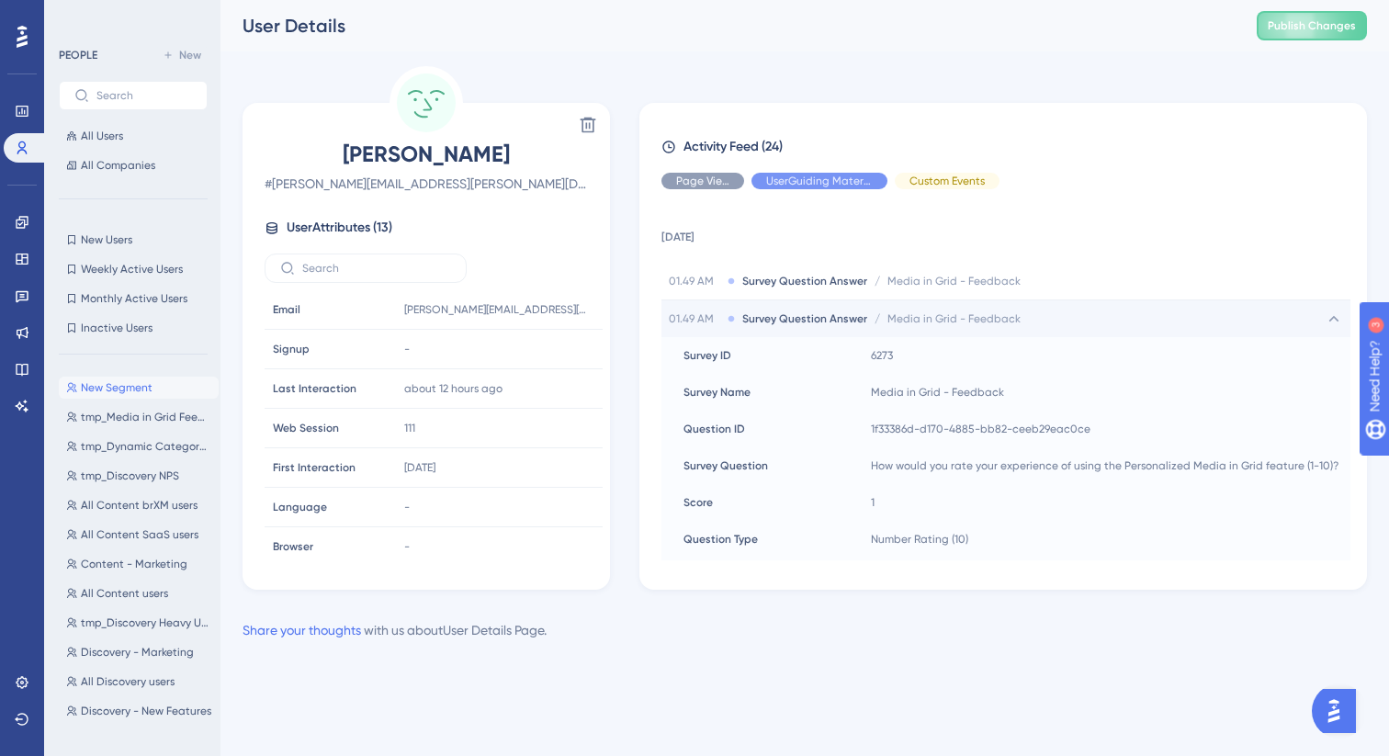
click at [963, 313] on span "Media in Grid - Feedback" at bounding box center [953, 318] width 133 height 15
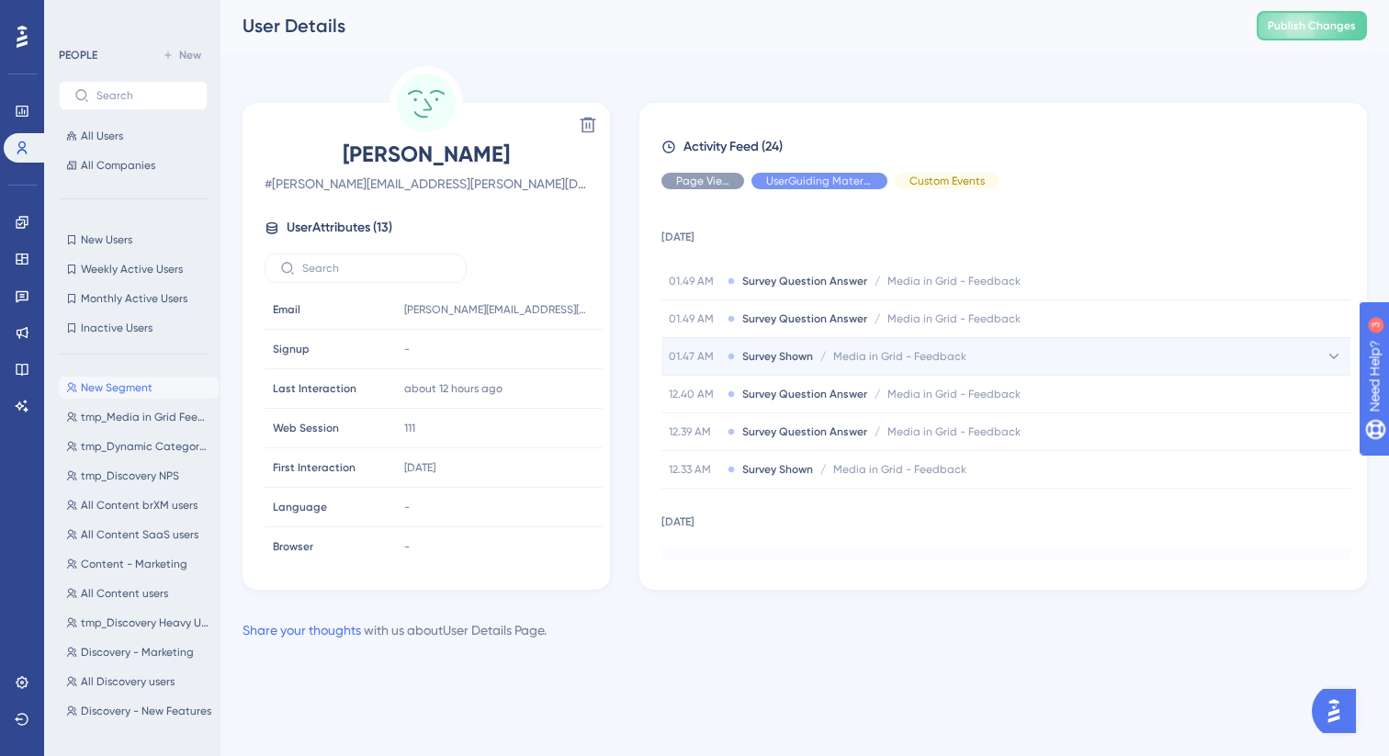
click at [961, 350] on span "Media in Grid - Feedback" at bounding box center [899, 356] width 133 height 15
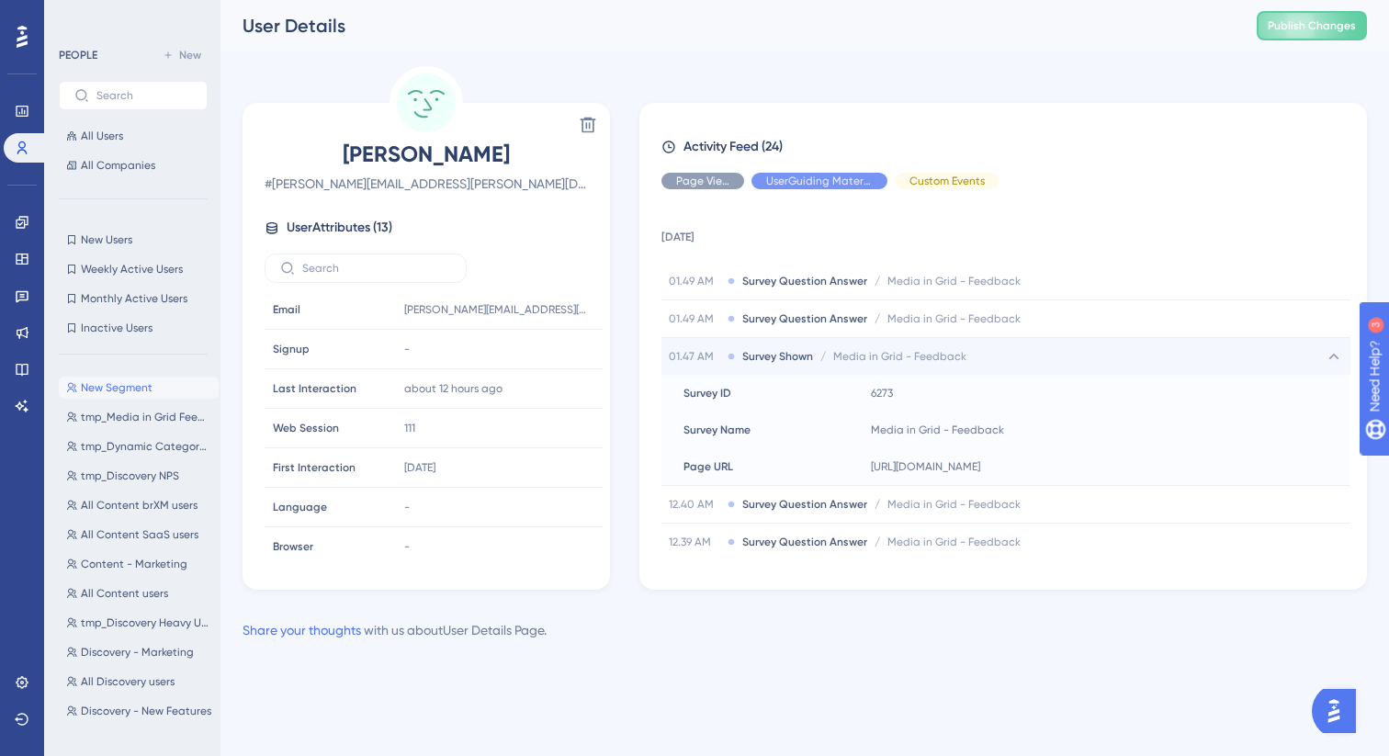
click at [961, 350] on span "Media in Grid - Feedback" at bounding box center [899, 356] width 133 height 15
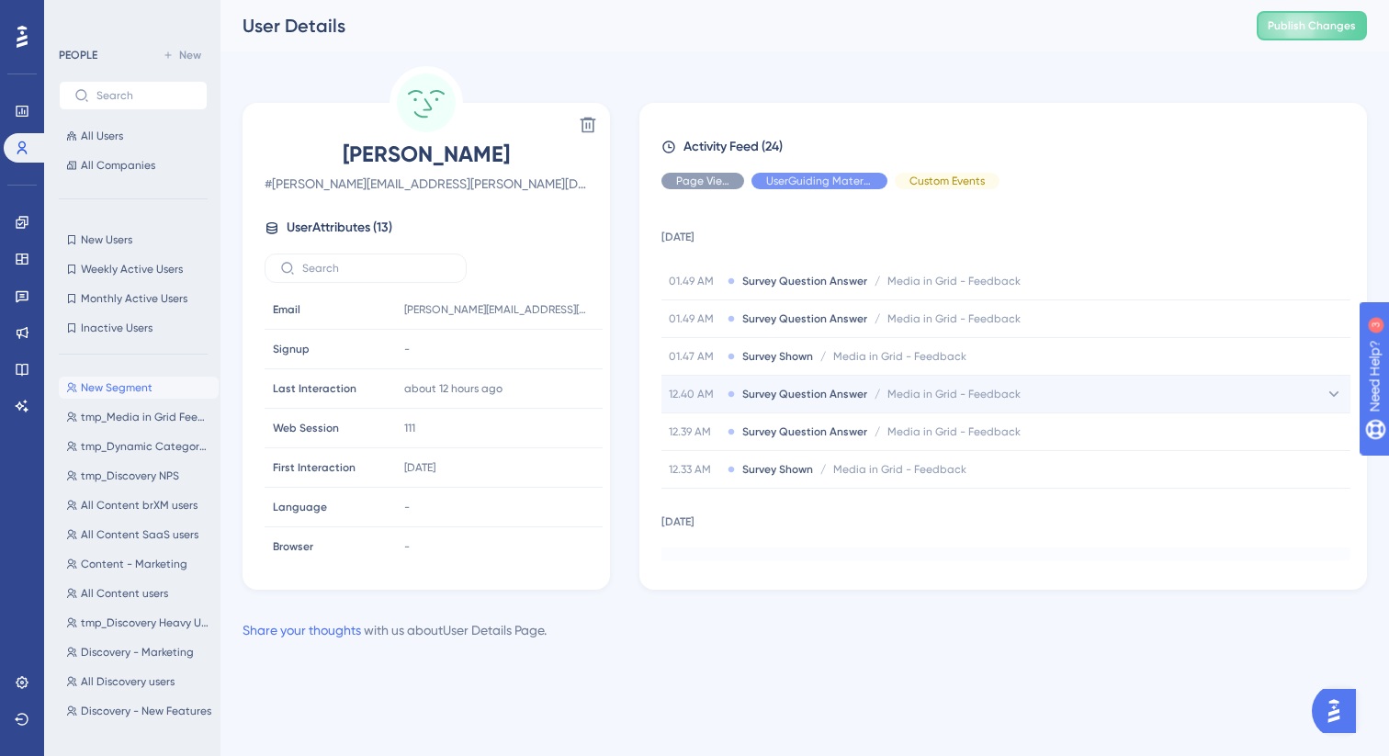
click at [961, 377] on div "12.40 AM Survey Question Answer / Media in Grid - Feedback Media in Grid - Feed…" at bounding box center [1005, 394] width 689 height 37
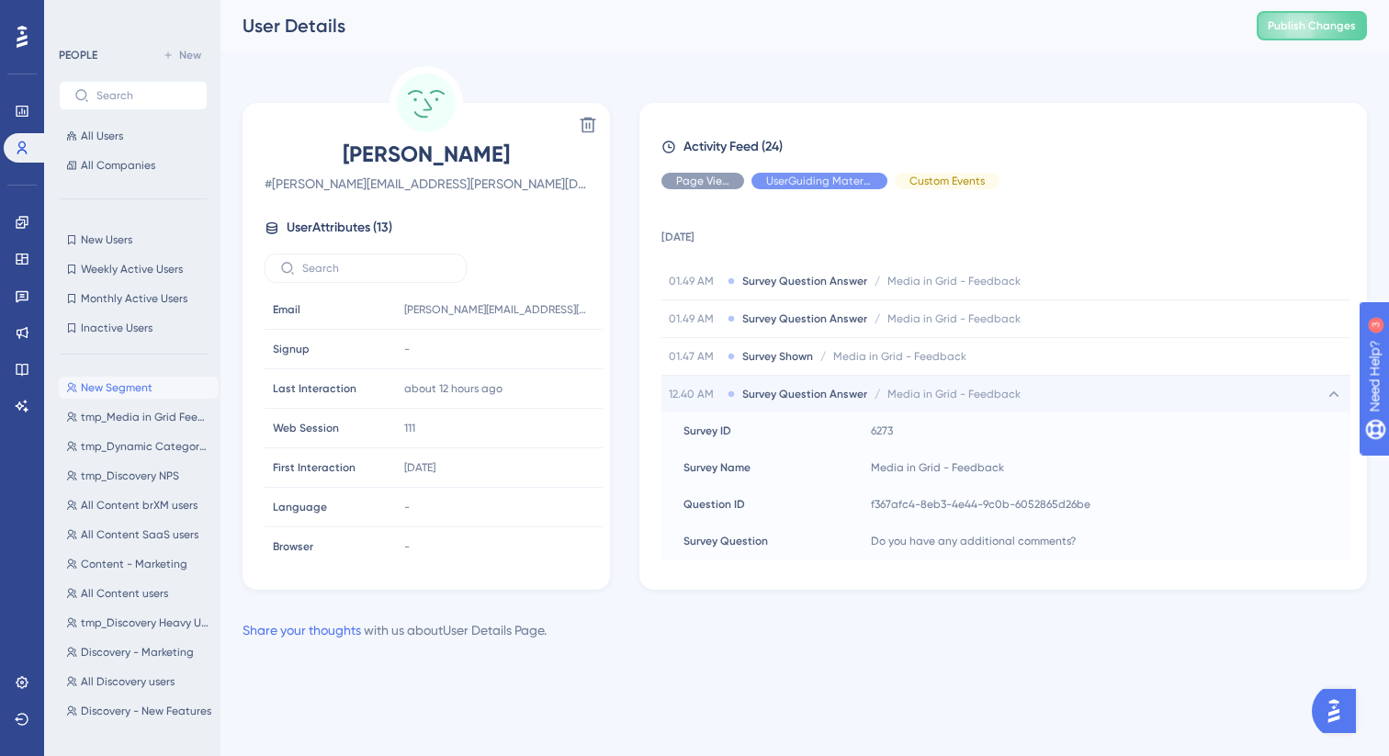
click at [961, 377] on div "12.40 AM Survey Question Answer / Media in Grid - Feedback Media in Grid - Feed…" at bounding box center [1005, 394] width 689 height 37
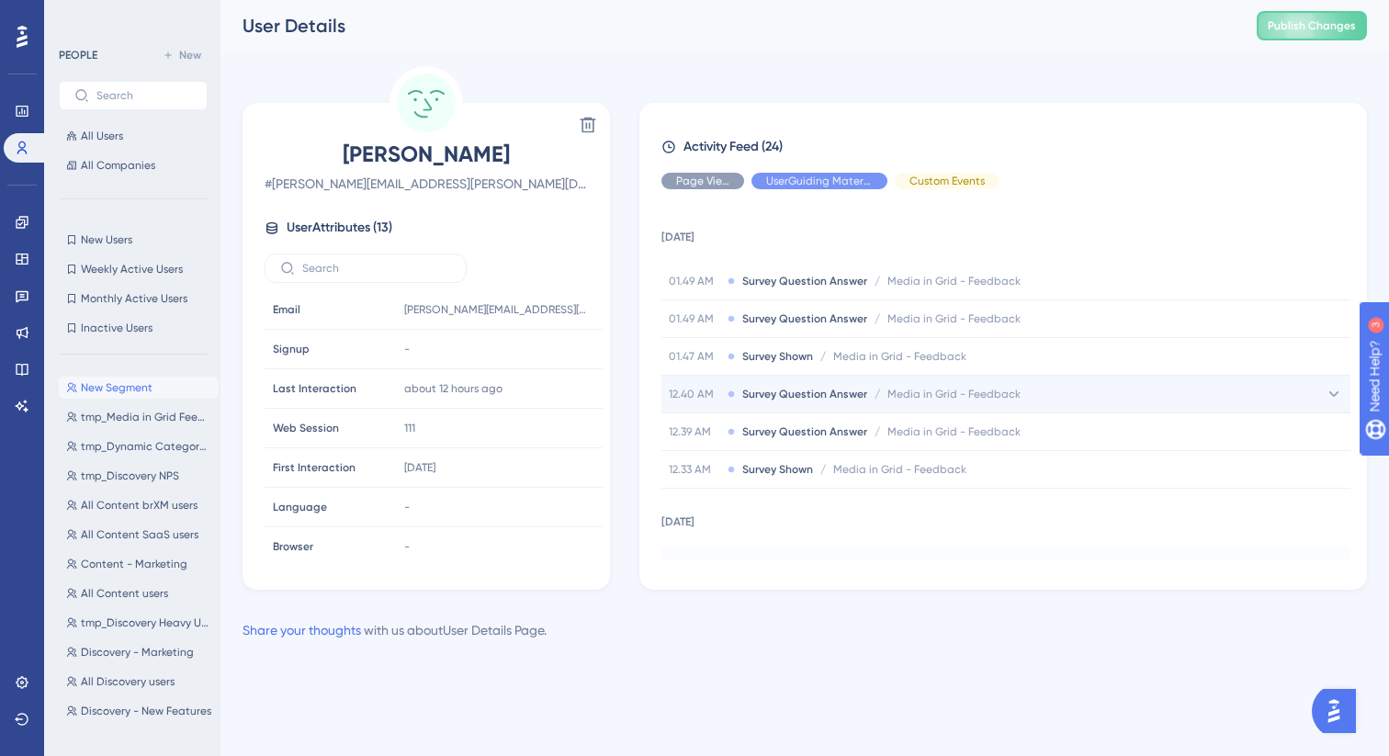
click at [956, 395] on span "Media in Grid - Feedback" at bounding box center [953, 394] width 133 height 15
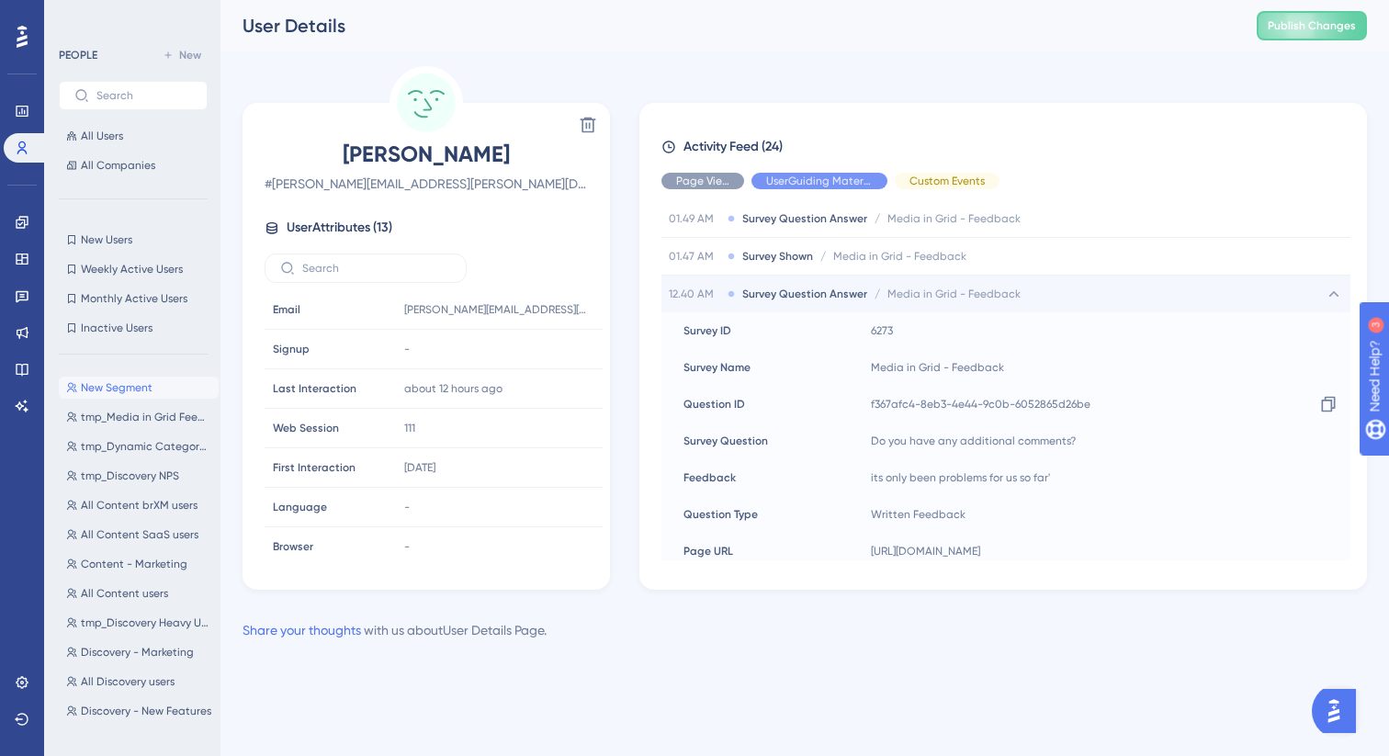
scroll to position [63, 0]
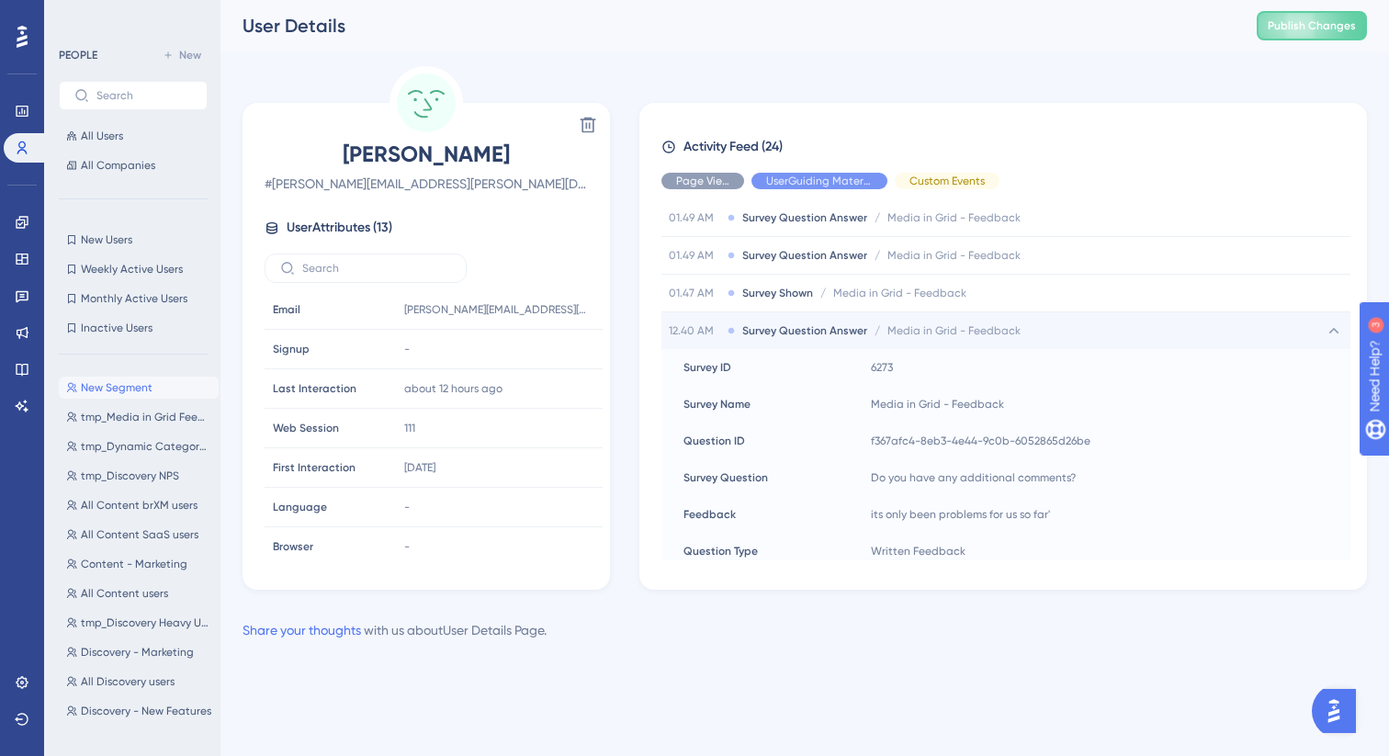
click at [932, 337] on span "Media in Grid - Feedback" at bounding box center [953, 330] width 133 height 15
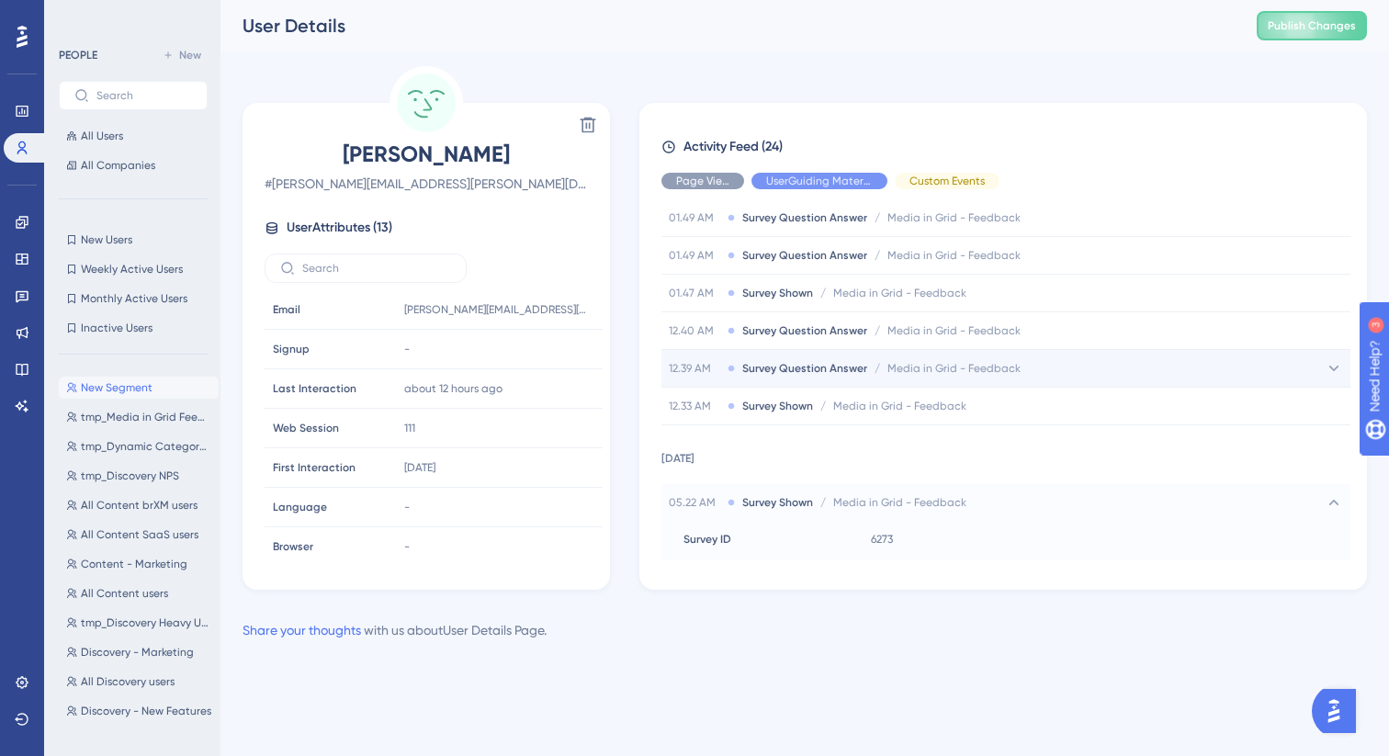
click at [953, 358] on div "12.39 AM Survey Question Answer / Media in Grid - Feedback Media in Grid - Feed…" at bounding box center [1005, 368] width 689 height 37
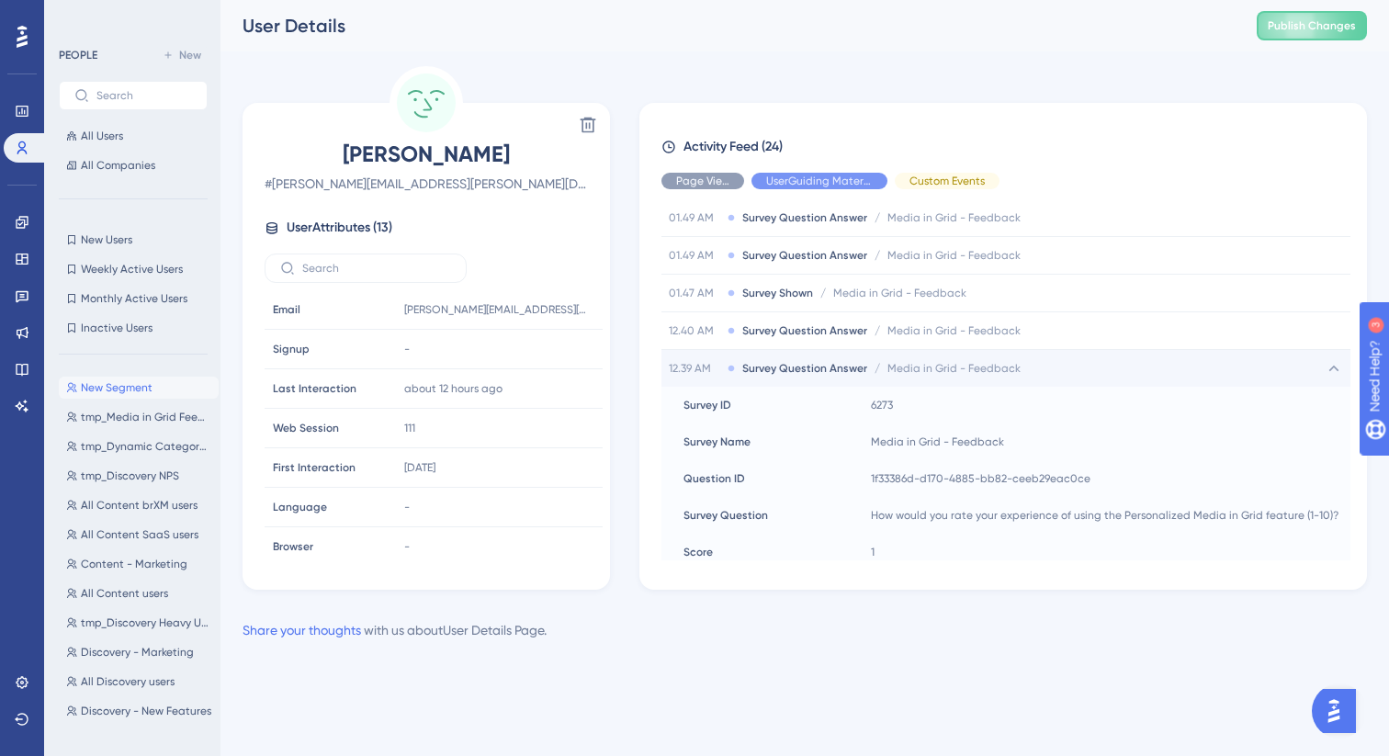
click at [953, 358] on div "12.39 AM Survey Question Answer / Media in Grid - Feedback Media in Grid - Feed…" at bounding box center [1005, 368] width 689 height 37
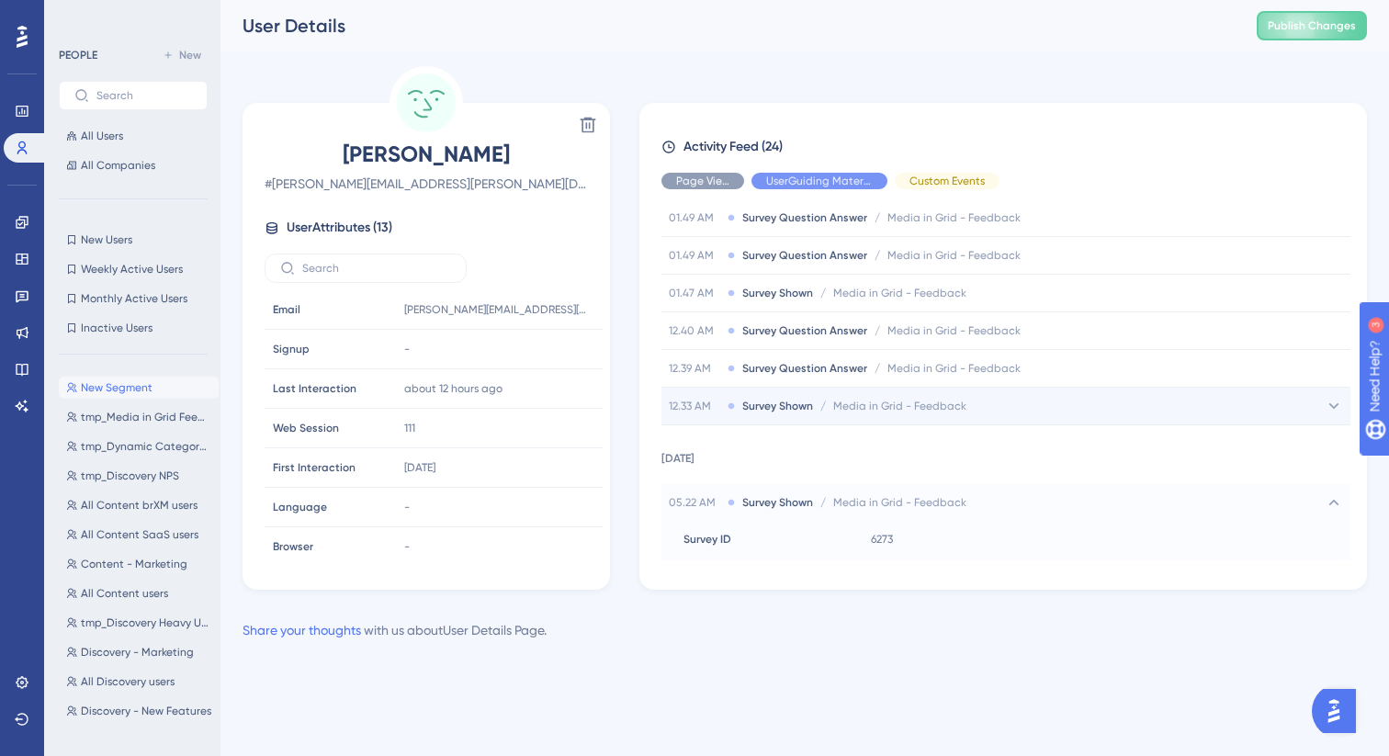
scroll to position [0, 0]
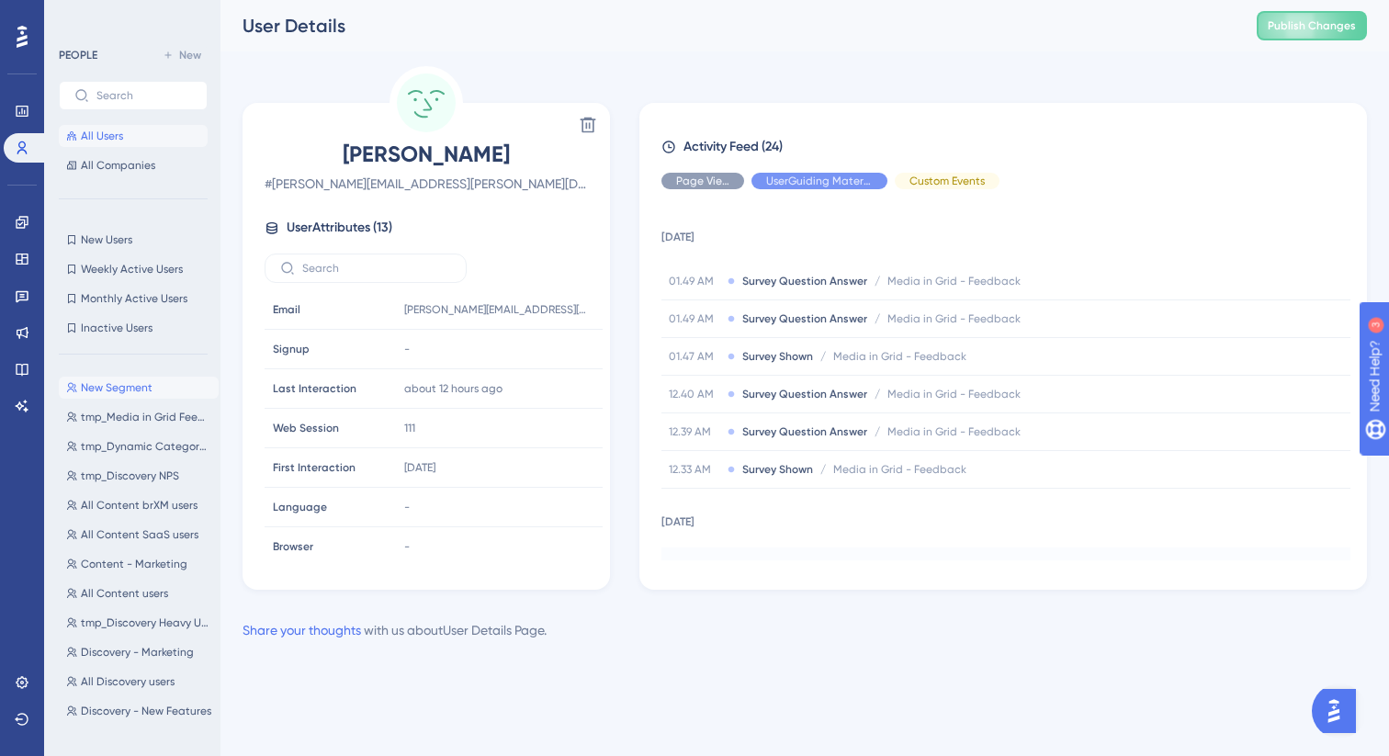
click at [95, 129] on span "All Users" at bounding box center [102, 136] width 42 height 15
click at [134, 144] on button "All Users" at bounding box center [133, 136] width 149 height 22
click at [71, 130] on icon at bounding box center [71, 135] width 11 height 11
click at [29, 144] on link at bounding box center [26, 147] width 44 height 29
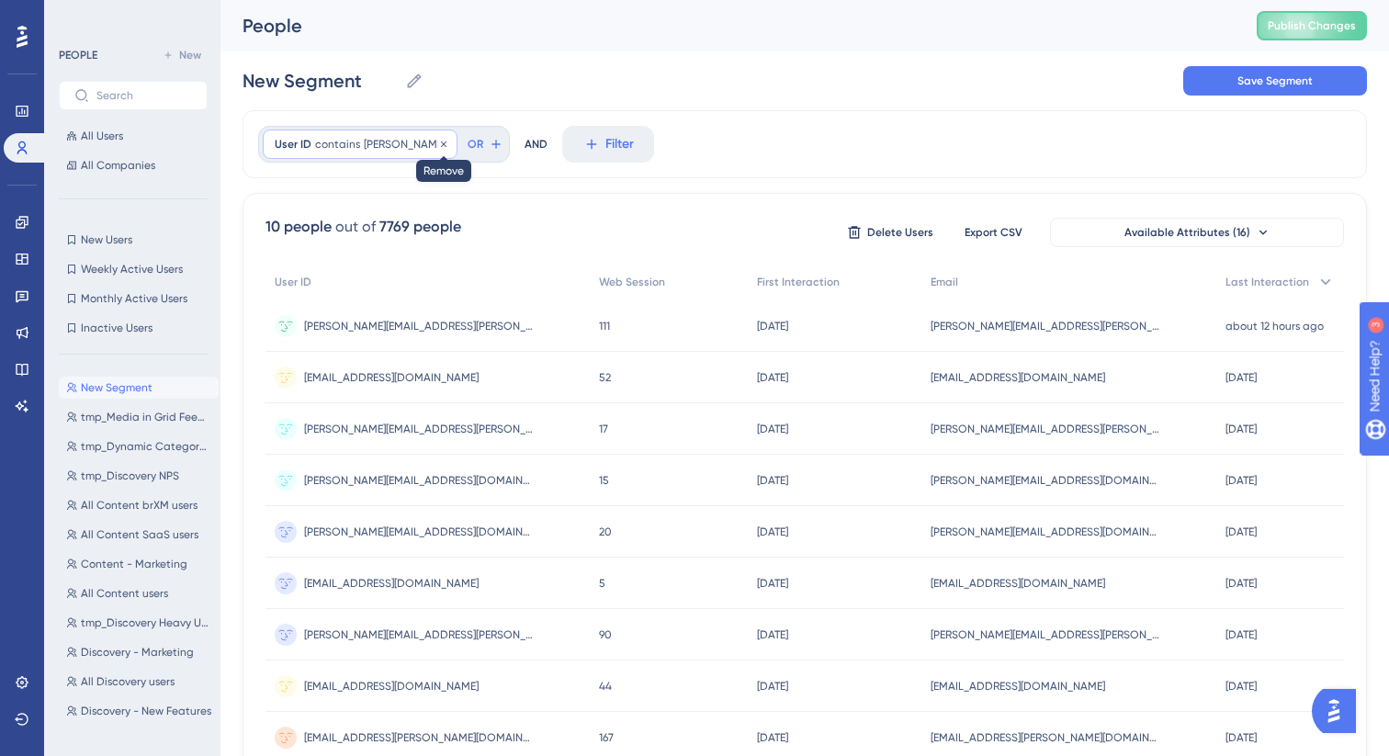
click at [438, 141] on icon at bounding box center [443, 144] width 11 height 11
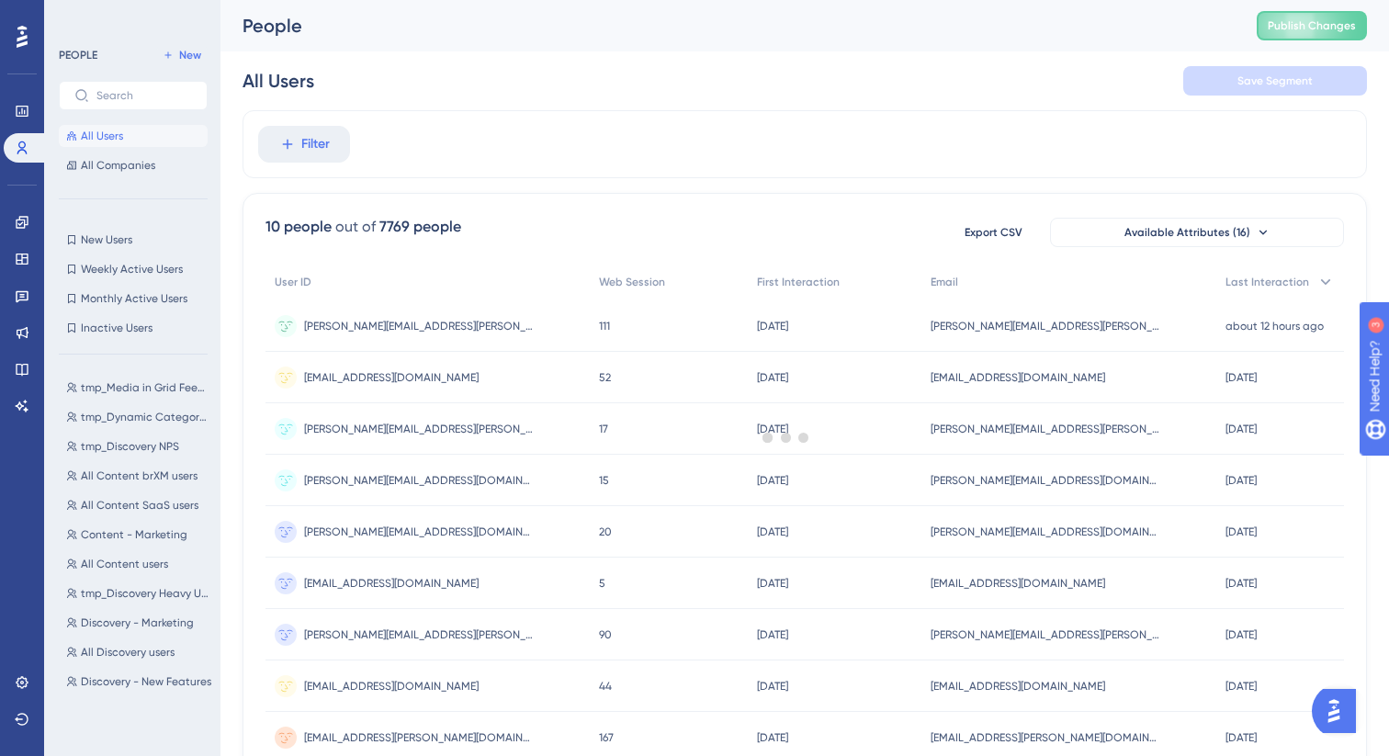
click at [321, 143] on div at bounding box center [786, 437] width 1205 height 624
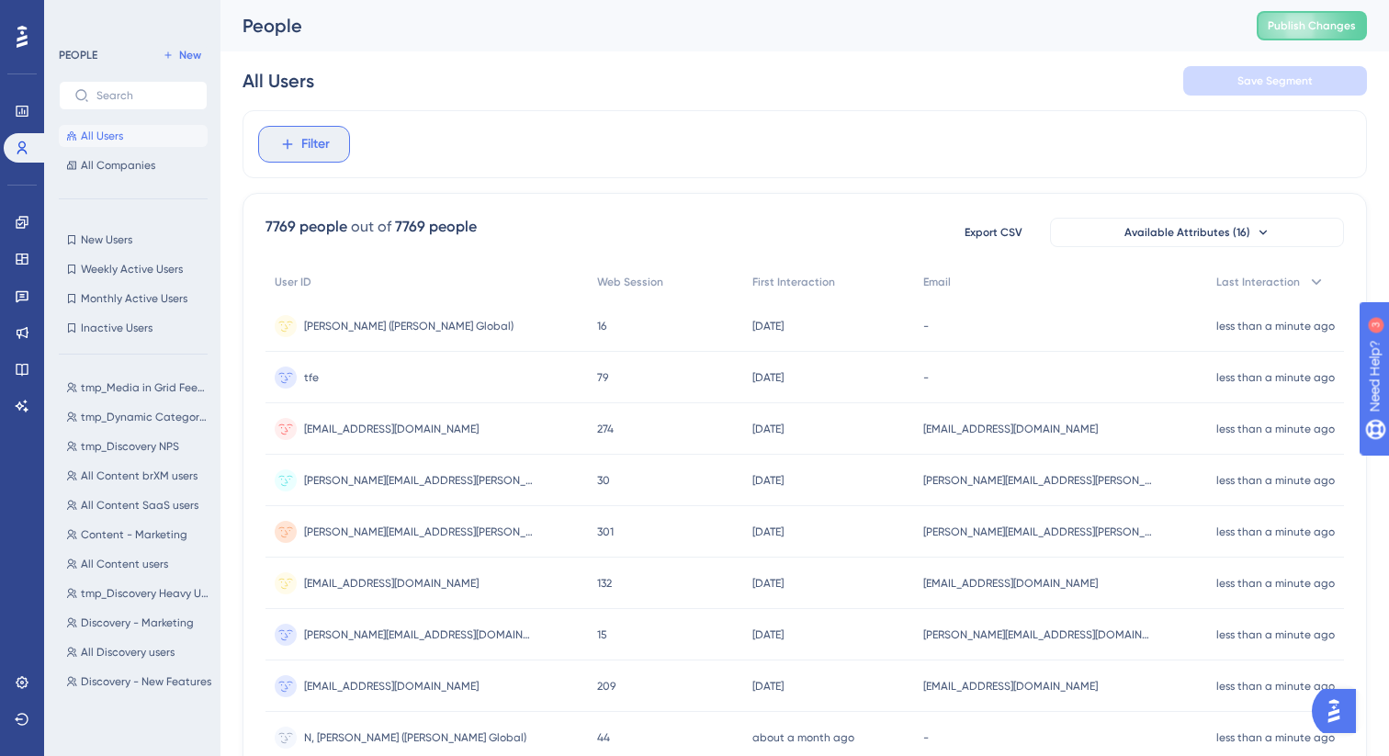
click at [311, 144] on span "Filter" at bounding box center [315, 144] width 28 height 22
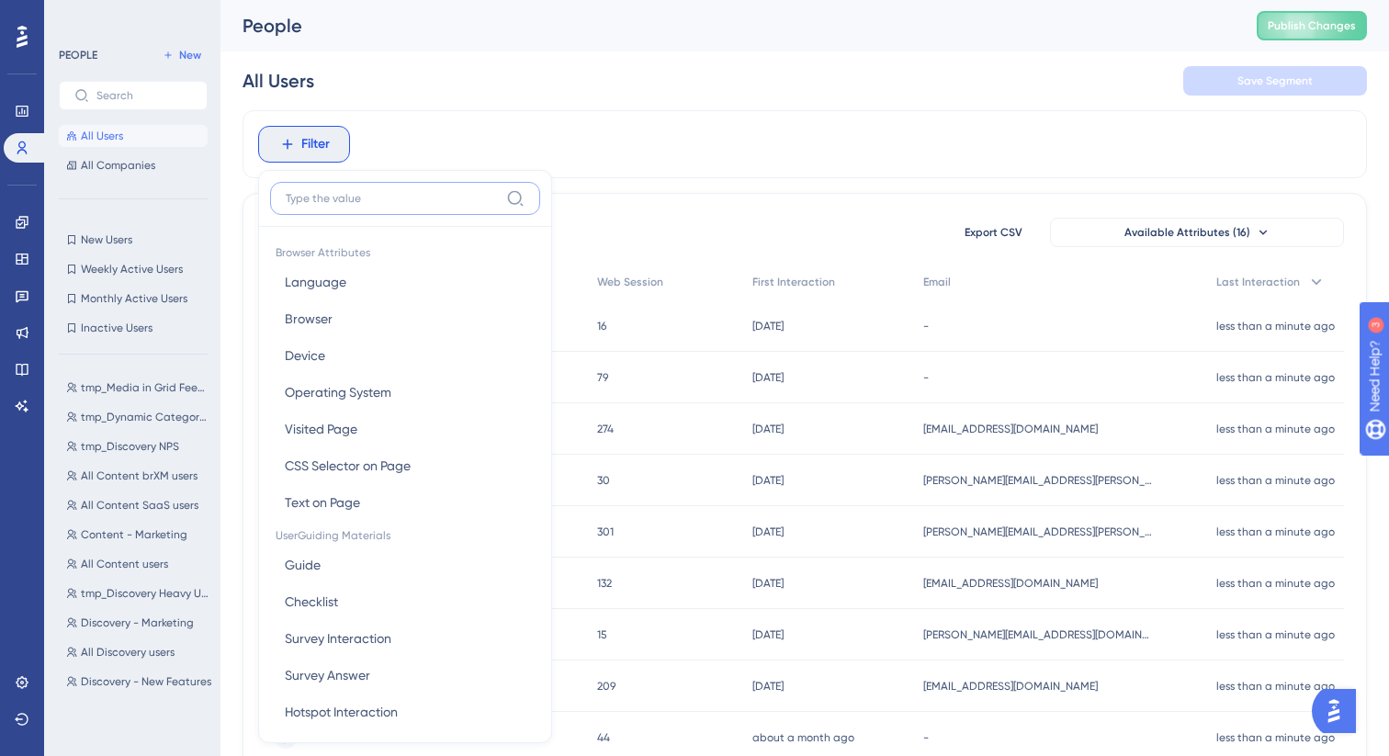
scroll to position [78, 0]
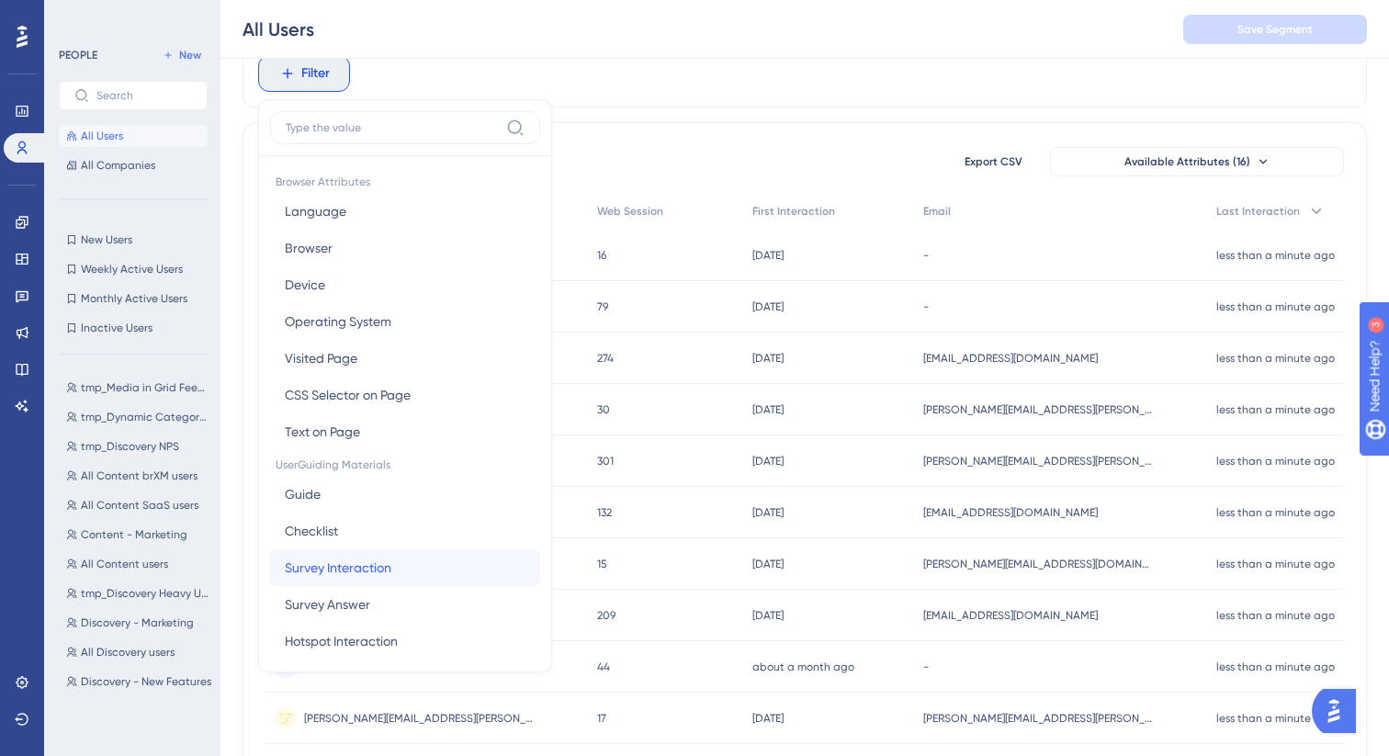
click at [371, 578] on span "Survey Interaction" at bounding box center [338, 568] width 107 height 22
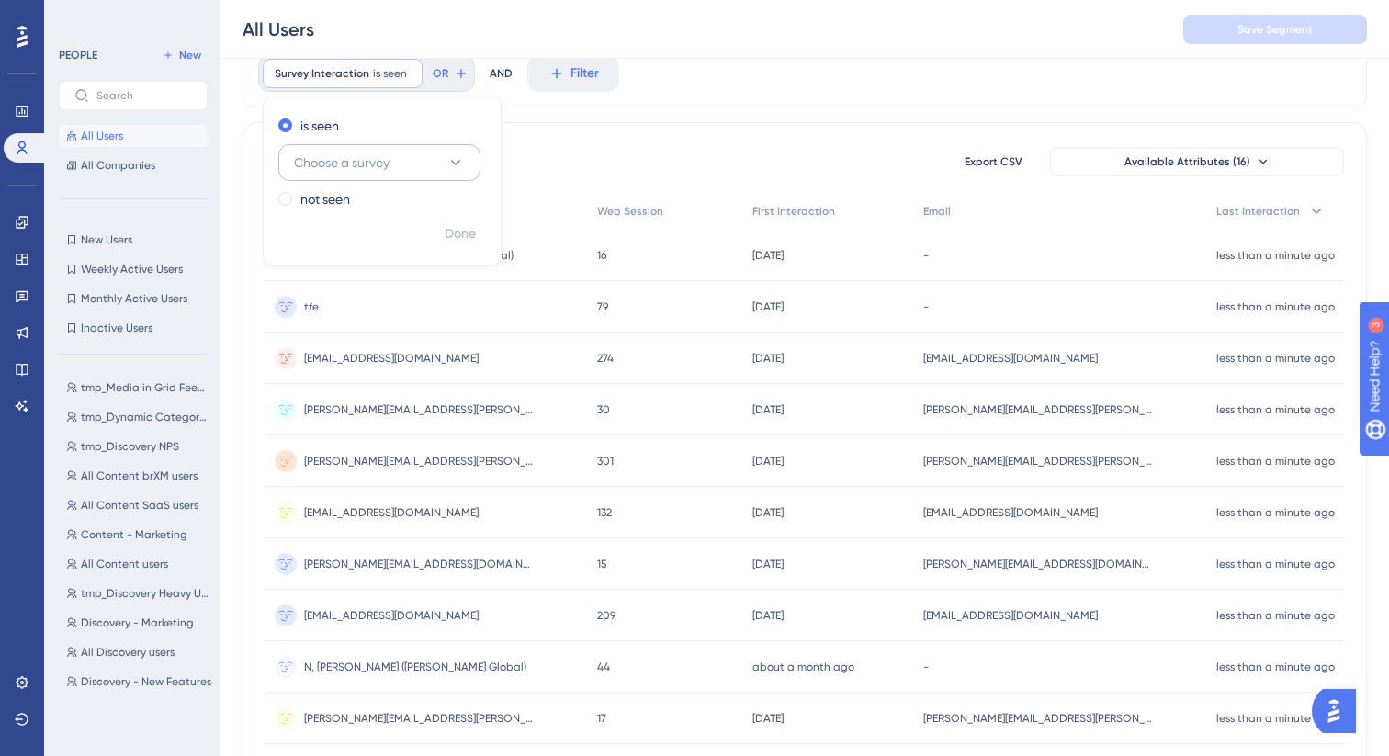
click at [341, 169] on span "Choose a survey" at bounding box center [342, 163] width 96 height 22
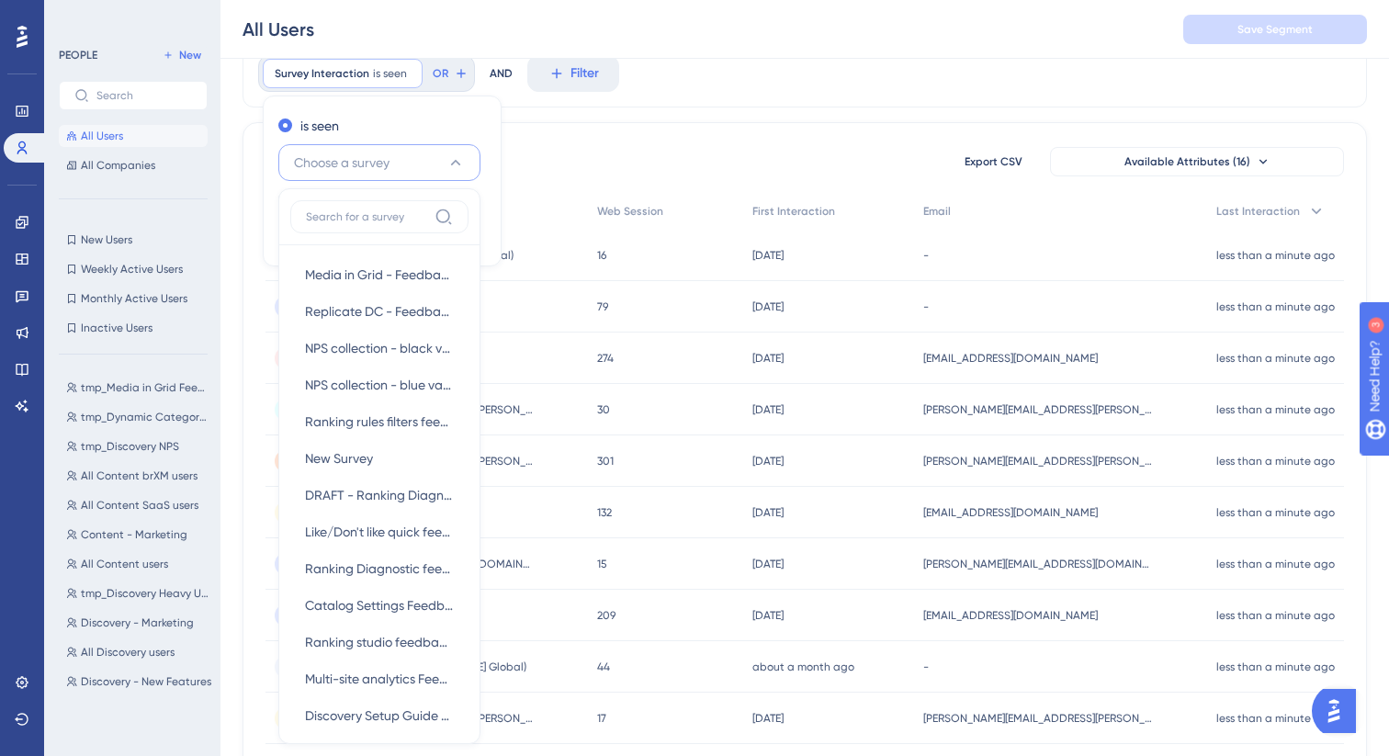
scroll to position [164, 0]
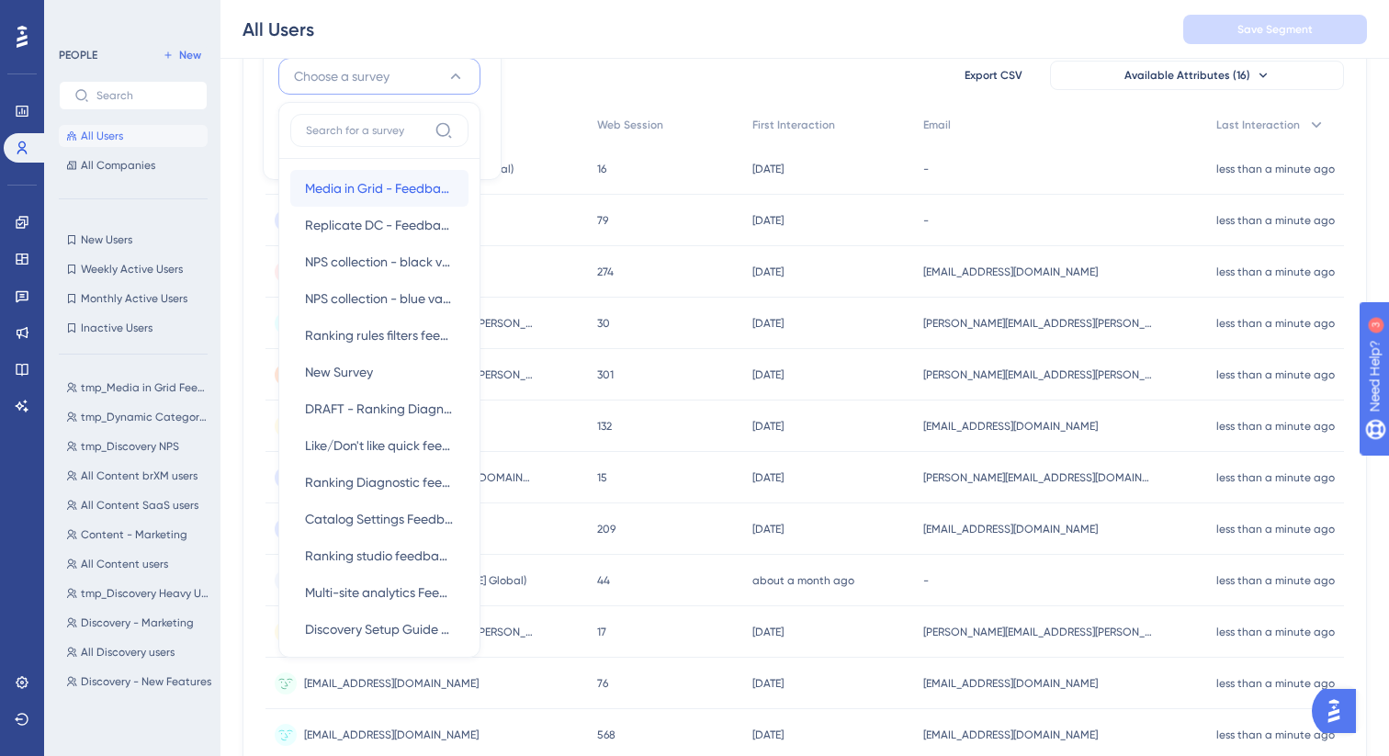
click at [366, 177] on span "Media in Grid - Feedback" at bounding box center [379, 188] width 149 height 22
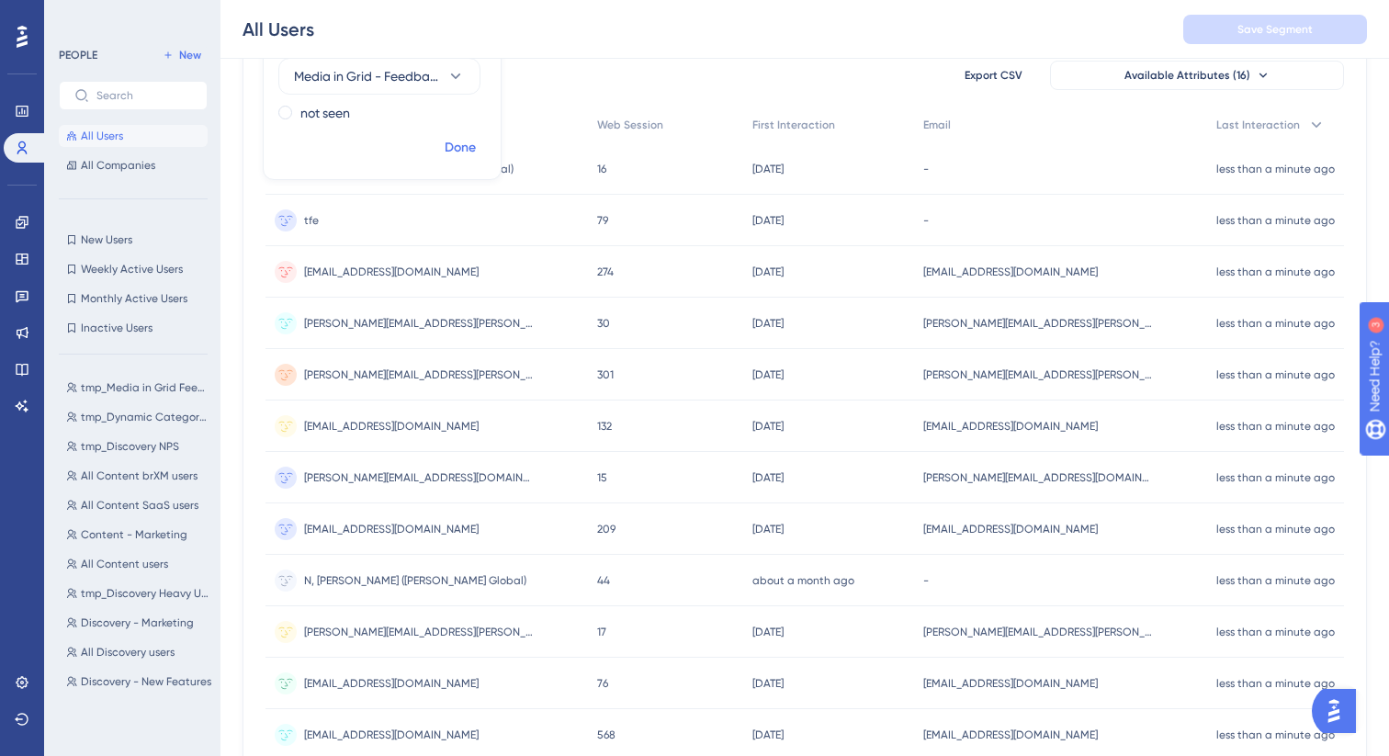
click at [478, 146] on button "Done" at bounding box center [459, 147] width 51 height 33
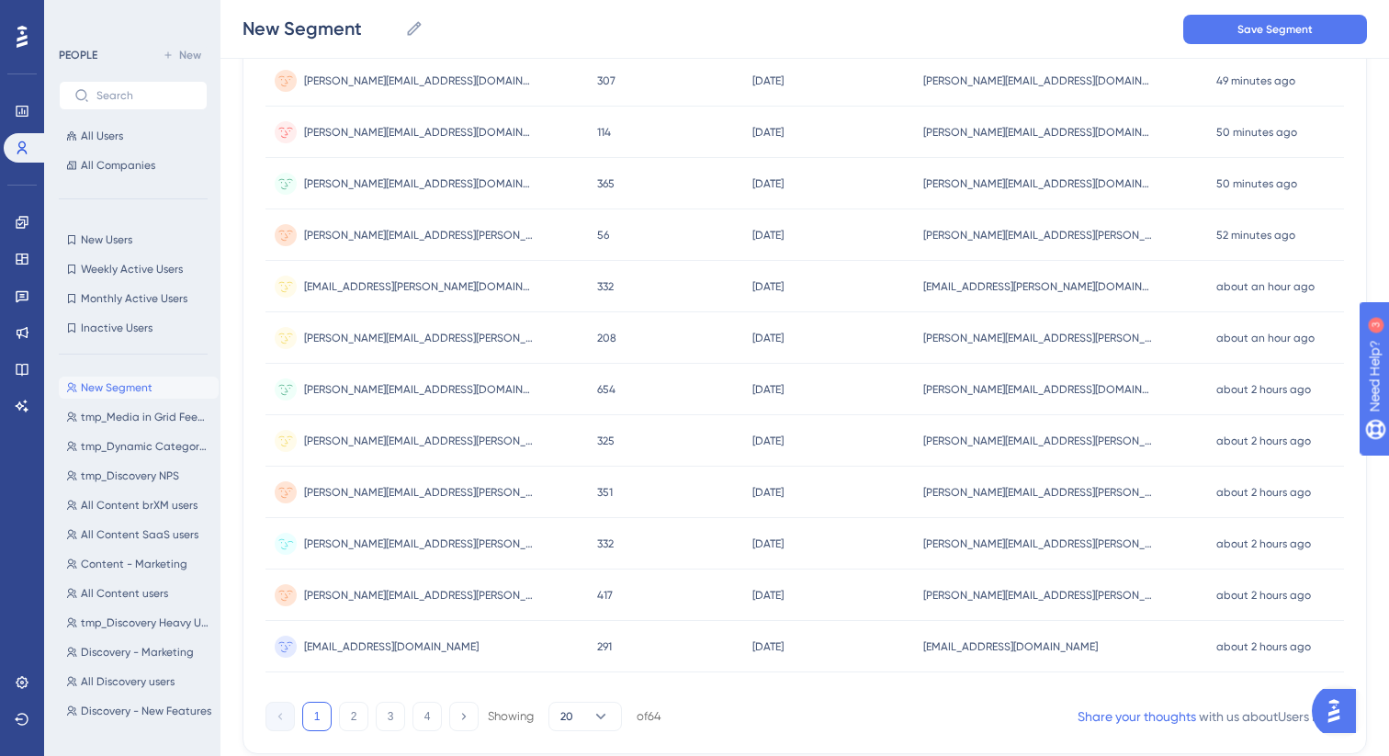
scroll to position [693, 0]
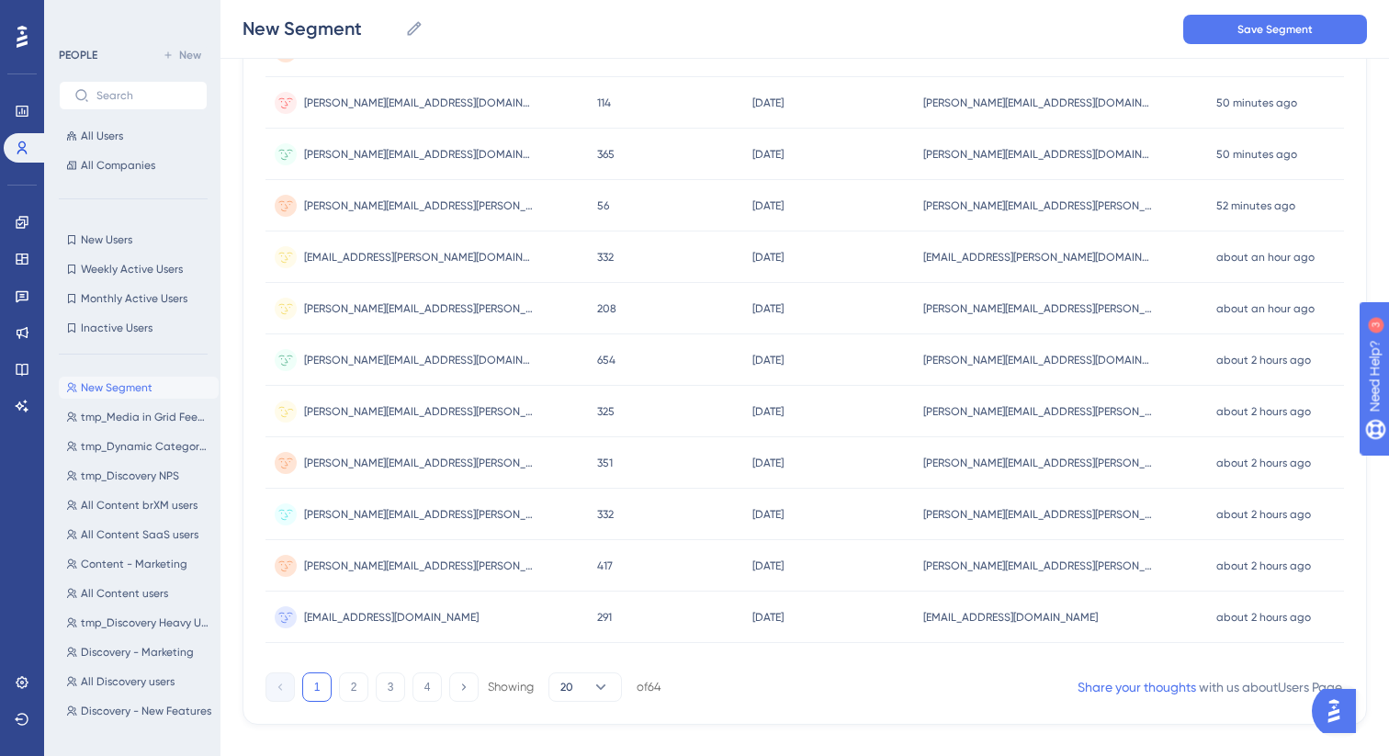
click at [407, 415] on span "[PERSON_NAME][EMAIL_ADDRESS][PERSON_NAME][PERSON_NAME][DOMAIN_NAME]" at bounding box center [419, 411] width 230 height 15
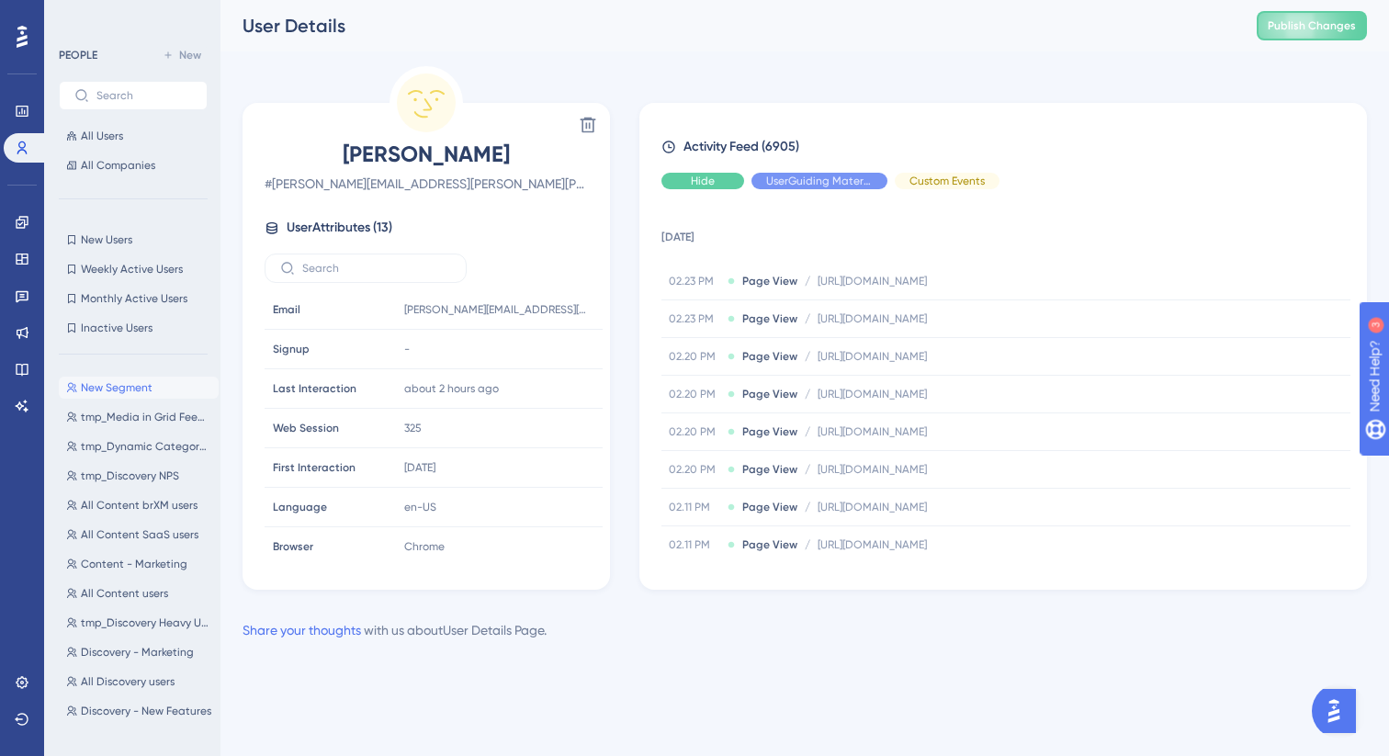
click at [705, 180] on span "Hide" at bounding box center [703, 181] width 24 height 15
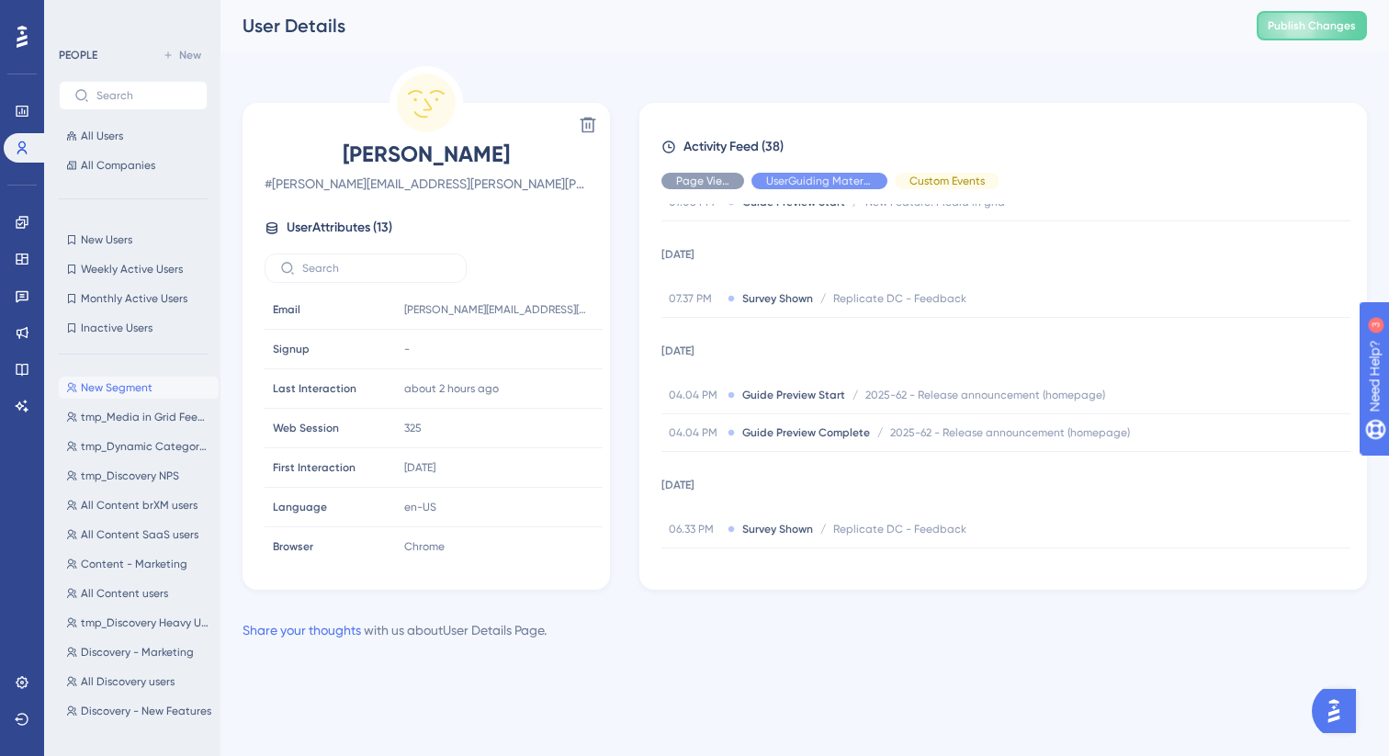
scroll to position [403, 0]
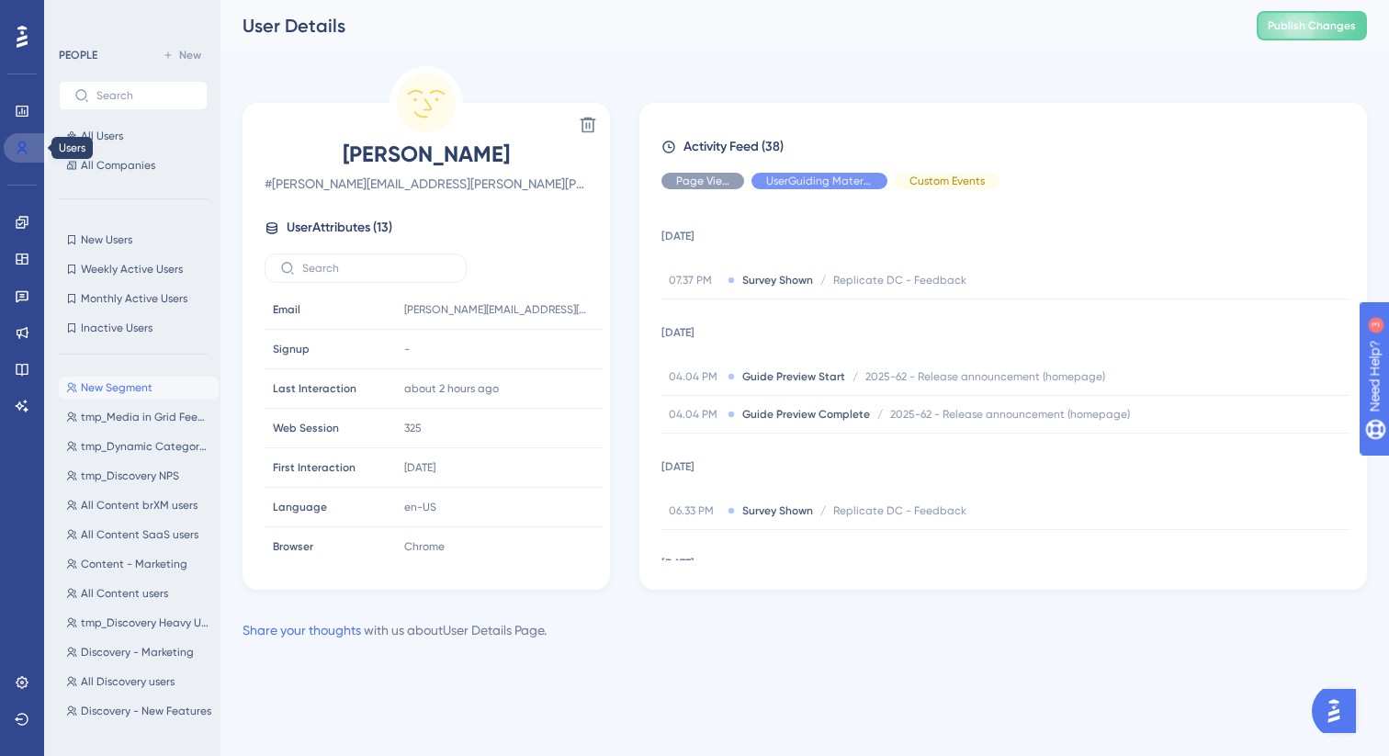
click at [26, 145] on icon at bounding box center [22, 148] width 15 height 15
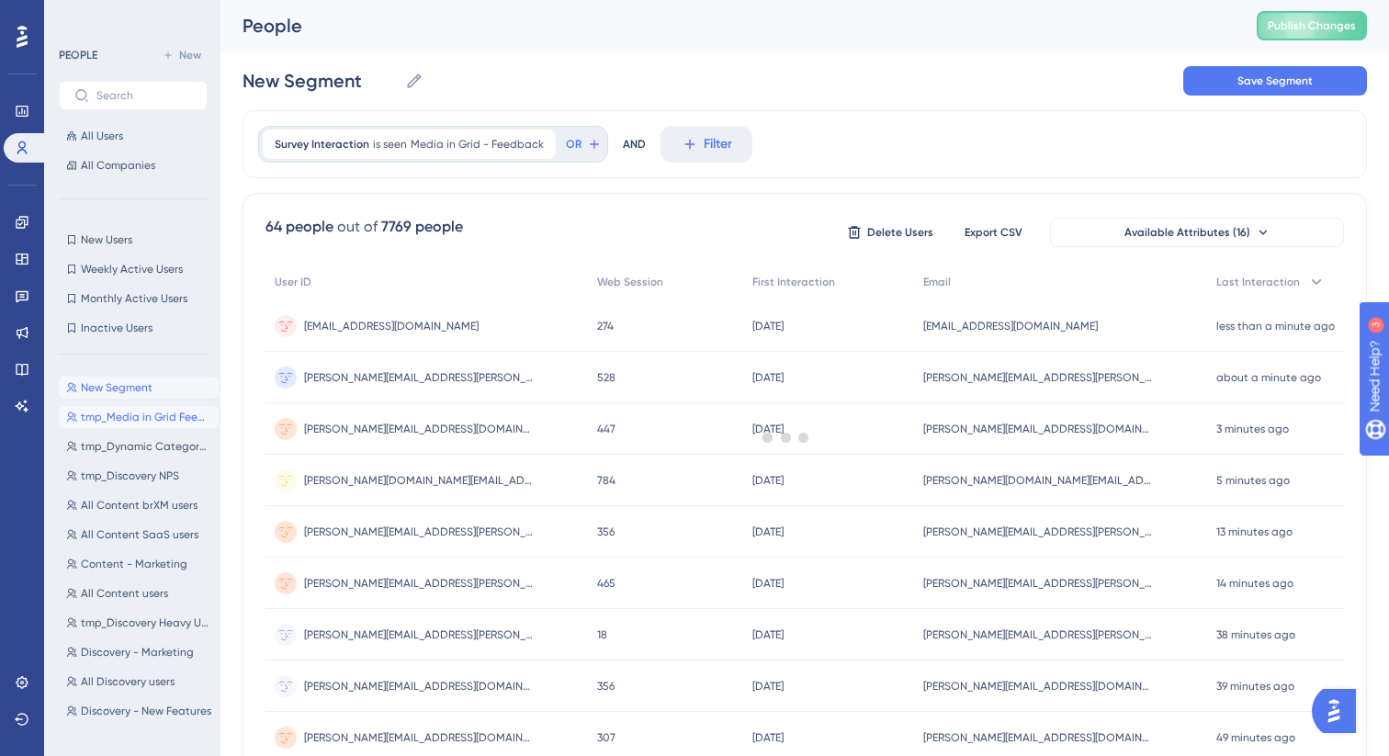
click at [125, 407] on button "tmp_Media in Grid Feedback tmp_Media in Grid Feedback" at bounding box center [139, 417] width 160 height 22
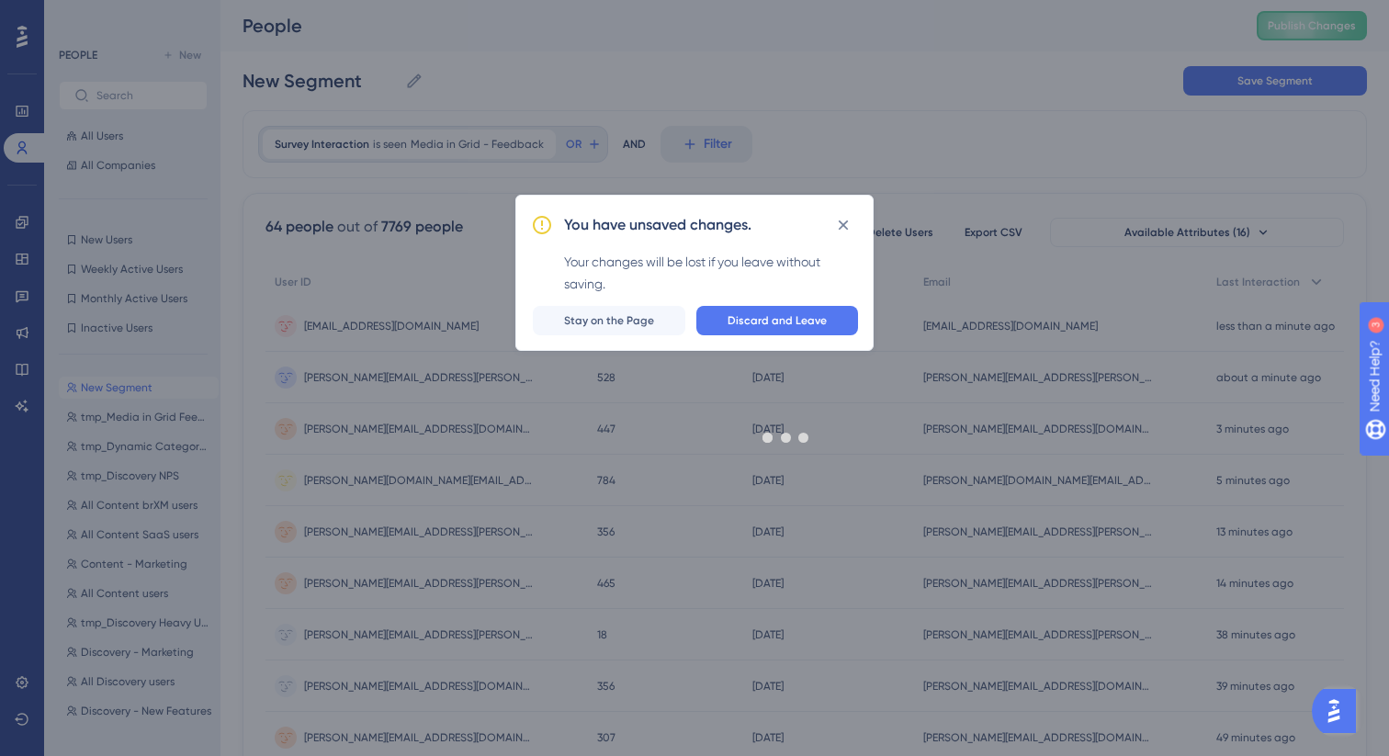
click at [794, 303] on div at bounding box center [786, 437] width 1205 height 624
click at [777, 316] on div at bounding box center [786, 437] width 1205 height 624
click at [797, 318] on span "Discard and Leave" at bounding box center [776, 320] width 99 height 15
type input "tmp_Media in Grid Feedback"
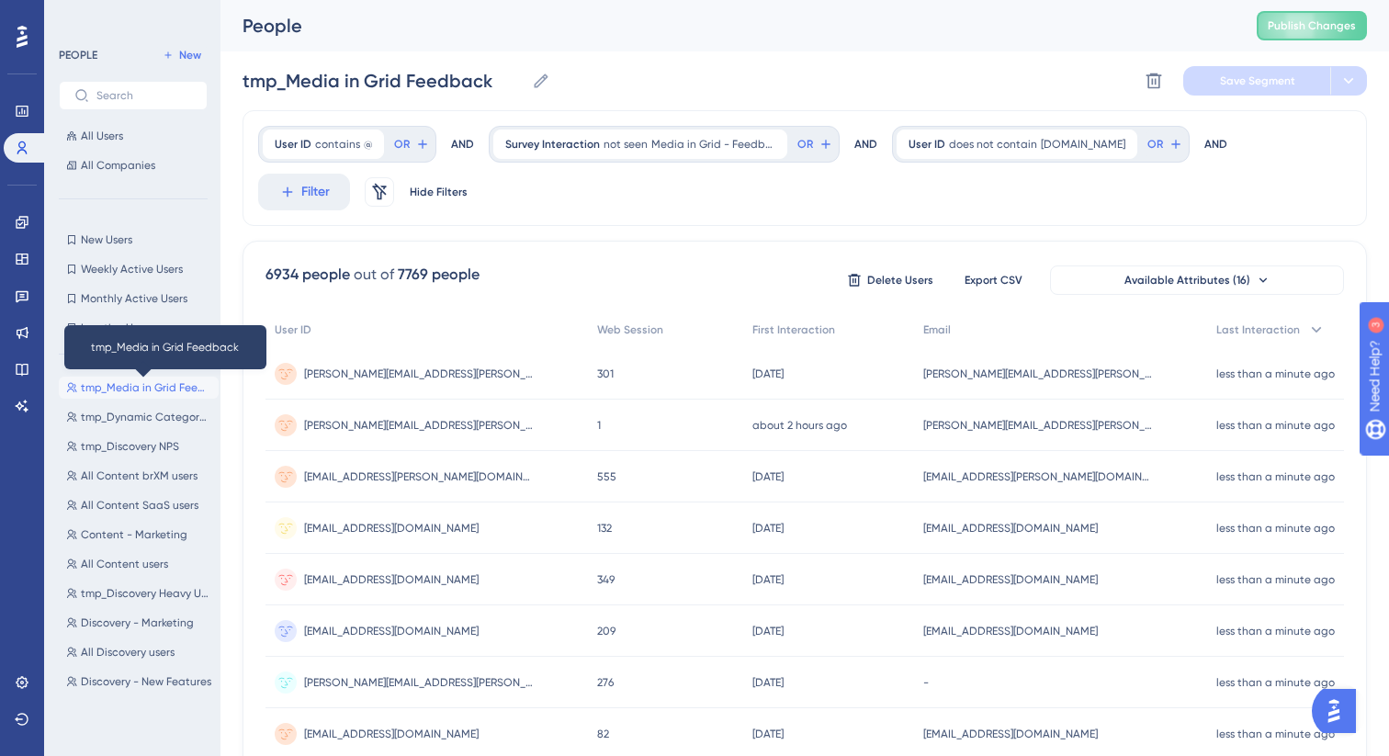
click at [160, 387] on span "tmp_Media in Grid Feedback" at bounding box center [146, 387] width 130 height 15
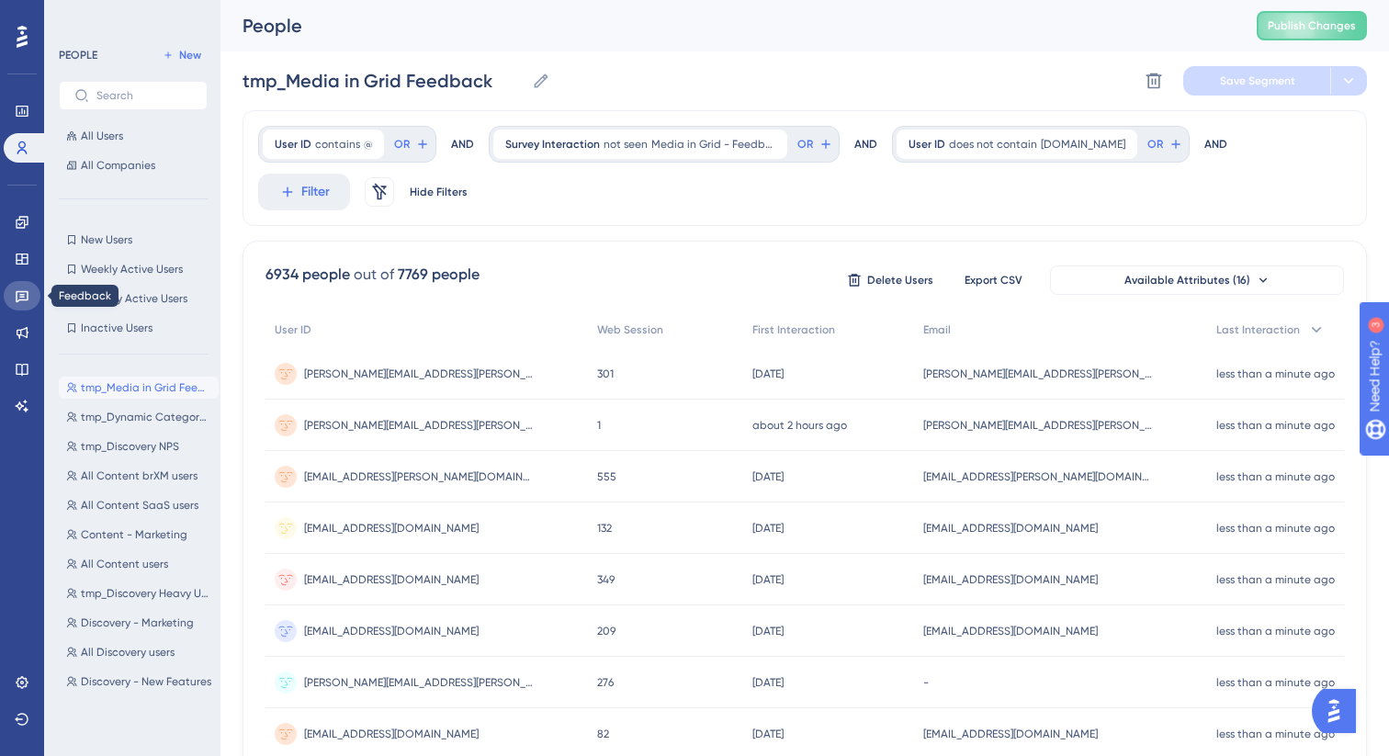
click at [23, 286] on link at bounding box center [22, 295] width 37 height 29
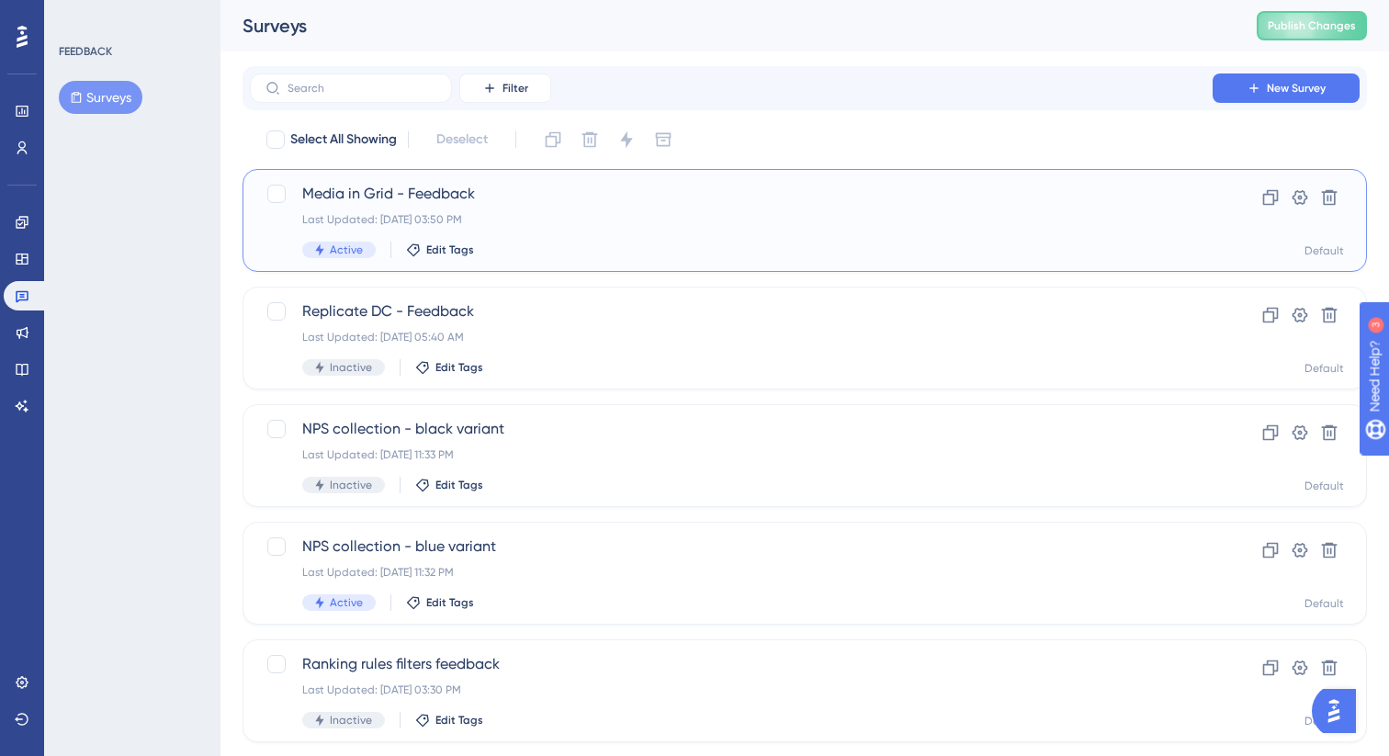
click at [439, 194] on span "Media in Grid - Feedback" at bounding box center [731, 194] width 858 height 22
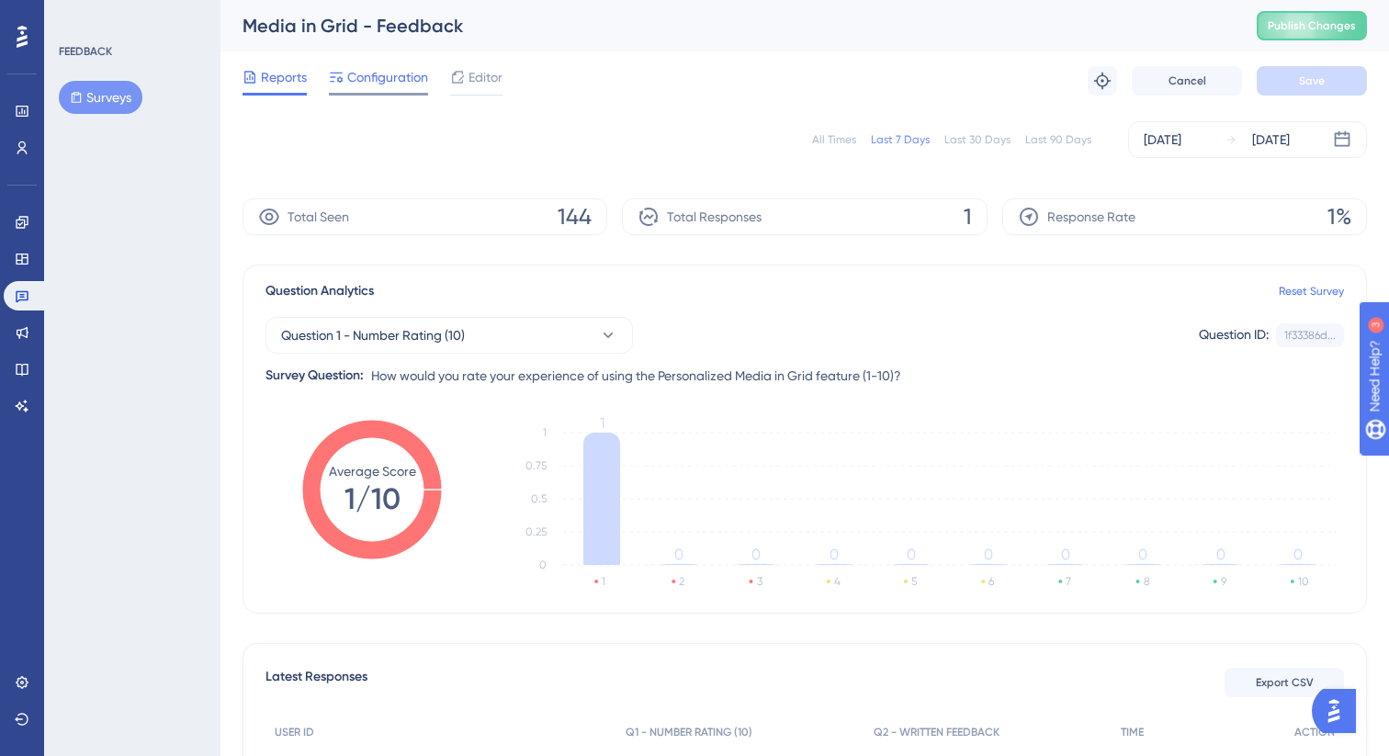
click at [392, 82] on span "Configuration" at bounding box center [387, 77] width 81 height 22
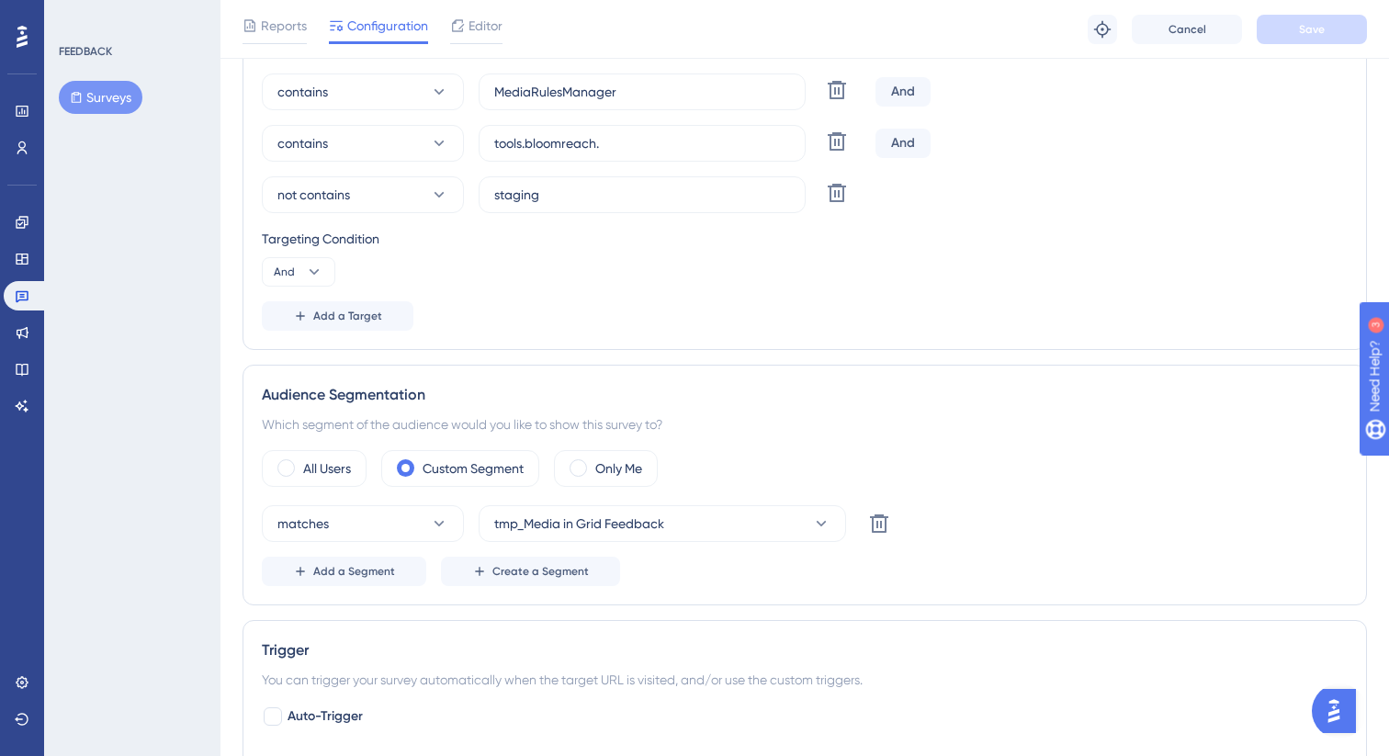
scroll to position [441, 0]
click at [454, 517] on button "matches" at bounding box center [363, 522] width 202 height 37
click at [1128, 485] on div "All Users Custom Segment Only Me" at bounding box center [804, 467] width 1085 height 37
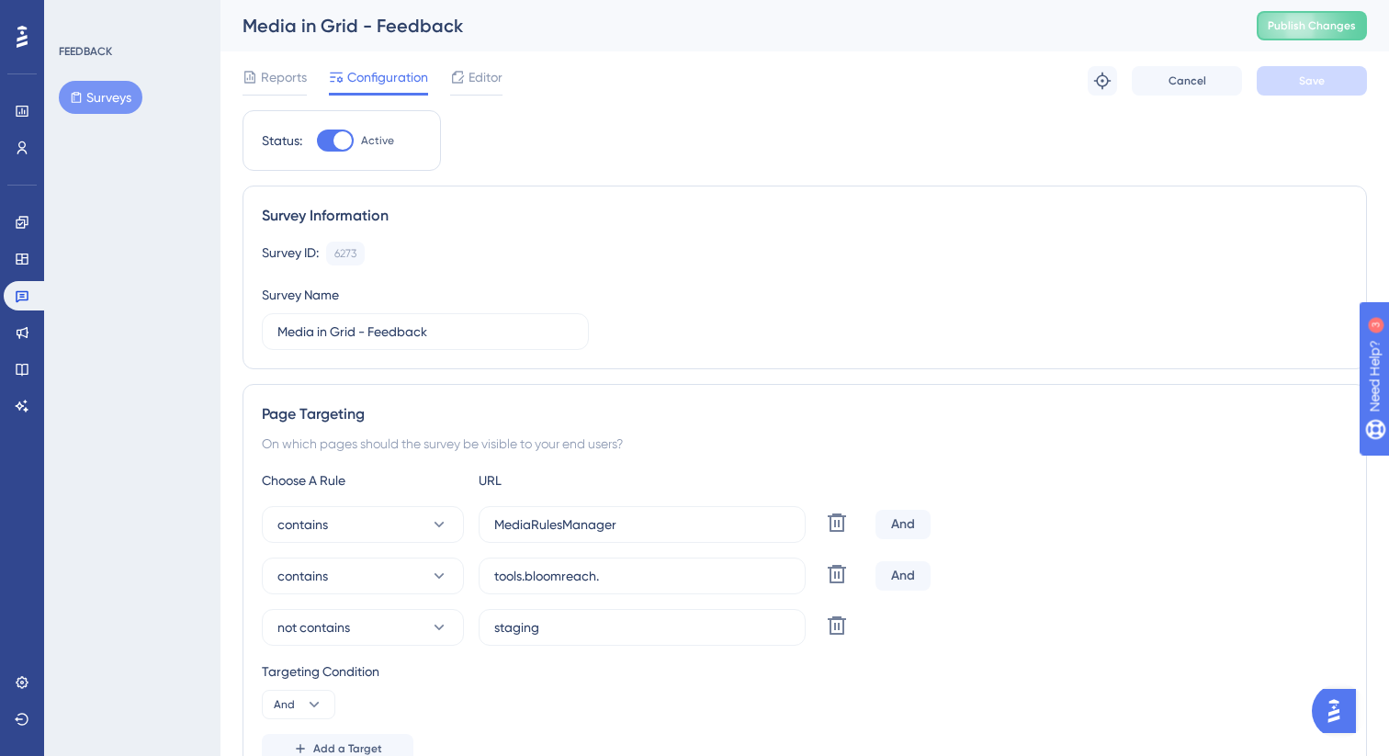
click at [112, 96] on button "Surveys" at bounding box center [101, 97] width 84 height 33
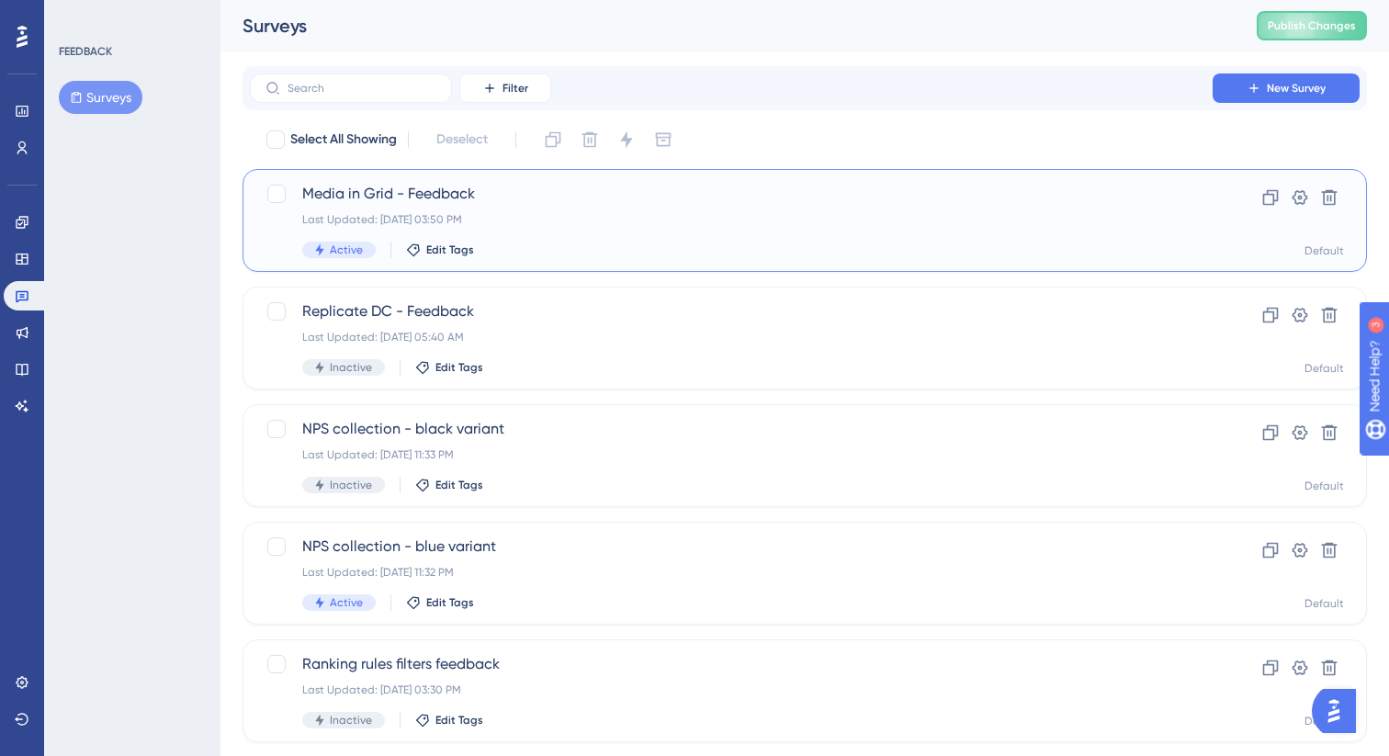
click at [478, 186] on span "Media in Grid - Feedback" at bounding box center [731, 194] width 858 height 22
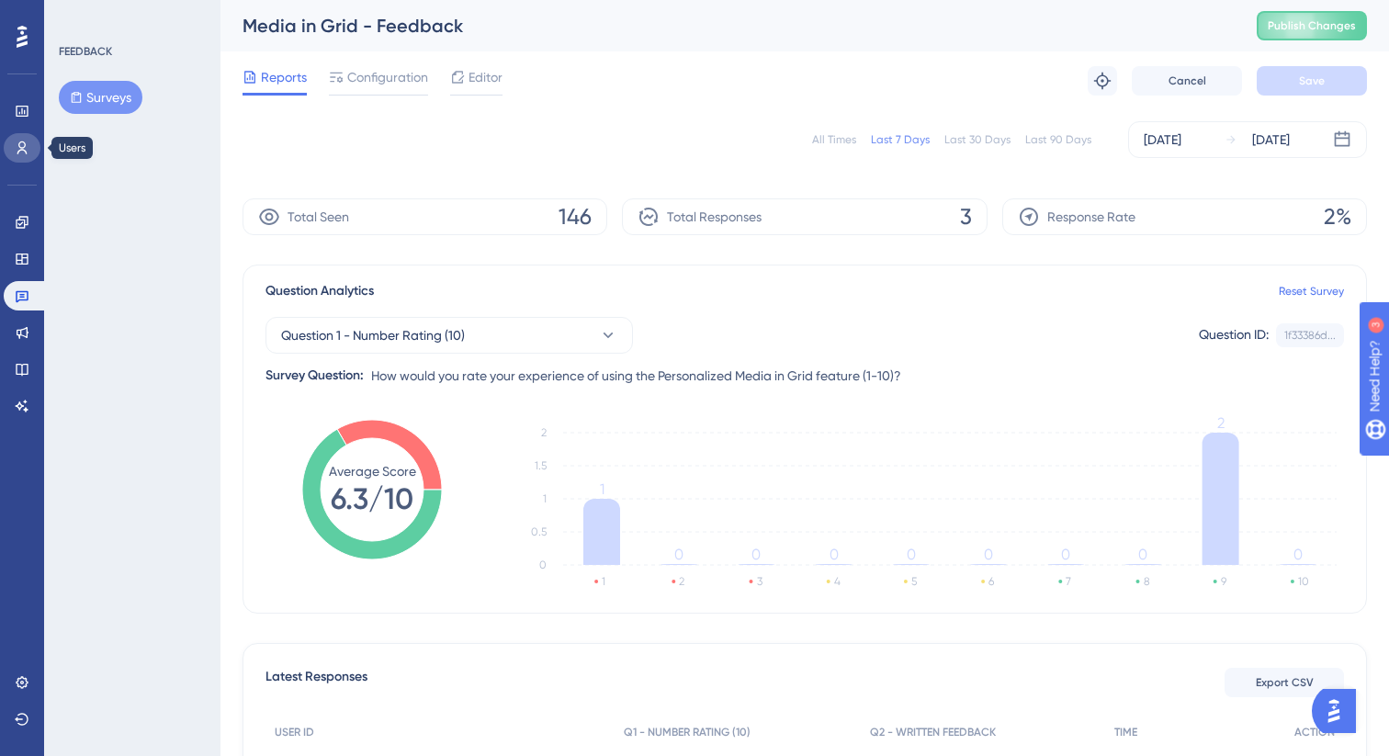
click at [16, 150] on icon at bounding box center [22, 148] width 15 height 15
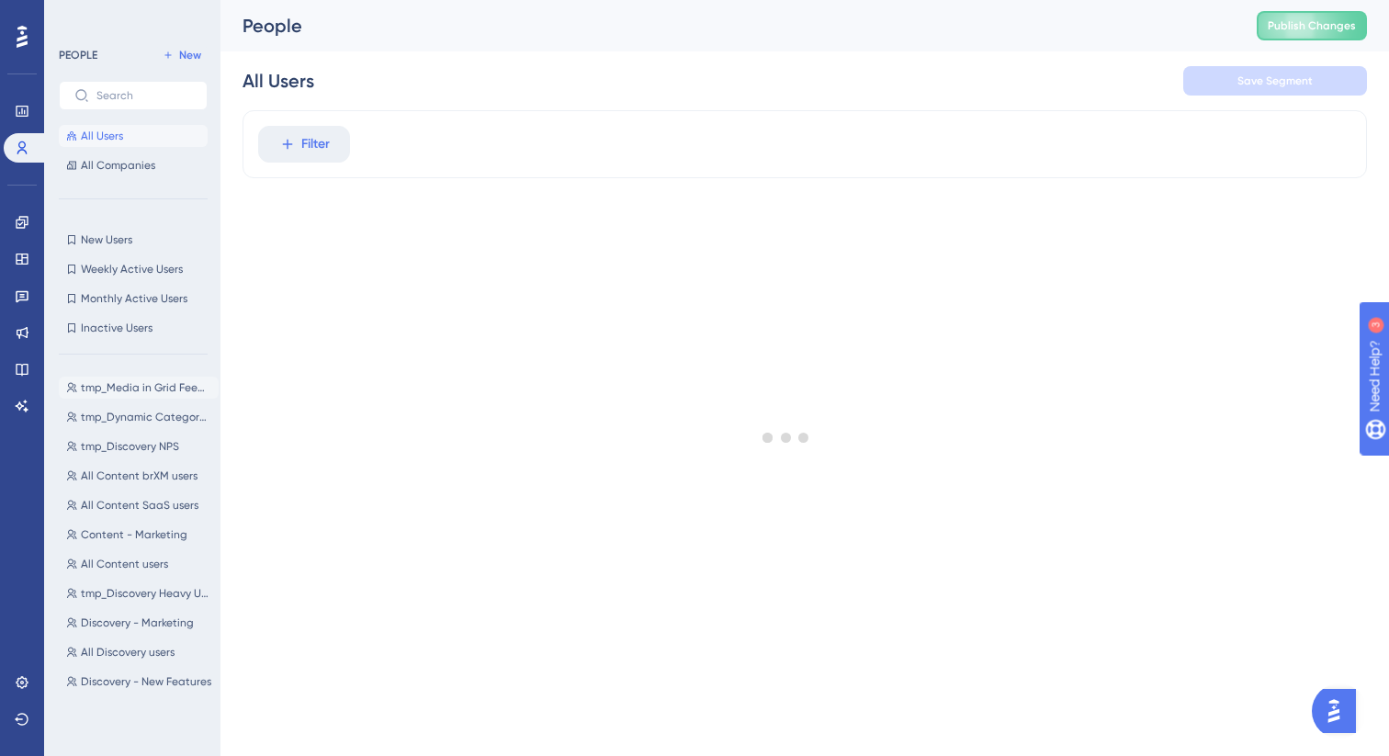
click at [158, 383] on span "tmp_Media in Grid Feedback" at bounding box center [146, 387] width 130 height 15
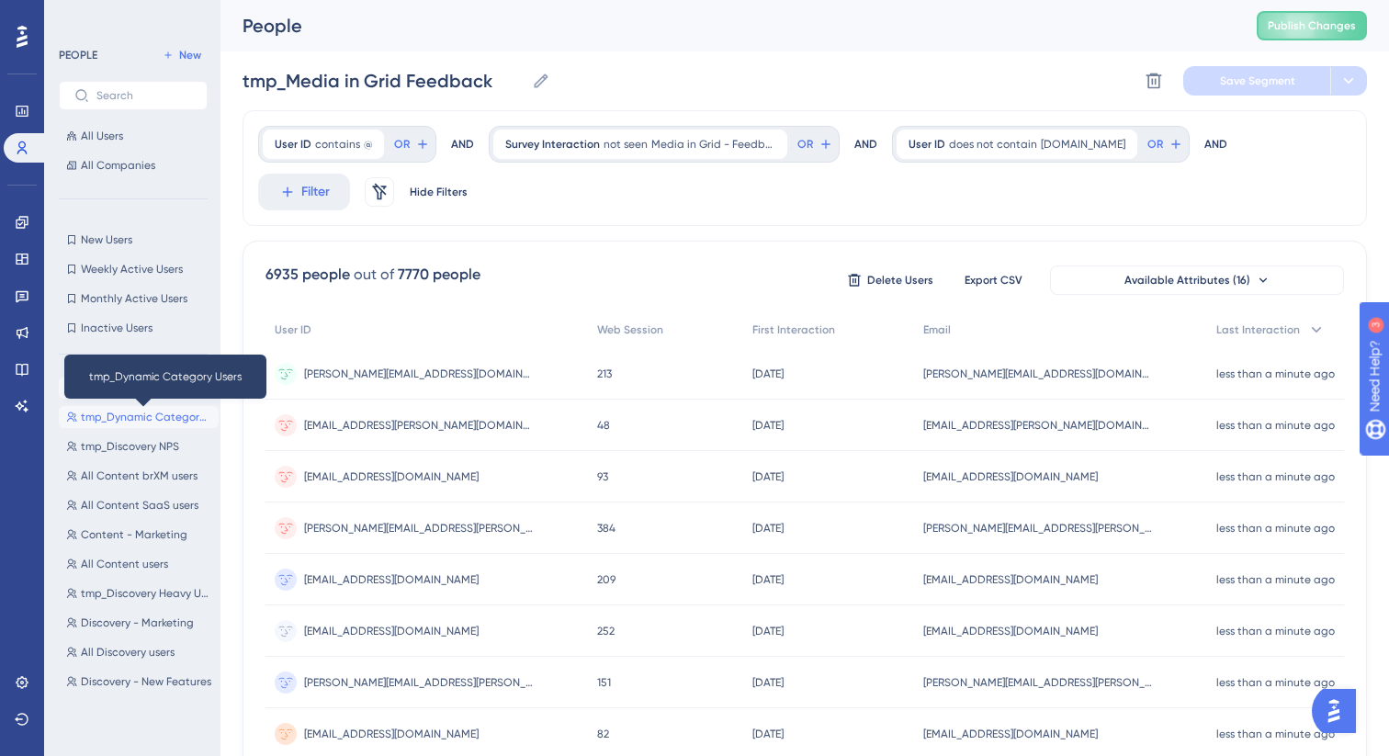
click at [133, 414] on span "tmp_Dynamic Category Users" at bounding box center [146, 417] width 130 height 15
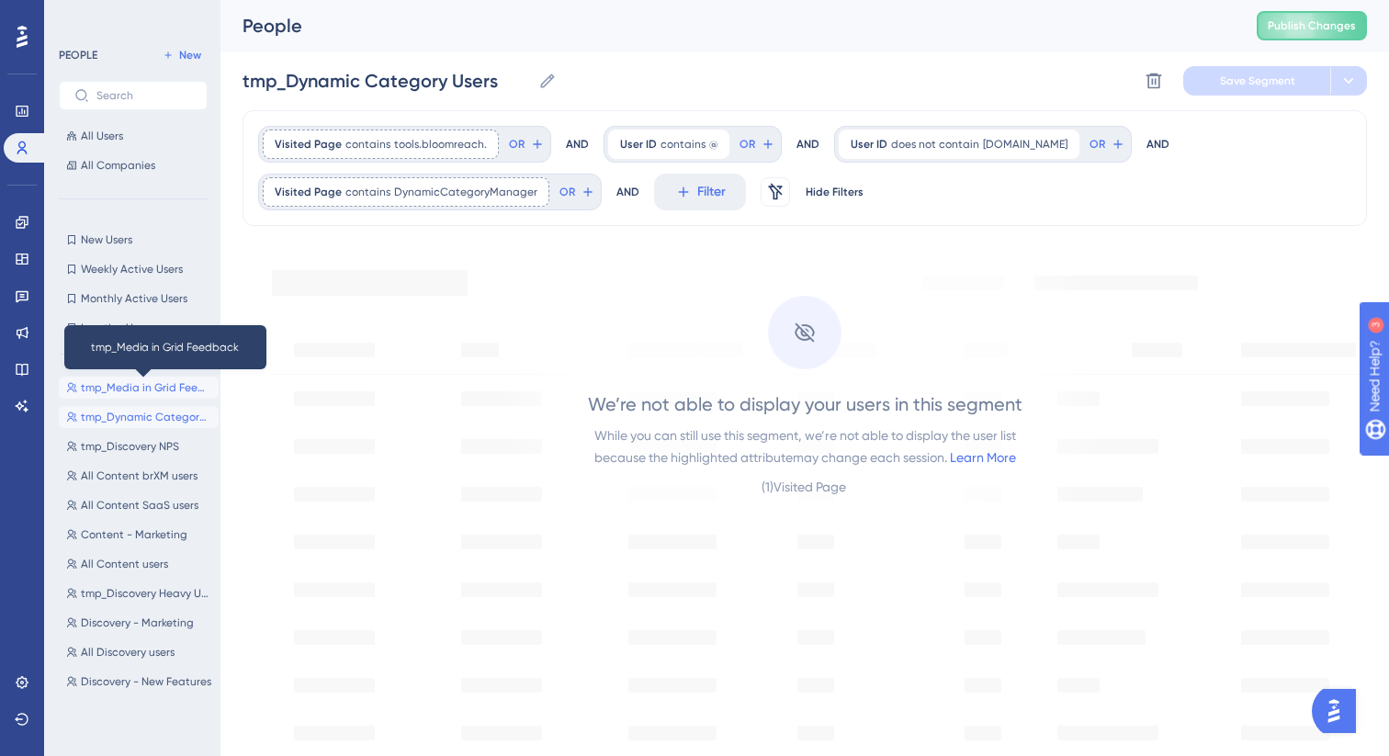
click at [126, 383] on span "tmp_Media in Grid Feedback" at bounding box center [146, 387] width 130 height 15
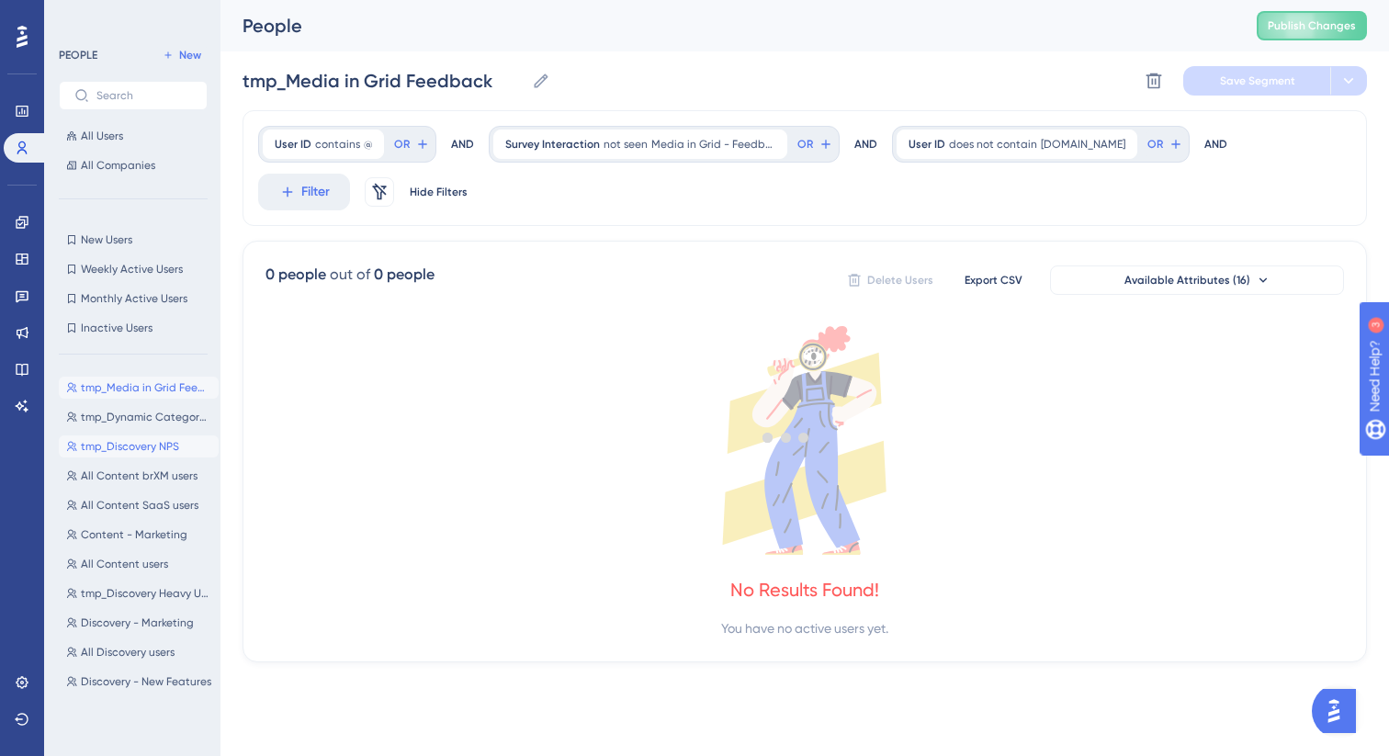
click at [126, 452] on span "tmp_Discovery NPS" at bounding box center [130, 446] width 98 height 15
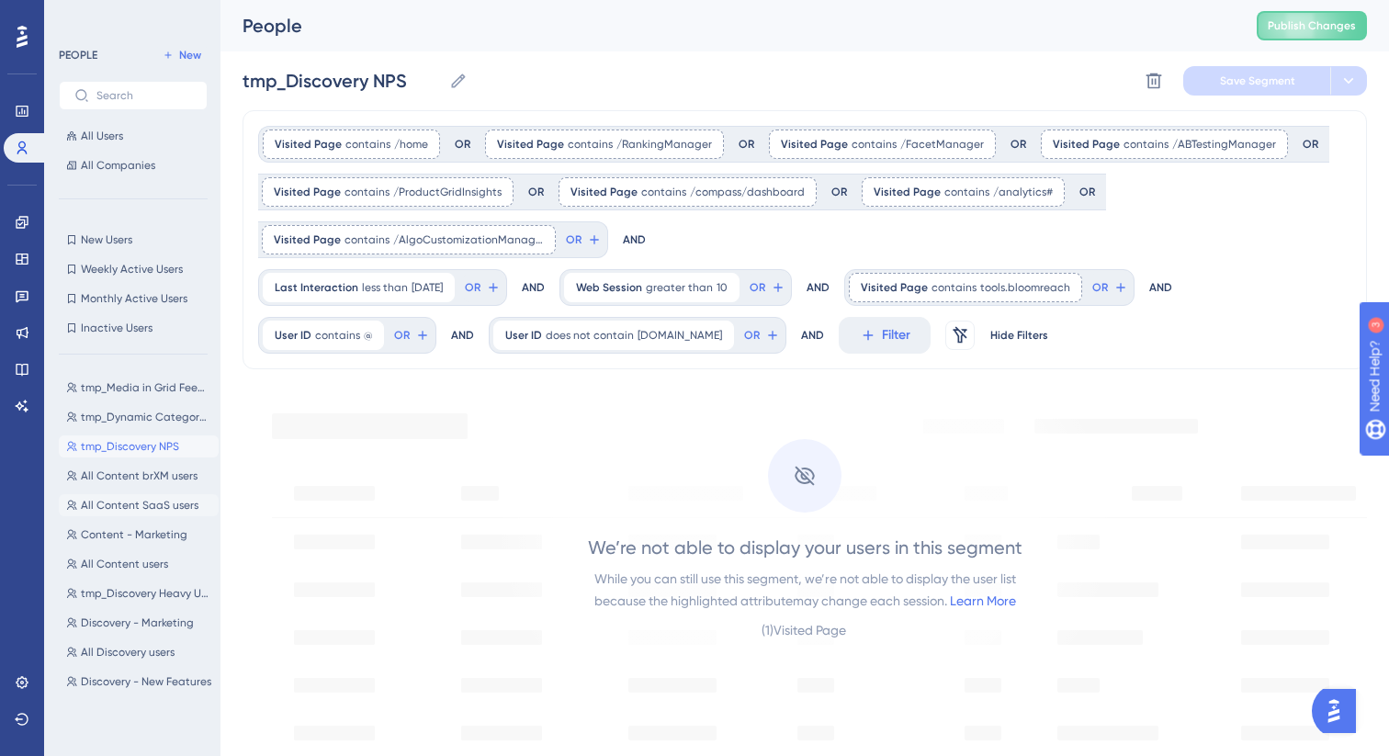
click at [128, 508] on span "All Content SaaS users" at bounding box center [140, 505] width 118 height 15
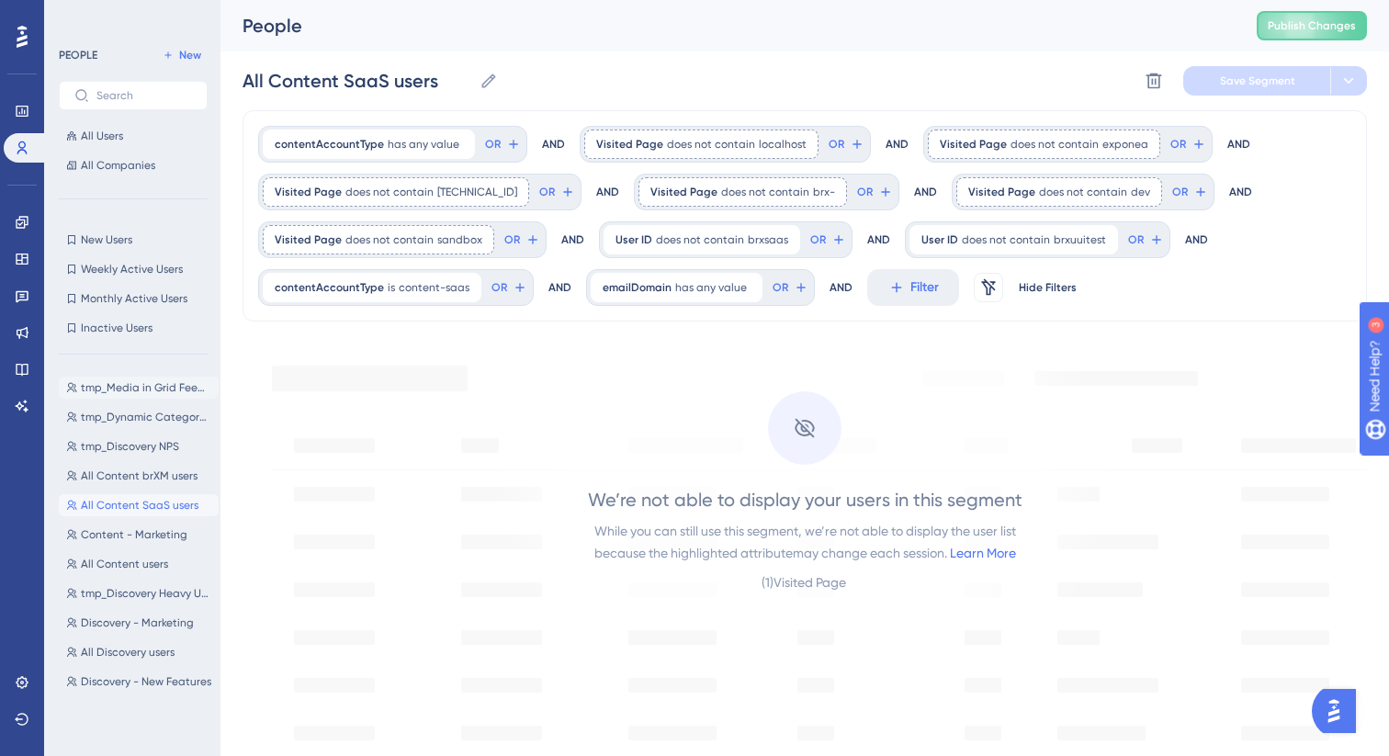
click at [124, 388] on span "tmp_Media in Grid Feedback" at bounding box center [146, 387] width 130 height 15
type input "tmp_Media in Grid Feedback"
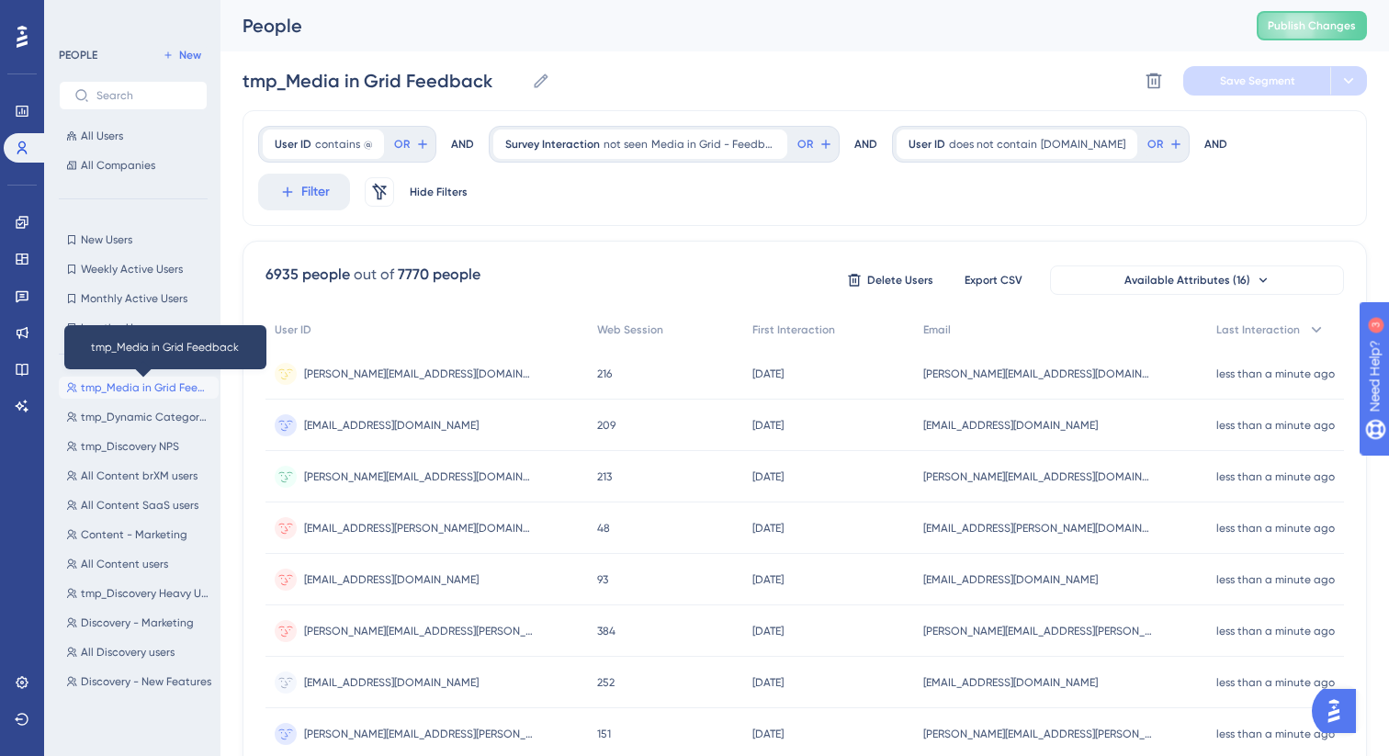
click at [125, 389] on span "tmp_Media in Grid Feedback" at bounding box center [146, 387] width 130 height 15
